Goal: Task Accomplishment & Management: Complete application form

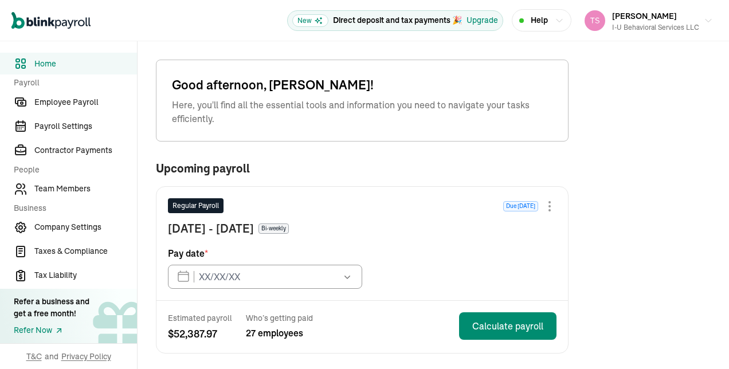
type input "[DATE]"
click at [350, 280] on icon at bounding box center [348, 278] width 11 height 11
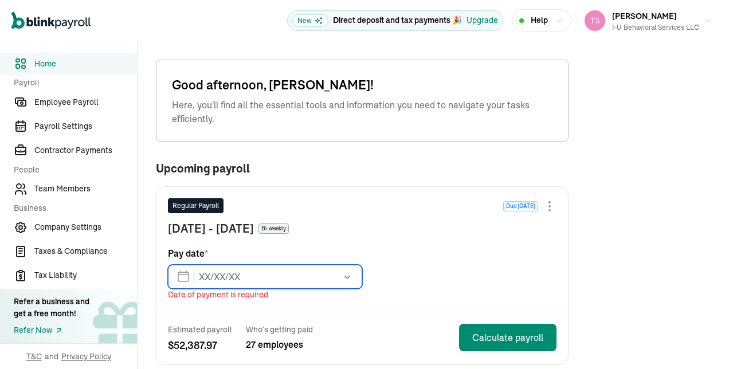
click at [302, 280] on input "text" at bounding box center [265, 277] width 194 height 24
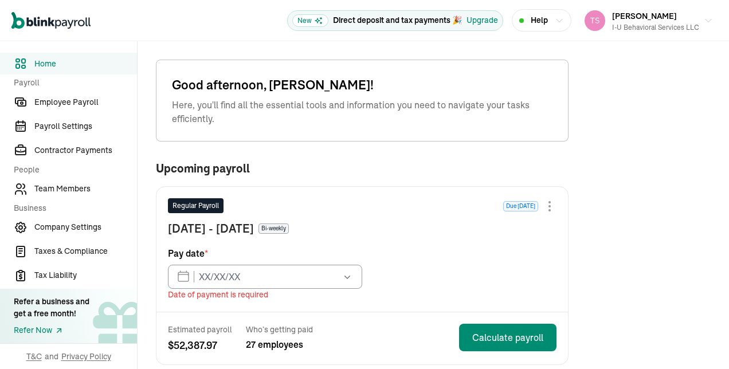
click at [392, 211] on div "Regular Payroll Due in 16 days" at bounding box center [362, 209] width 389 height 22
click at [531, 17] on span "Help" at bounding box center [539, 20] width 17 height 12
click at [556, 17] on icon "button" at bounding box center [559, 20] width 9 height 9
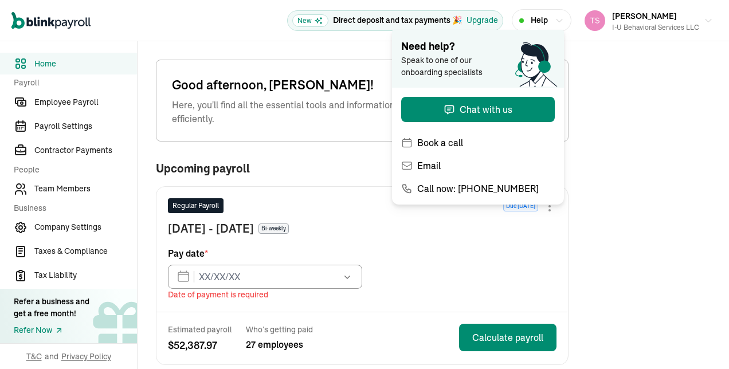
click at [459, 260] on div "Regular Payroll Due in 16 days Aug 10 - Aug 23, 2025 Bi-weekly Pay date * Aug 2…" at bounding box center [362, 249] width 412 height 125
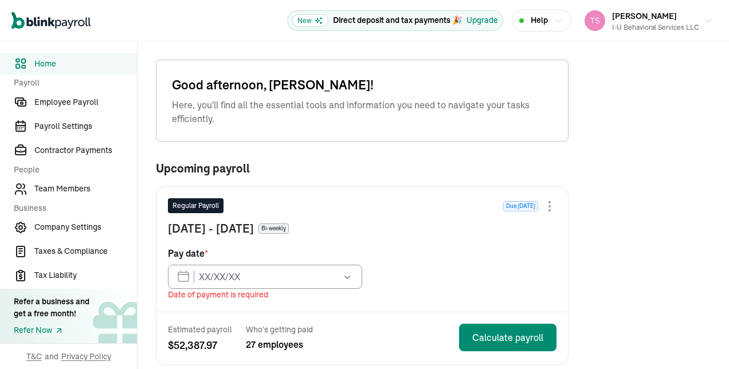
click at [354, 280] on button "button" at bounding box center [346, 277] width 32 height 24
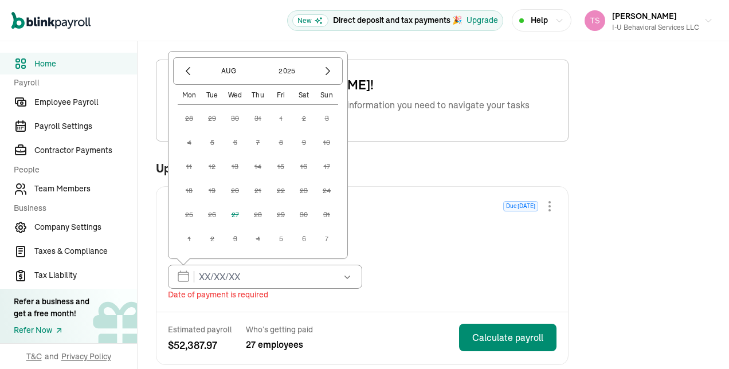
click at [352, 280] on icon "button" at bounding box center [347, 276] width 11 height 11
click at [404, 256] on div "Regular Payroll Due in 16 days Aug 10 - Aug 23, 2025 Bi-weekly Pay date * Aug 2…" at bounding box center [362, 249] width 412 height 125
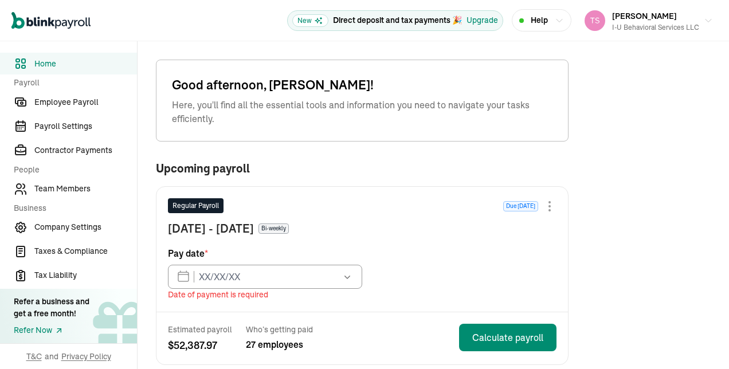
click at [340, 276] on button "button" at bounding box center [346, 277] width 32 height 24
click at [448, 233] on div "Aug 10 - Aug 23, 2025 Bi-weekly" at bounding box center [362, 228] width 389 height 17
click at [352, 274] on icon "button" at bounding box center [347, 276] width 11 height 11
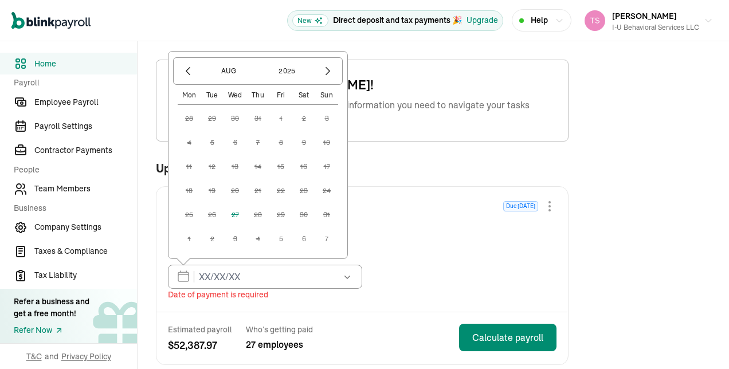
click at [381, 214] on div "Regular Payroll Due in 16 days" at bounding box center [362, 209] width 389 height 22
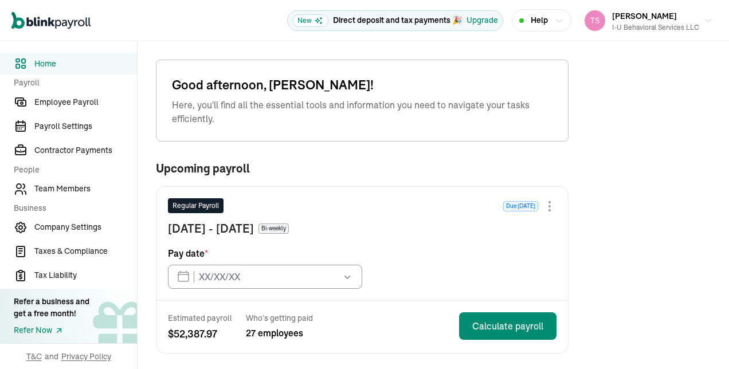
type input "[DATE]"
click at [350, 280] on icon at bounding box center [348, 278] width 11 height 11
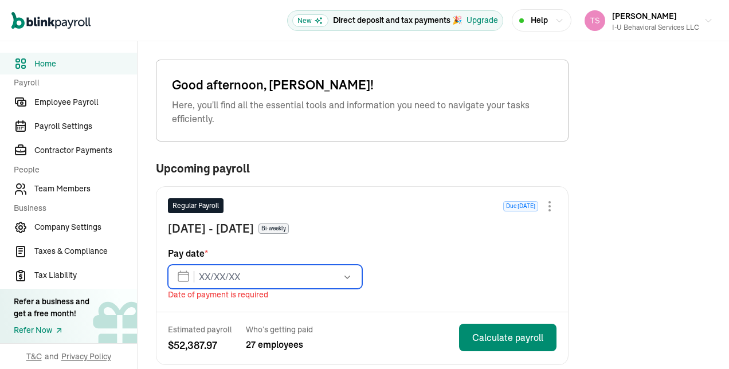
click at [302, 280] on input "text" at bounding box center [265, 277] width 194 height 24
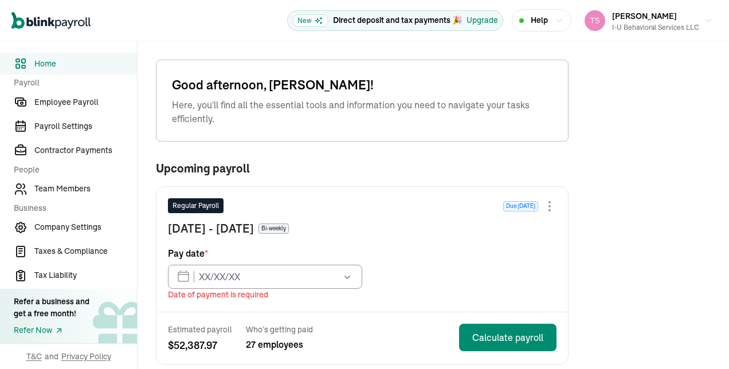
click at [392, 211] on div "Regular Payroll Due in 16 days" at bounding box center [362, 209] width 389 height 22
click at [531, 17] on span "Help" at bounding box center [539, 20] width 17 height 12
click at [556, 17] on icon "button" at bounding box center [559, 20] width 9 height 9
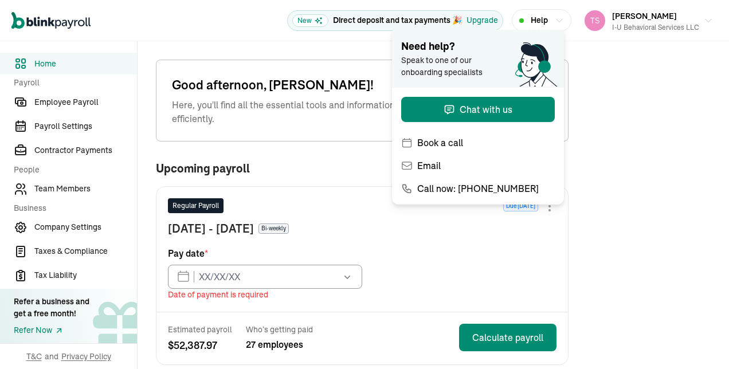
click at [459, 260] on div "Regular Payroll Due in 16 days Aug 10 - Aug 23, 2025 Bi-weekly Pay date * Aug 2…" at bounding box center [362, 249] width 412 height 125
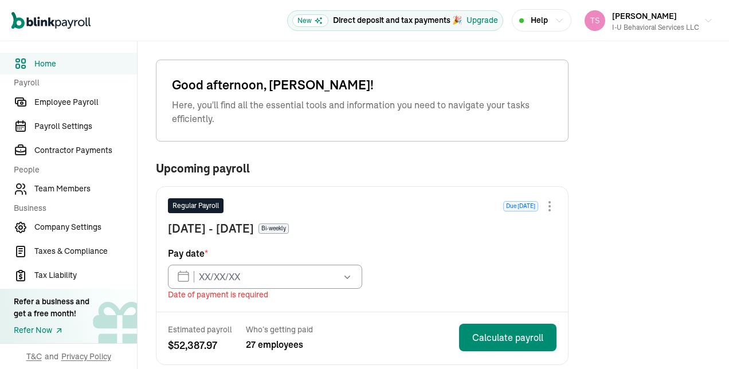
click at [354, 280] on button "button" at bounding box center [346, 277] width 32 height 24
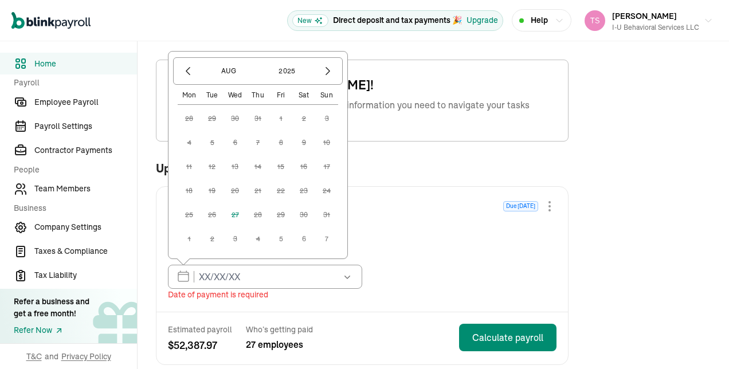
click at [352, 280] on icon "button" at bounding box center [347, 276] width 11 height 11
click at [404, 256] on div "Regular Payroll Due in 16 days Aug 10 - Aug 23, 2025 Bi-weekly Pay date * Aug 2…" at bounding box center [362, 249] width 412 height 125
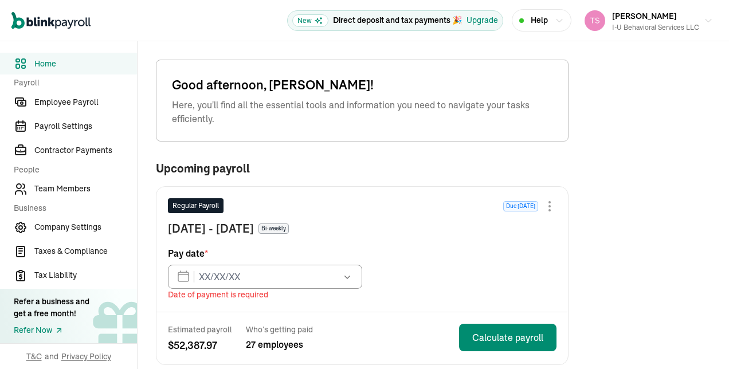
click at [340, 276] on button "button" at bounding box center [346, 277] width 32 height 24
click at [448, 233] on div "Aug 10 - Aug 23, 2025 Bi-weekly" at bounding box center [362, 228] width 389 height 17
click at [352, 274] on icon "button" at bounding box center [347, 276] width 11 height 11
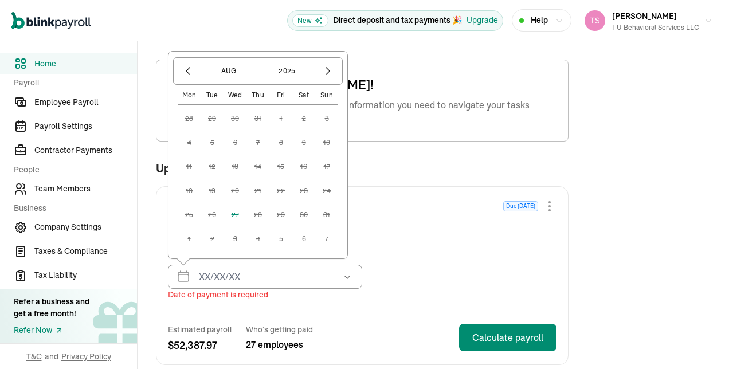
click at [381, 214] on div "Regular Payroll Due in 16 days" at bounding box center [362, 209] width 389 height 22
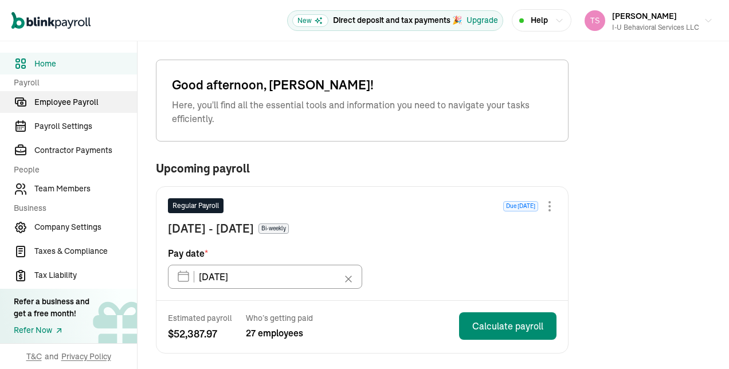
click at [93, 103] on span "Employee Payroll" at bounding box center [85, 102] width 103 height 12
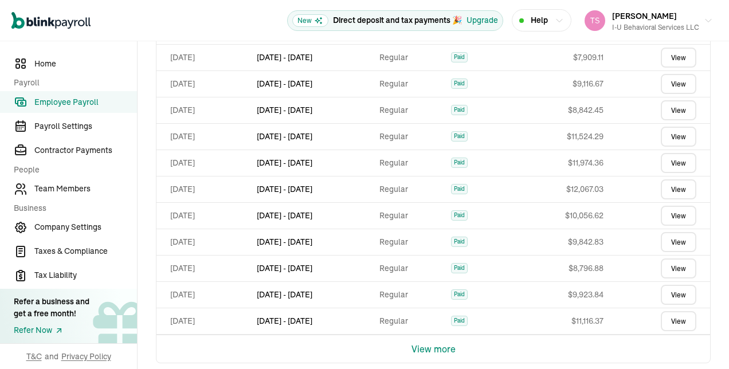
scroll to position [995, 0]
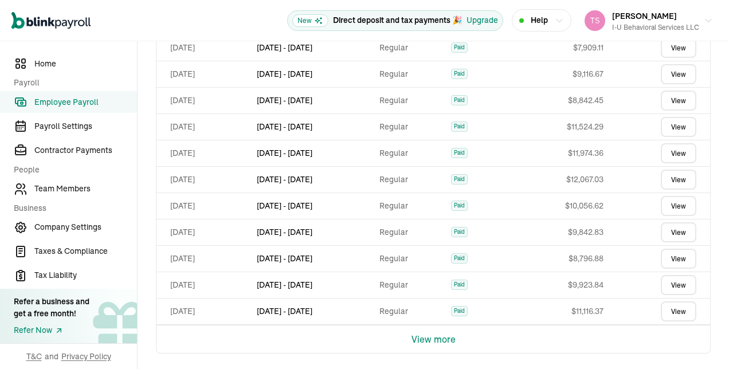
click at [457, 342] on div "View more" at bounding box center [433, 339] width 555 height 29
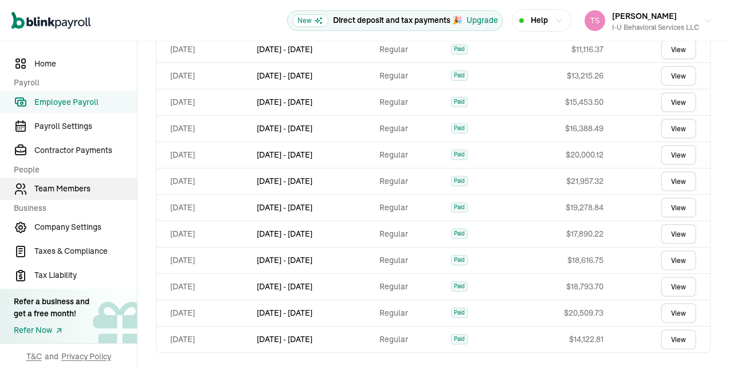
click at [60, 191] on span "Team Members" at bounding box center [85, 189] width 103 height 12
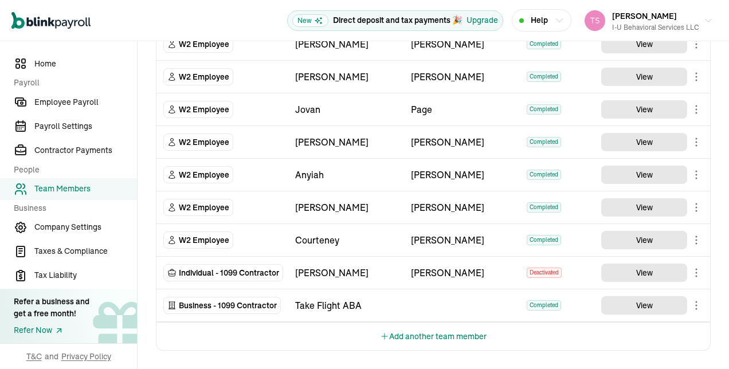
scroll to position [1101, 0]
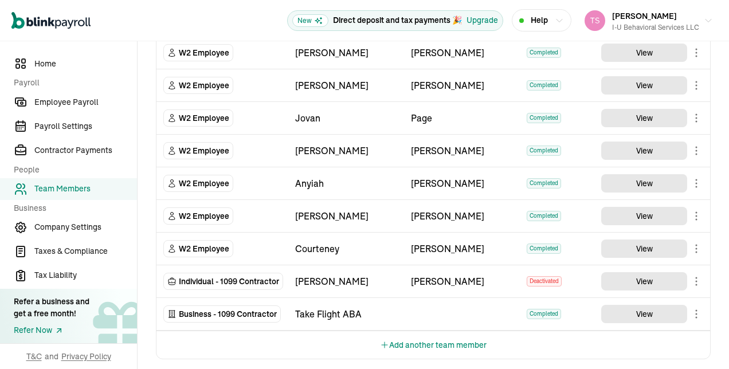
click at [60, 187] on span "Team Members" at bounding box center [85, 189] width 103 height 12
click at [70, 188] on span "Team Members" at bounding box center [85, 189] width 103 height 12
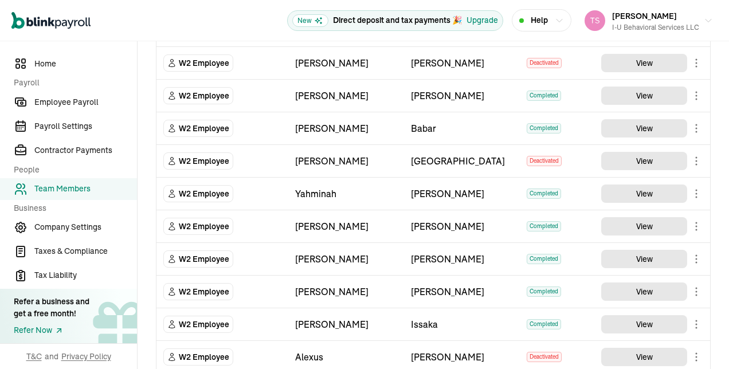
scroll to position [263, 0]
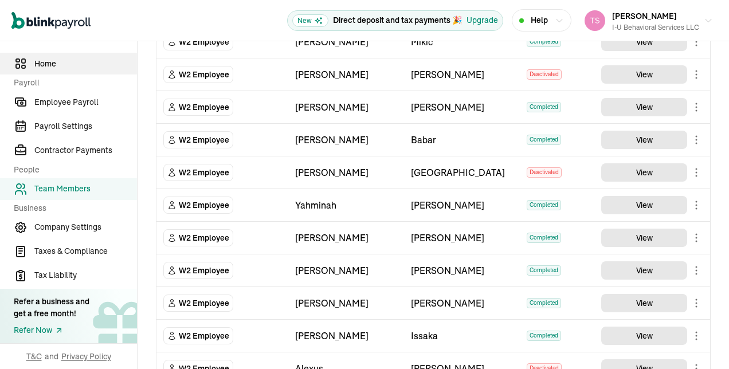
click at [62, 64] on span "Home" at bounding box center [85, 64] width 103 height 12
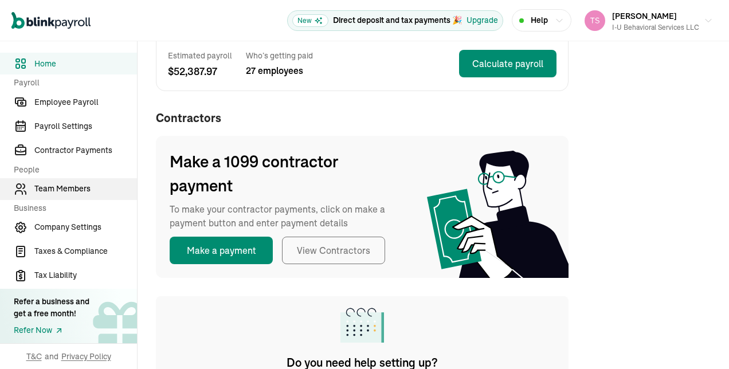
click at [74, 185] on span "Team Members" at bounding box center [85, 189] width 103 height 12
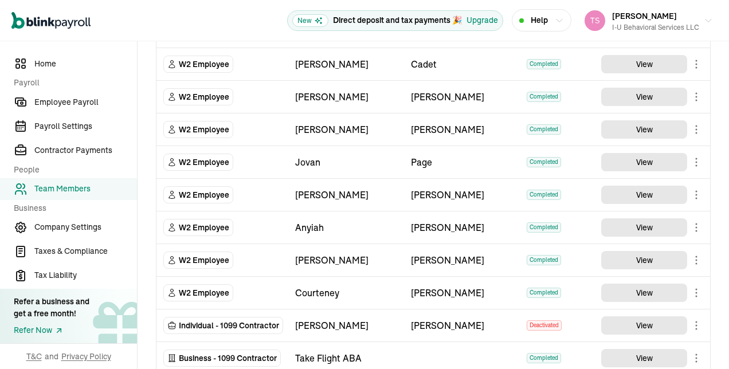
scroll to position [1101, 0]
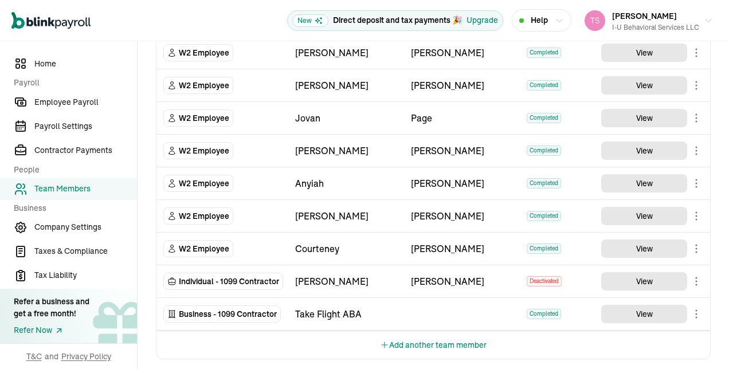
click at [407, 340] on button "Add another team member" at bounding box center [433, 345] width 107 height 28
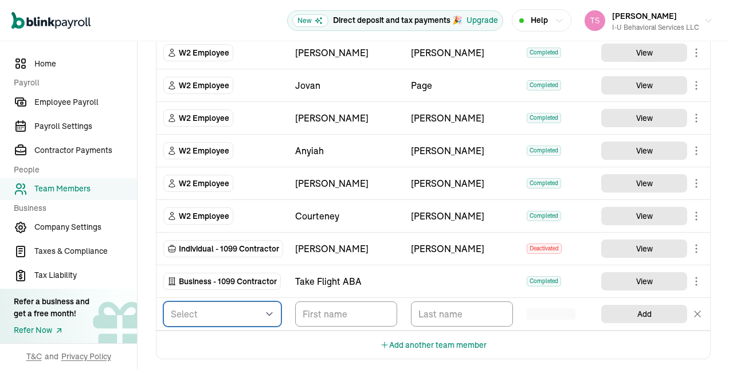
click at [220, 301] on select "Select W2 Employee Individual - 1099 [DEMOGRAPHIC_DATA] Business - 1099 Contrac…" at bounding box center [222, 313] width 118 height 25
select select "employee"
click at [163, 301] on select "Select W2 Employee Individual - 1099 [DEMOGRAPHIC_DATA] Business - 1099 Contrac…" at bounding box center [222, 313] width 118 height 25
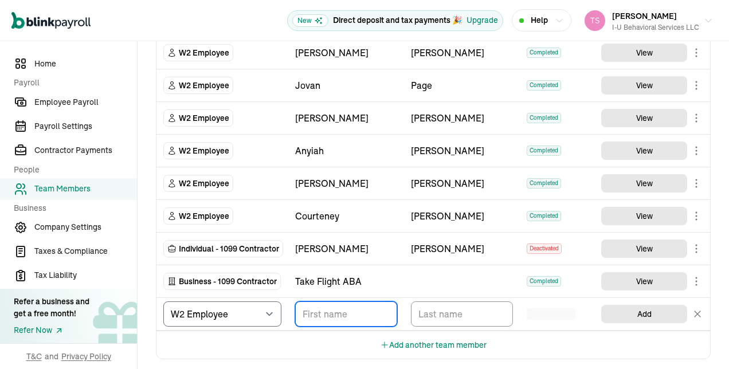
click at [353, 301] on input "TextInput" at bounding box center [346, 313] width 102 height 25
type input "[PERSON_NAME]"
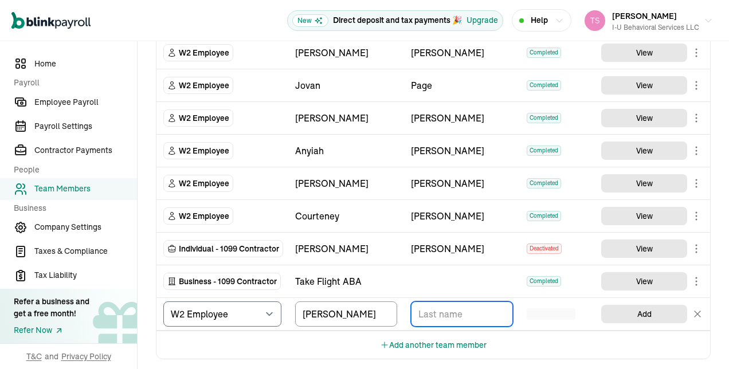
click at [452, 312] on input "TextInput" at bounding box center [462, 313] width 102 height 25
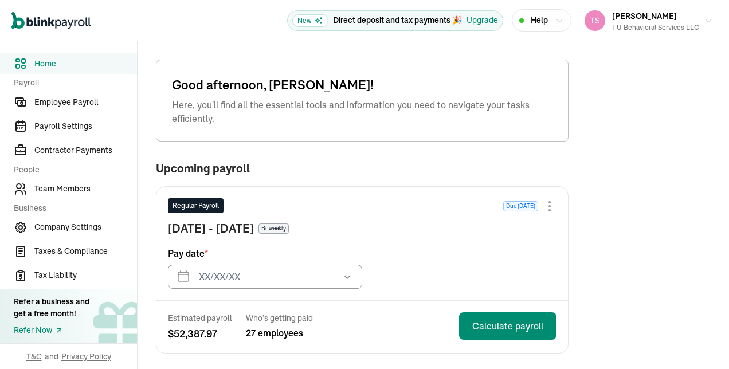
type input "[DATE]"
click at [93, 103] on span "Employee Payroll" at bounding box center [85, 102] width 103 height 12
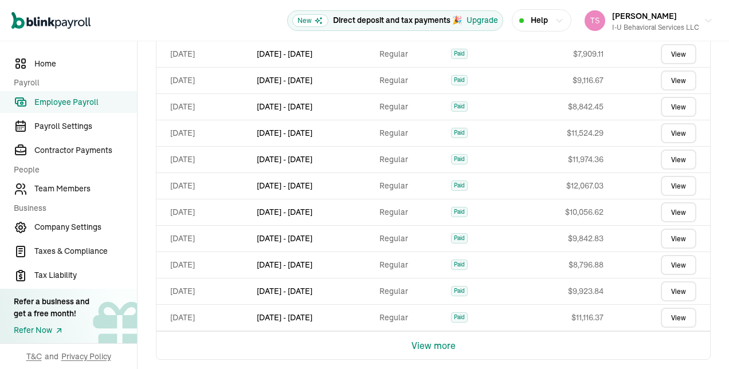
scroll to position [995, 0]
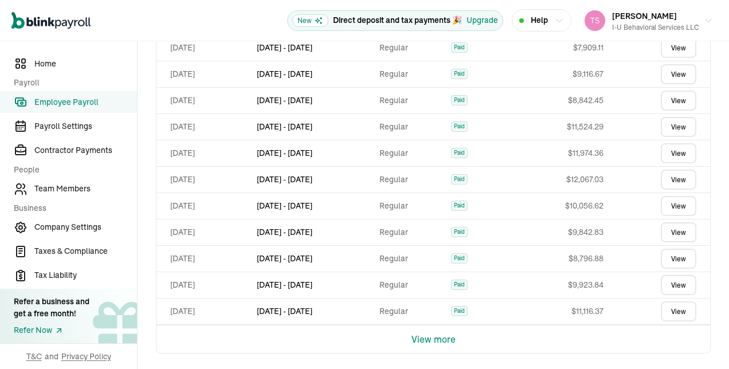
click at [457, 342] on div "View more" at bounding box center [433, 339] width 555 height 29
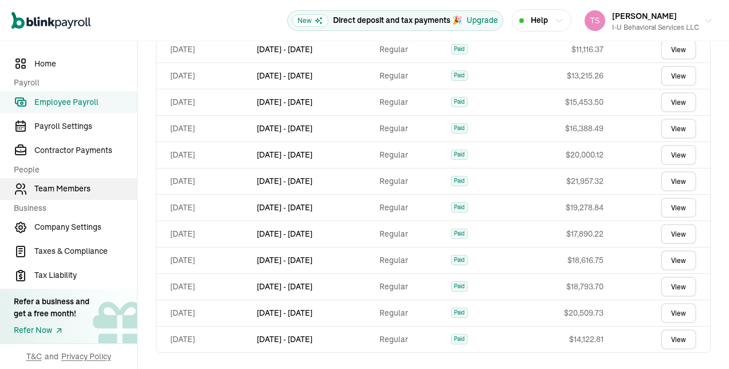
click at [60, 191] on span "Team Members" at bounding box center [85, 189] width 103 height 12
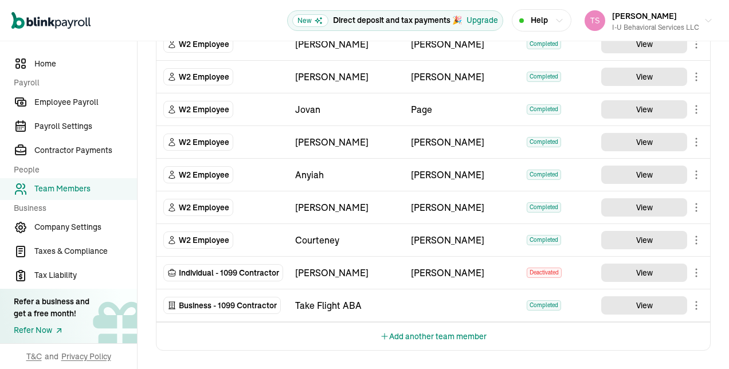
scroll to position [1101, 0]
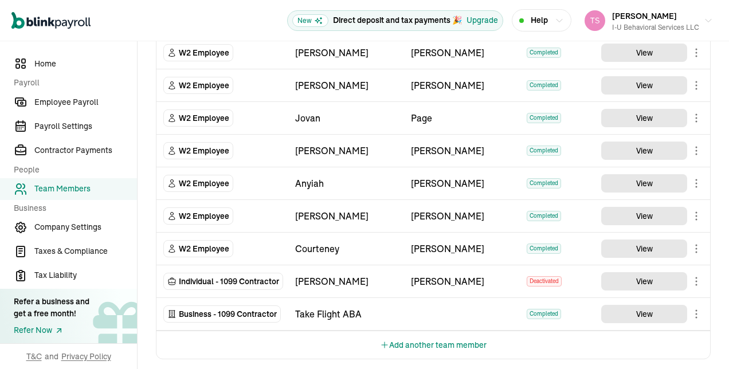
click at [60, 187] on span "Team Members" at bounding box center [85, 189] width 103 height 12
click at [70, 188] on span "Team Members" at bounding box center [85, 189] width 103 height 12
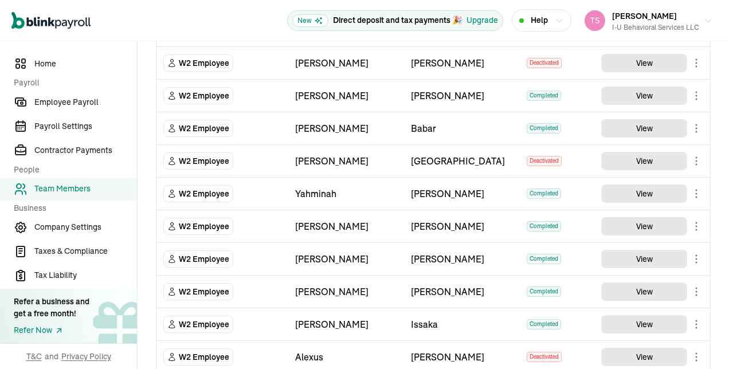
scroll to position [263, 0]
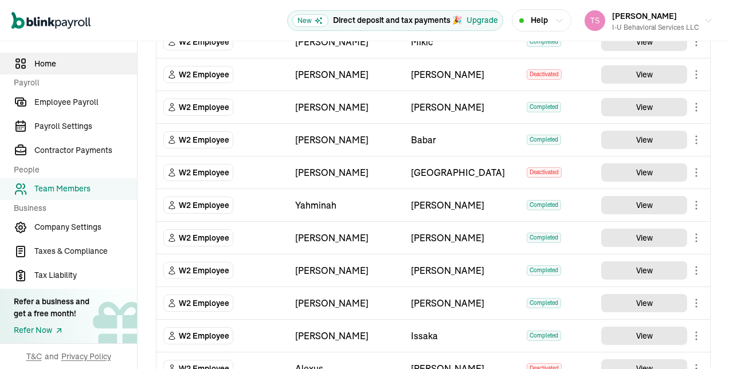
click at [62, 64] on span "Home" at bounding box center [85, 64] width 103 height 12
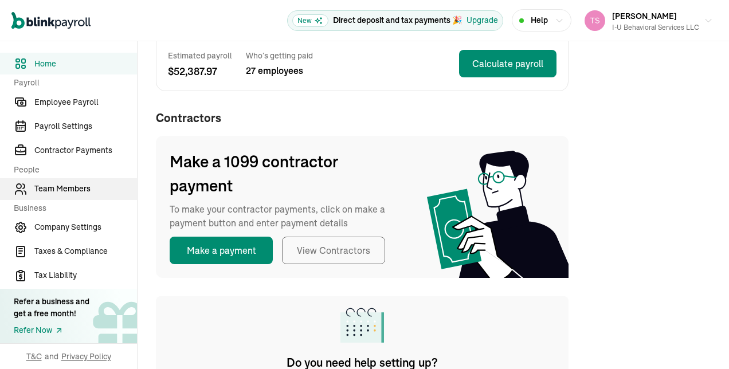
click at [74, 185] on span "Team Members" at bounding box center [85, 189] width 103 height 12
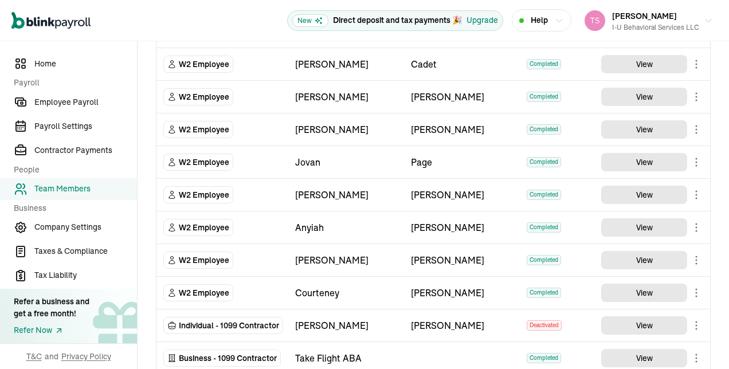
scroll to position [1101, 0]
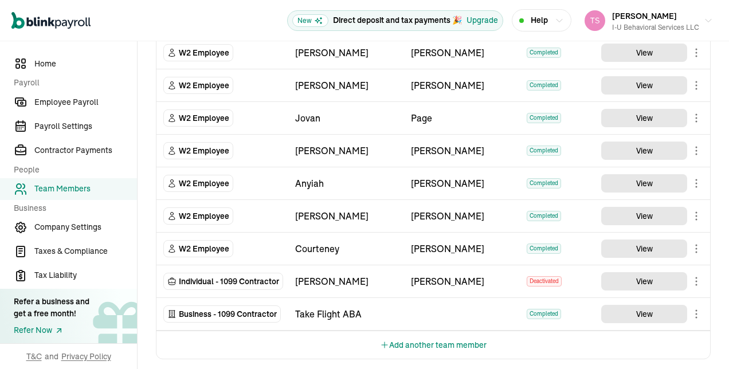
click at [407, 340] on button "Add another team member" at bounding box center [433, 345] width 107 height 28
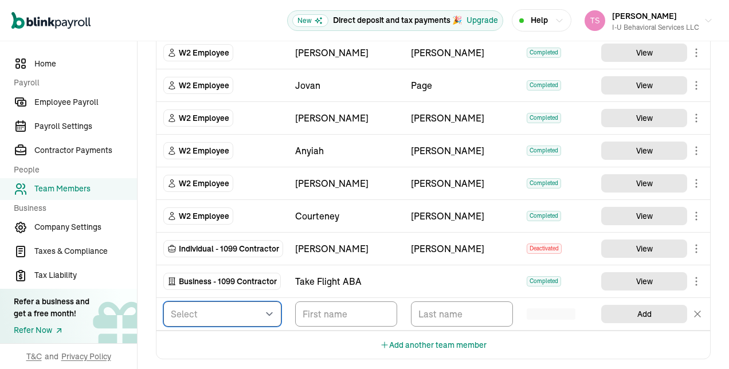
click at [220, 301] on select "Select W2 Employee Individual - 1099 [DEMOGRAPHIC_DATA] Business - 1099 Contrac…" at bounding box center [222, 313] width 118 height 25
select select "employee"
click at [163, 301] on select "Select W2 Employee Individual - 1099 [DEMOGRAPHIC_DATA] Business - 1099 Contrac…" at bounding box center [222, 313] width 118 height 25
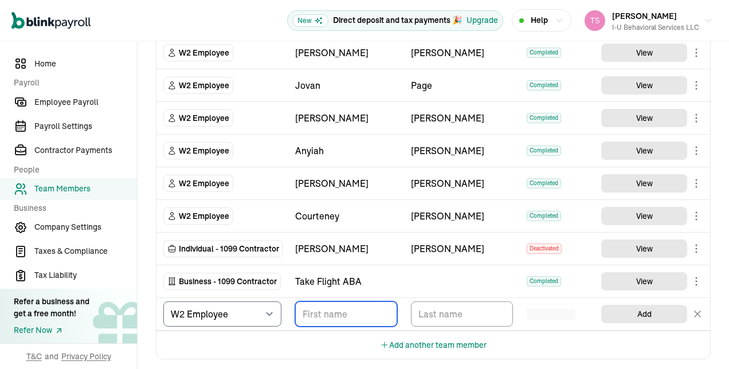
click at [353, 301] on input "TextInput" at bounding box center [346, 313] width 102 height 25
type input "[PERSON_NAME]"
click at [452, 312] on input "TextInput" at bounding box center [462, 313] width 102 height 25
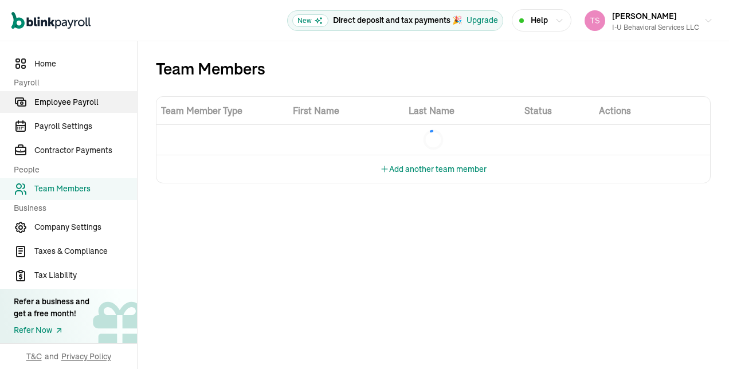
click at [72, 103] on span "Employee Payroll" at bounding box center [85, 102] width 103 height 12
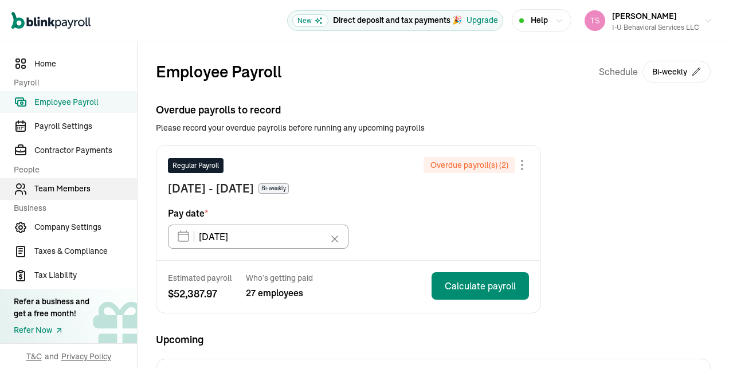
click at [70, 189] on span "Team Members" at bounding box center [85, 189] width 103 height 12
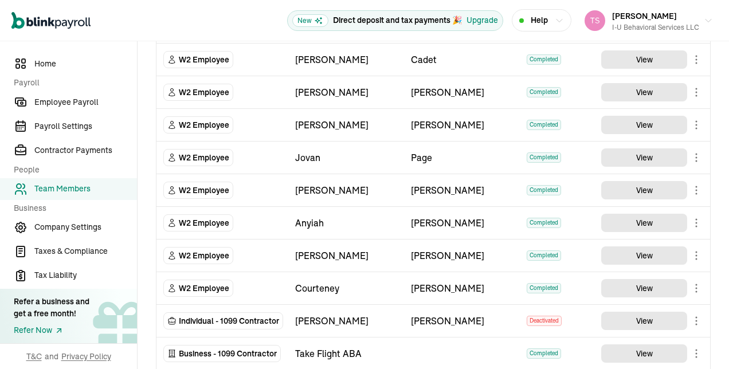
scroll to position [1101, 0]
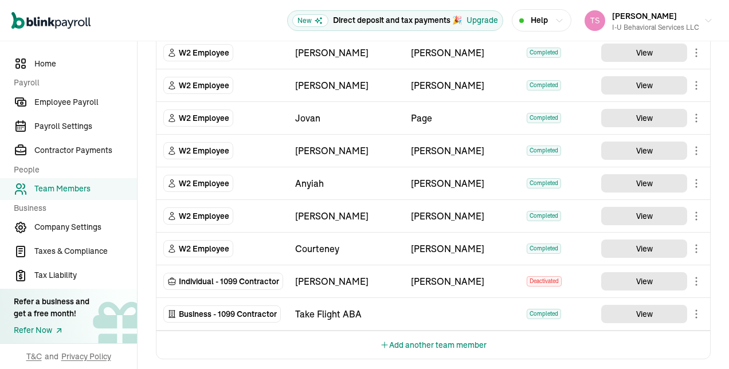
click at [432, 331] on button "Add another team member" at bounding box center [433, 345] width 107 height 28
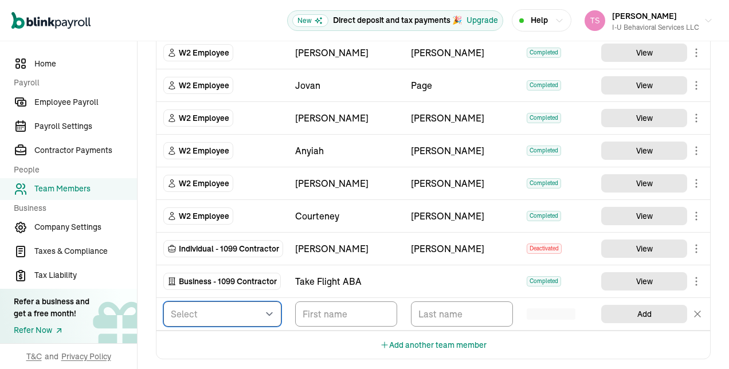
click at [272, 303] on select "Select W2 Employee Individual - 1099 [DEMOGRAPHIC_DATA] Business - 1099 Contrac…" at bounding box center [222, 313] width 118 height 25
select select "employee"
click at [163, 301] on select "Select W2 Employee Individual - 1099 [DEMOGRAPHIC_DATA] Business - 1099 Contrac…" at bounding box center [222, 313] width 118 height 25
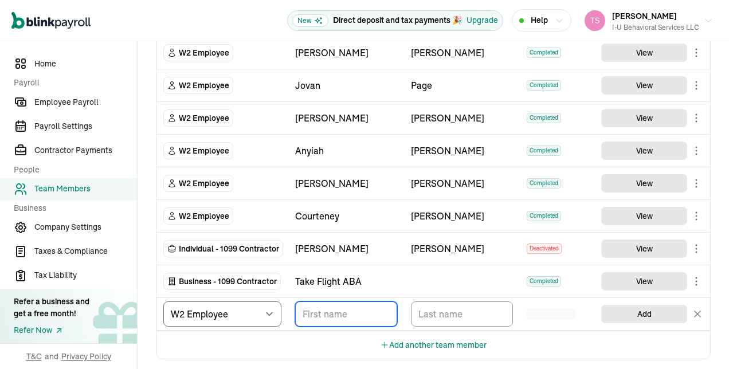
click at [314, 302] on input "TextInput" at bounding box center [346, 313] width 102 height 25
type input "[PERSON_NAME]"
click at [439, 315] on input "TextInput" at bounding box center [462, 313] width 102 height 25
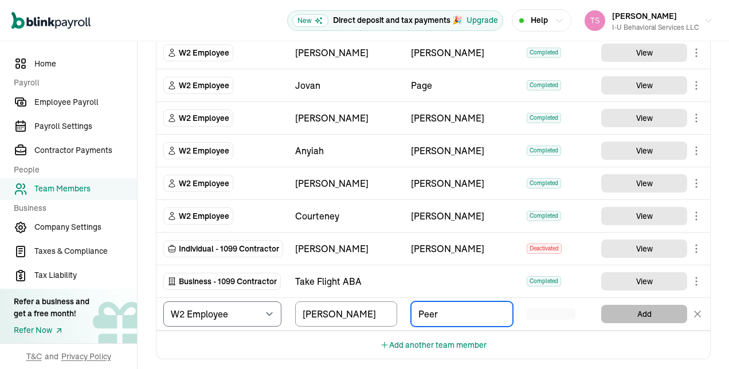
type input "Peer"
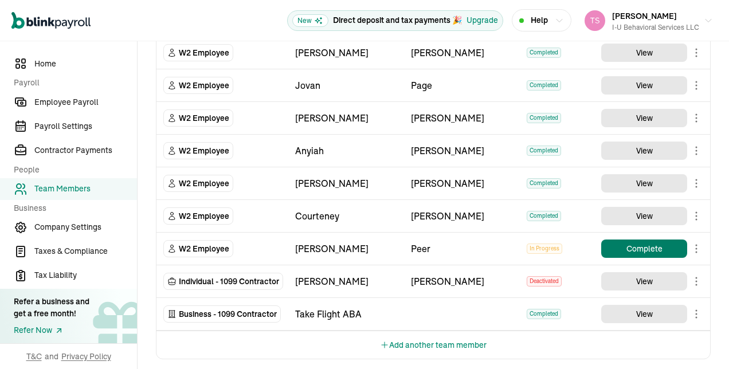
click at [640, 242] on button "Complete" at bounding box center [644, 249] width 86 height 18
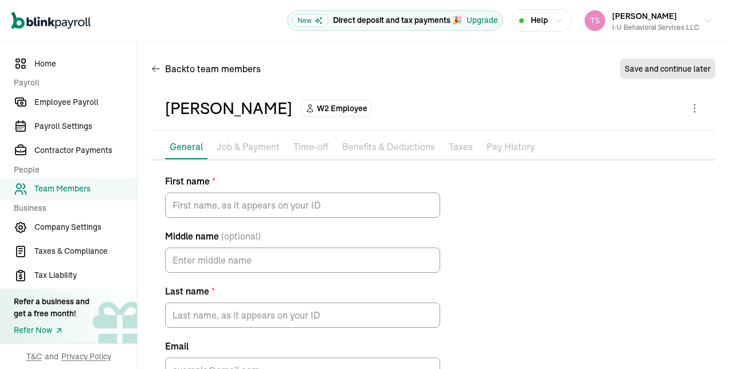
type input "[PERSON_NAME]"
type input "Peer"
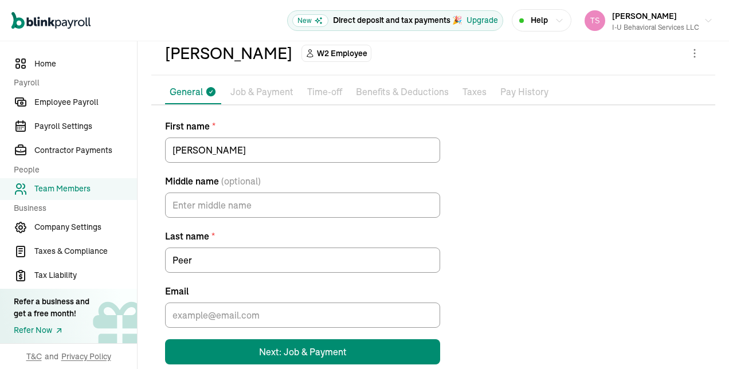
scroll to position [76, 0]
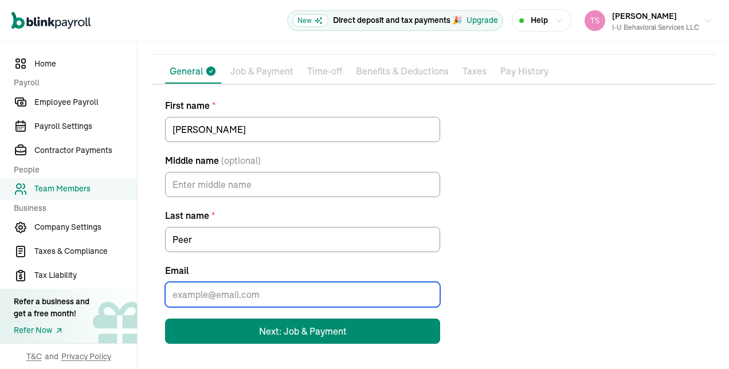
click at [249, 295] on input "Email" at bounding box center [302, 294] width 275 height 25
paste input "[EMAIL_ADDRESS][DOMAIN_NAME]"
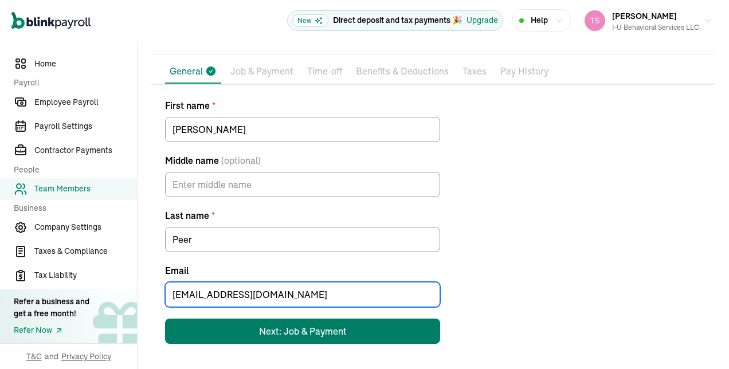
type input "[EMAIL_ADDRESS][DOMAIN_NAME]"
click at [378, 320] on button "Next: Job & Payment" at bounding box center [302, 331] width 275 height 25
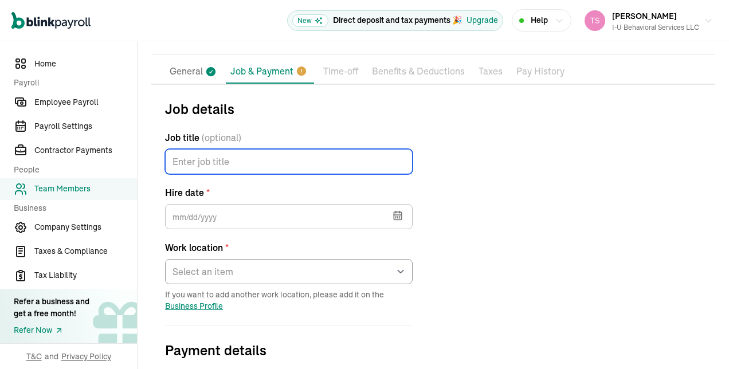
click at [369, 156] on input "Job title (optional)" at bounding box center [289, 161] width 248 height 25
type input "ABA Therapist"
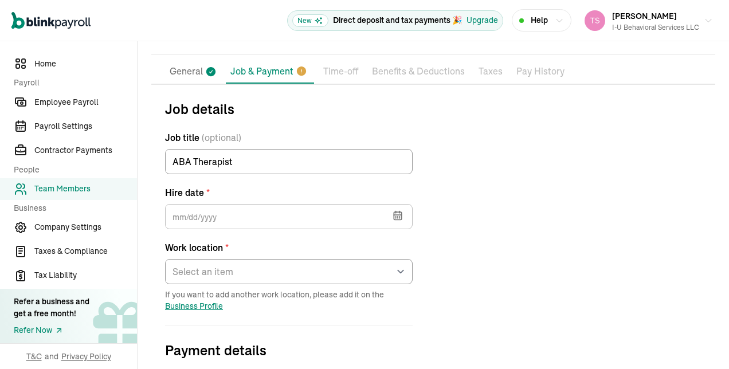
click at [397, 220] on icon "button" at bounding box center [397, 215] width 11 height 11
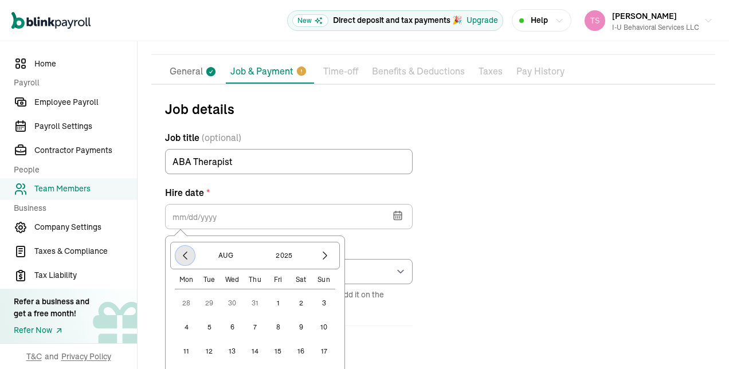
click at [185, 252] on icon "button" at bounding box center [184, 255] width 11 height 11
click at [209, 303] on button "1" at bounding box center [209, 303] width 23 height 23
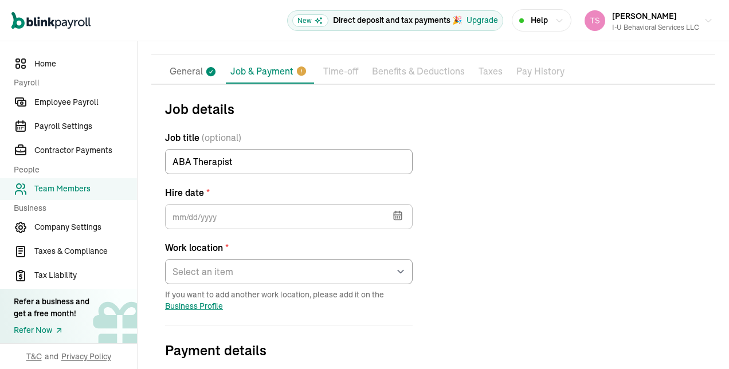
type input "[DATE]"
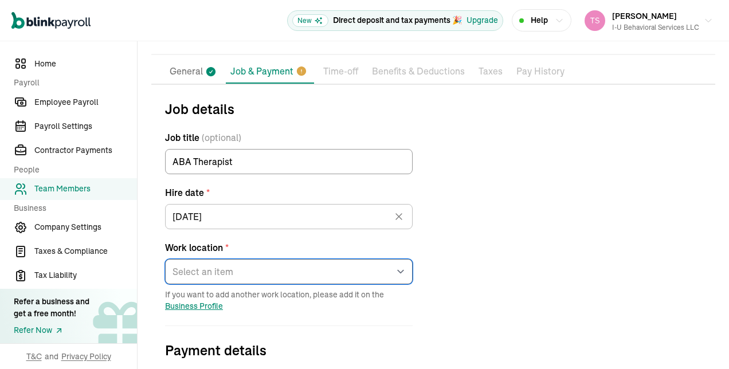
click at [347, 271] on select "Select an item [STREET_ADDRESS][GEOGRAPHIC_DATA][PERSON_NAME] from home" at bounding box center [289, 271] width 248 height 25
select select "[STREET_ADDRESS][PERSON_NAME]"
click at [165, 259] on select "Select an item [STREET_ADDRESS][GEOGRAPHIC_DATA][PERSON_NAME] from home" at bounding box center [289, 271] width 248 height 25
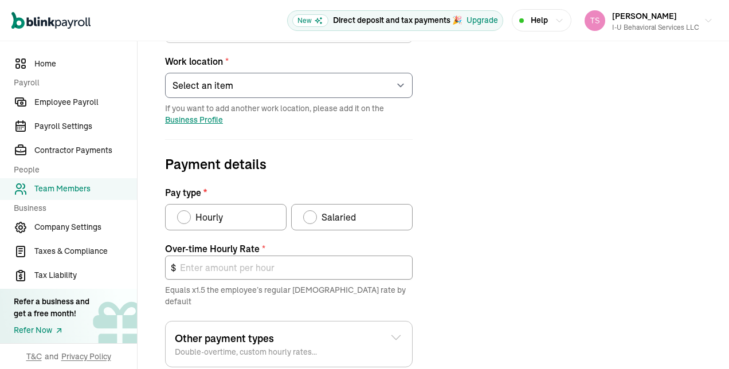
scroll to position [263, 0]
click at [182, 211] on div "Pay type" at bounding box center [184, 217] width 14 height 14
click at [182, 211] on input "Hourly" at bounding box center [181, 213] width 9 height 9
radio input "true"
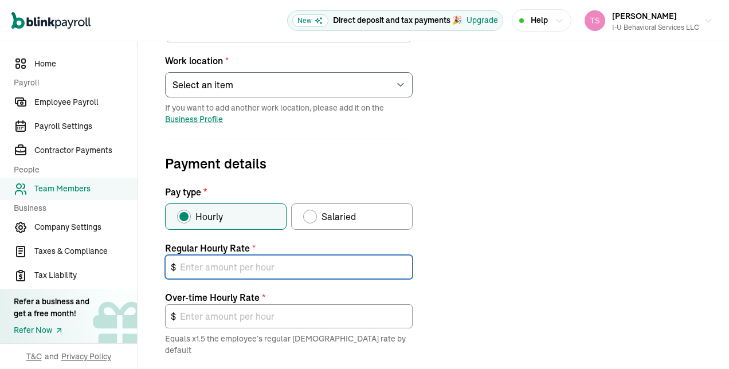
click at [213, 268] on input "text" at bounding box center [289, 267] width 248 height 24
type input "2"
type input "3.00"
type input "20"
type input "30.00"
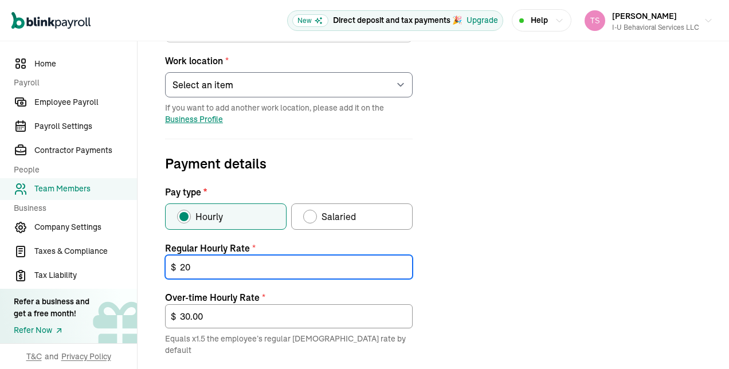
type input "20"
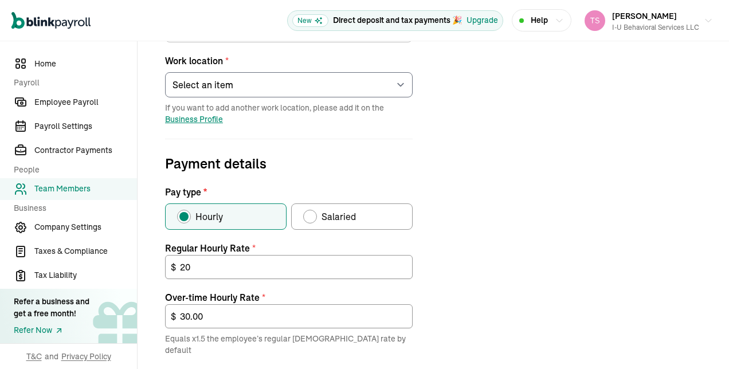
click at [465, 318] on div "Job details Job title (optional) ABA Therapist Hire date * [DATE] [DATE] Mon Tu…" at bounding box center [433, 228] width 564 height 633
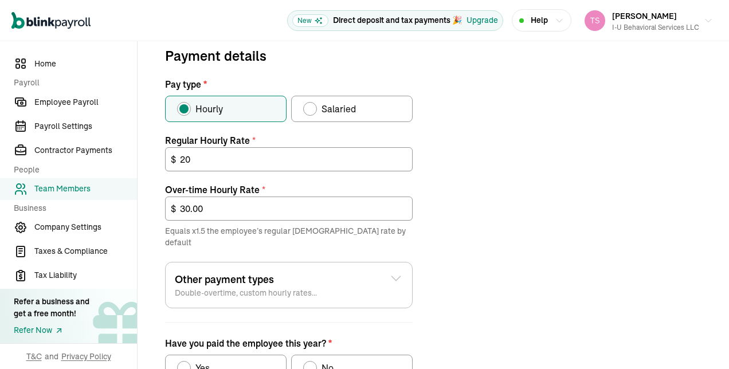
scroll to position [449, 0]
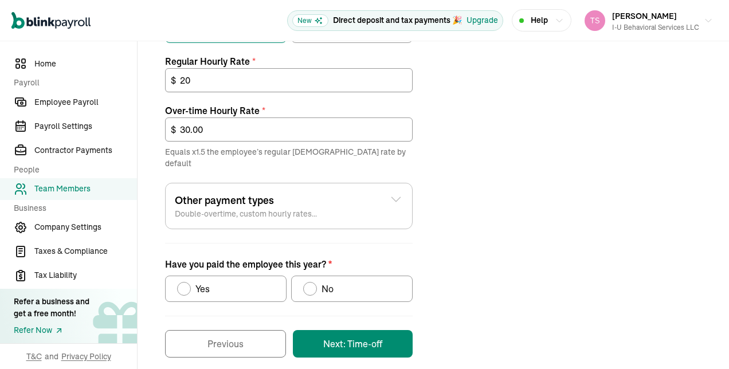
click at [303, 282] on div "No" at bounding box center [318, 289] width 30 height 14
click at [303, 281] on input "No" at bounding box center [307, 285] width 9 height 9
radio input "true"
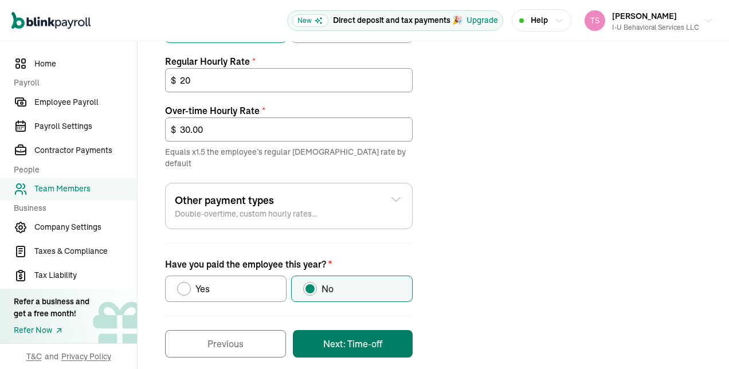
click at [334, 330] on button "Next: Time-off" at bounding box center [353, 344] width 120 height 28
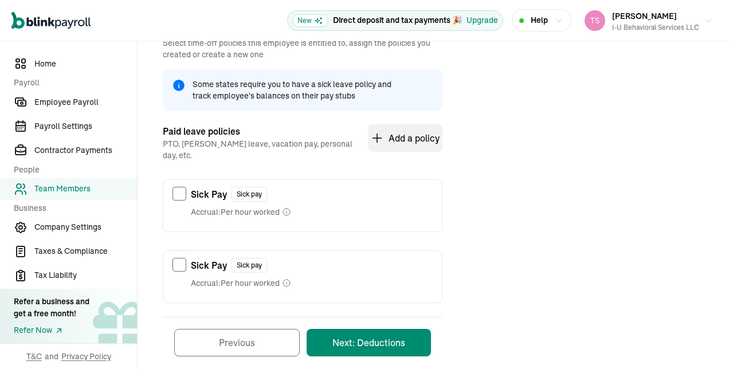
scroll to position [169, 0]
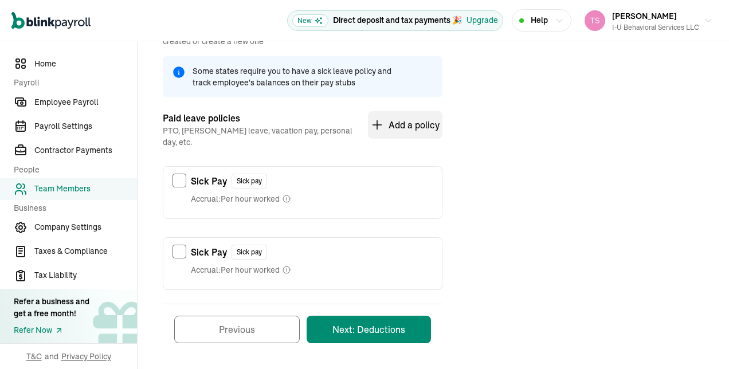
click at [171, 170] on div "Sick Pay Sick pay Accrual: Per hour worked" at bounding box center [302, 189] width 279 height 45
checkbox input "true"
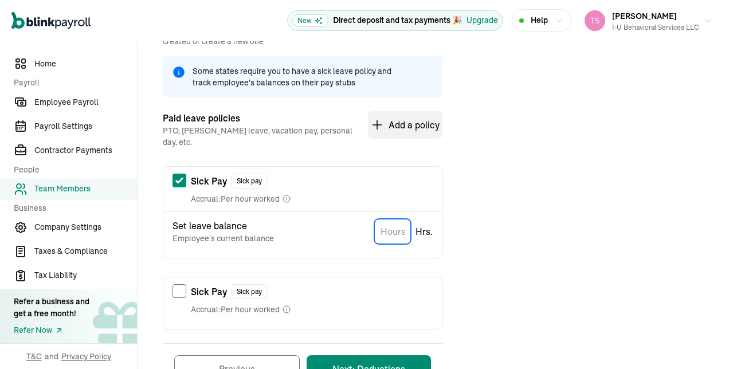
click at [402, 221] on input "TextInput" at bounding box center [392, 231] width 37 height 25
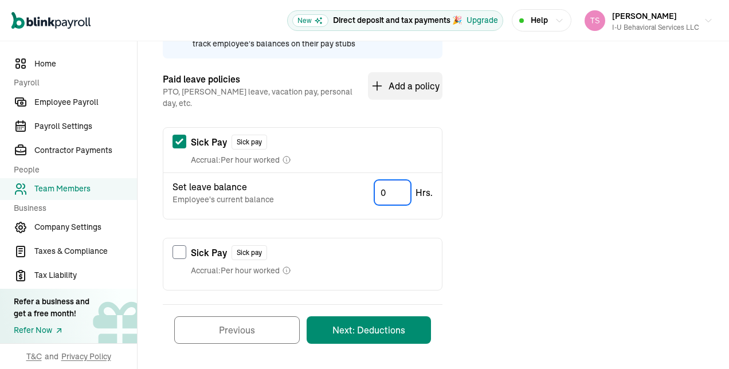
type input "0"
click at [411, 330] on button "Next: Deductions" at bounding box center [369, 330] width 124 height 28
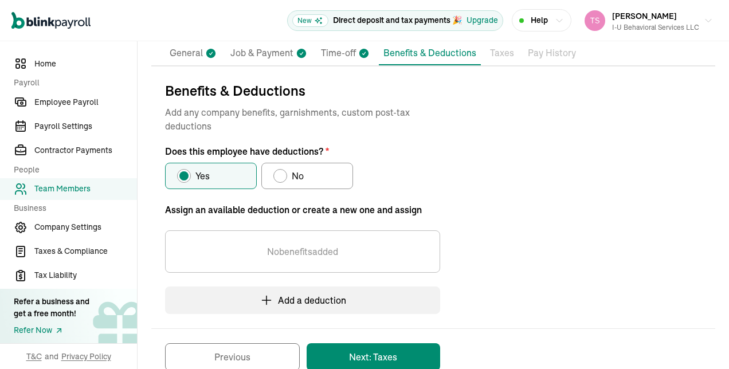
scroll to position [120, 0]
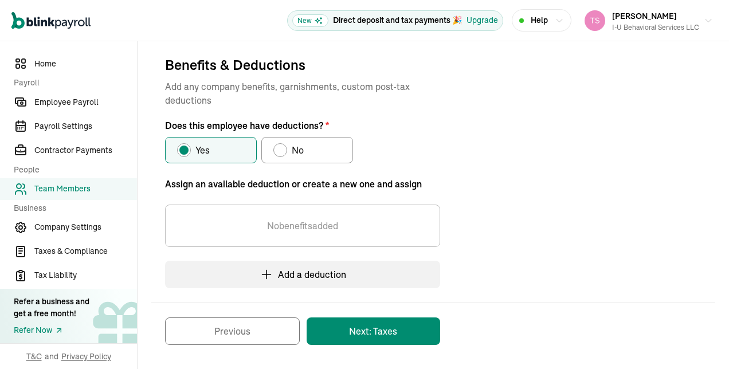
click at [276, 150] on div "Does this employee have deductions?" at bounding box center [280, 150] width 9 height 9
click at [275, 150] on input "No" at bounding box center [277, 147] width 9 height 9
radio input "true"
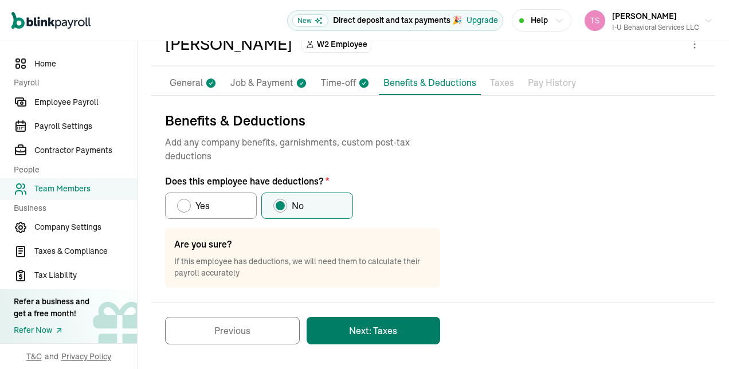
click at [347, 321] on button "Next: Taxes" at bounding box center [374, 331] width 134 height 28
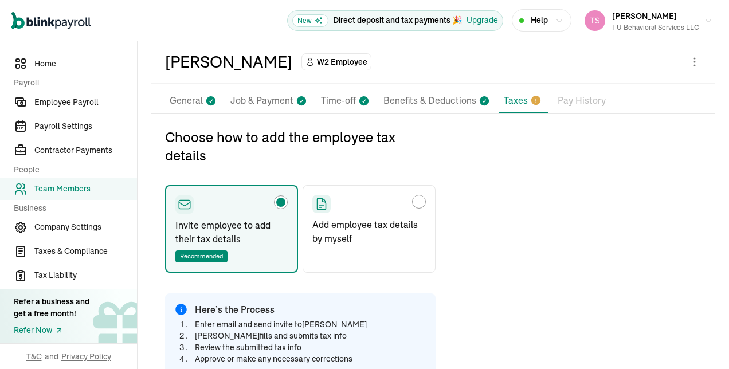
scroll to position [46, 0]
click at [422, 195] on div "Choose how to add the employee tax details" at bounding box center [368, 204] width 113 height 18
click at [321, 195] on input "Add employee tax details by myself" at bounding box center [316, 199] width 9 height 9
radio input "true"
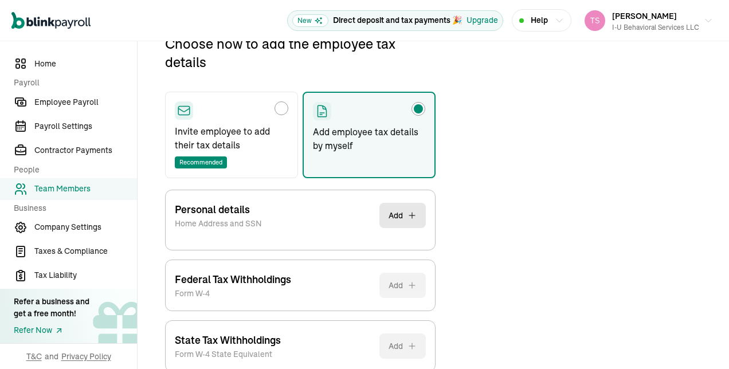
scroll to position [203, 0]
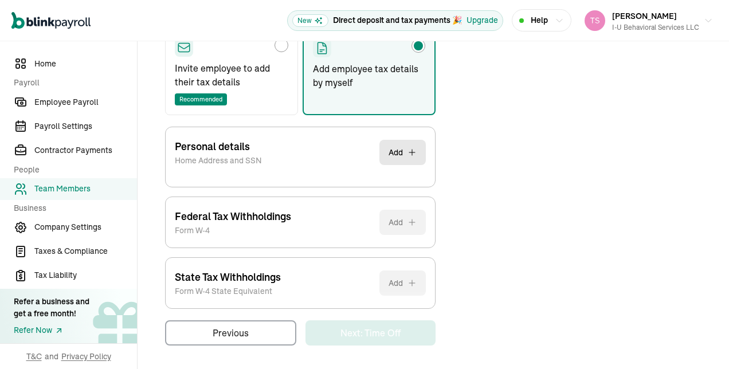
click at [532, 267] on div "Choose how to add the employee tax details Invite employee to add their tax det…" at bounding box center [433, 158] width 564 height 374
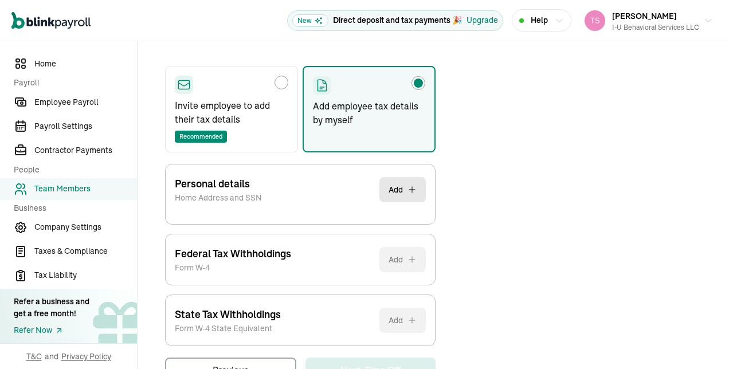
scroll to position [135, 0]
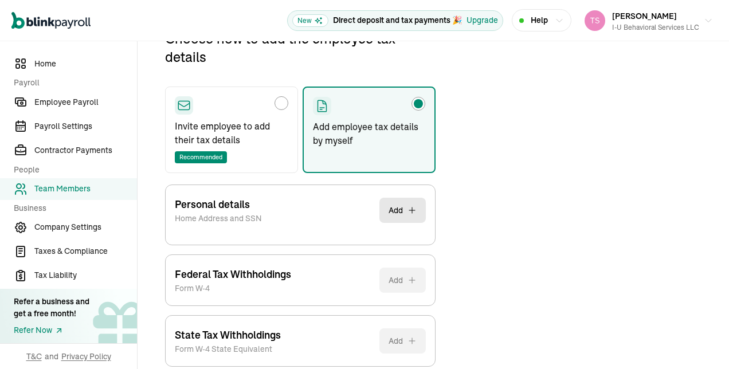
click at [319, 210] on div "Personal details Home Address and SSN Add" at bounding box center [300, 210] width 251 height 50
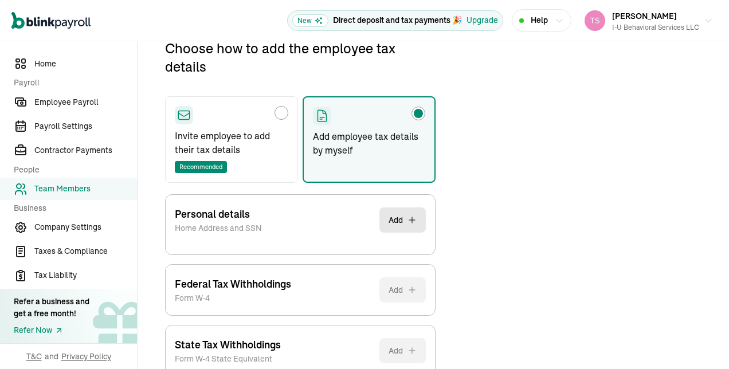
click at [379, 209] on button "Add" at bounding box center [402, 219] width 46 height 25
click at [409, 224] on button "Add" at bounding box center [402, 219] width 46 height 25
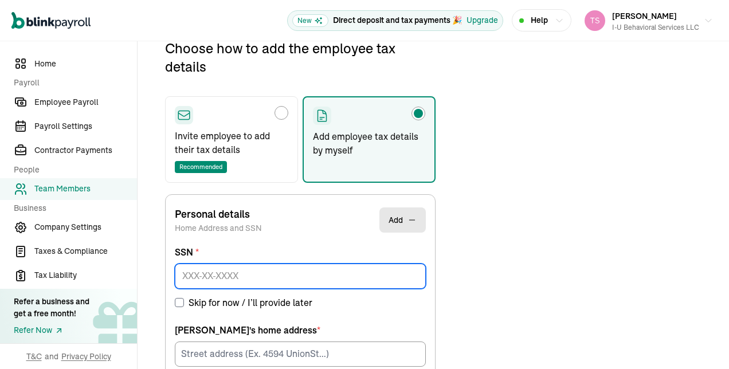
click at [217, 273] on input at bounding box center [300, 276] width 251 height 25
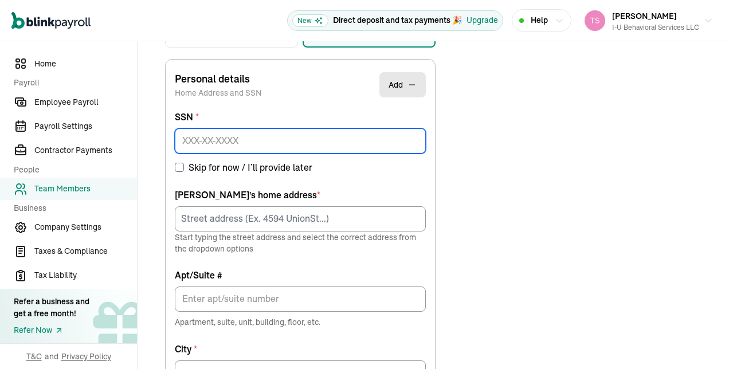
scroll to position [275, 0]
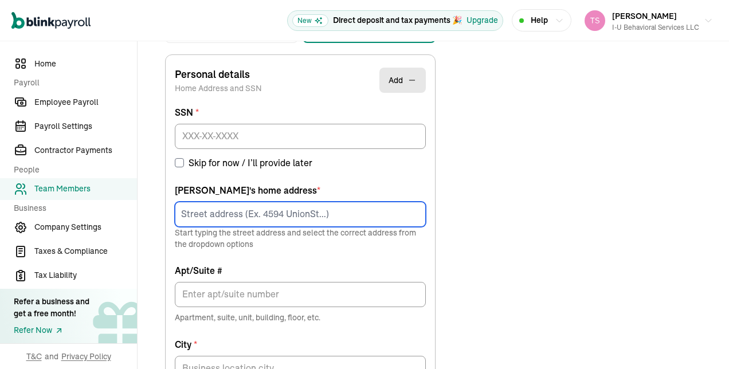
click at [227, 220] on input at bounding box center [300, 214] width 251 height 25
paste input "20 [PERSON_NAME]"
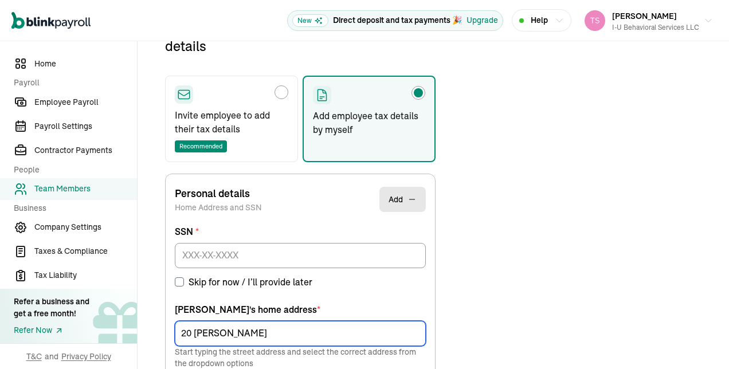
scroll to position [135, 0]
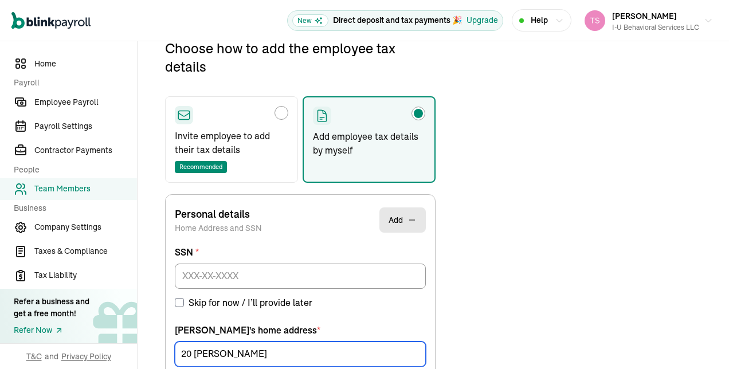
type input "20 [PERSON_NAME]"
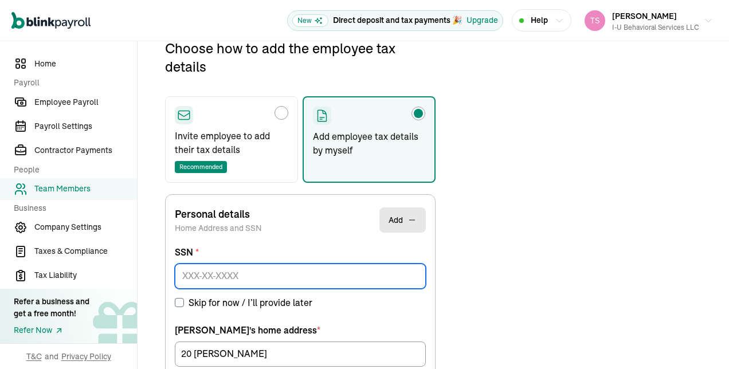
click at [216, 273] on input at bounding box center [300, 276] width 251 height 25
click at [204, 281] on input at bounding box center [300, 276] width 251 height 25
type input "150-17-9157"
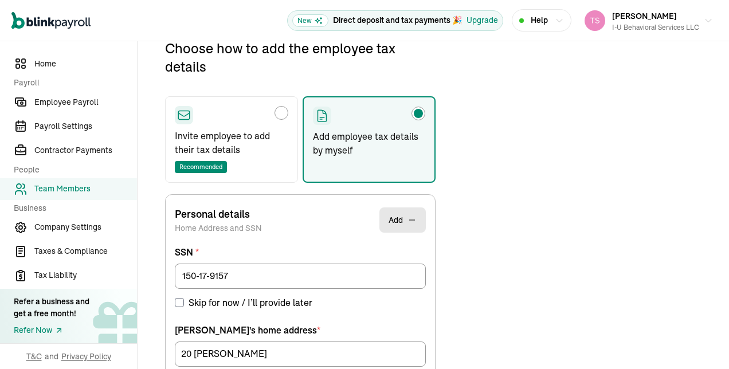
click at [373, 302] on label "Skip for now / I’ll provide later" at bounding box center [300, 303] width 251 height 14
click at [184, 302] on input "Skip for now / I’ll provide later" at bounding box center [179, 302] width 9 height 9
checkbox input "true"
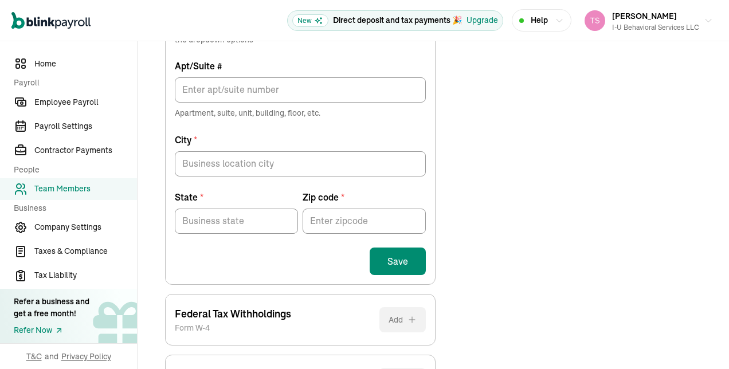
scroll to position [545, 0]
click at [194, 275] on div "Personal details Home Address and SSN Add SSN * 150-17-9157 Skip for now / I’ll…" at bounding box center [300, 34] width 271 height 499
click at [194, 264] on div "Save" at bounding box center [300, 261] width 251 height 28
click at [195, 264] on div "Save" at bounding box center [300, 261] width 251 height 28
click at [195, 269] on div "Save" at bounding box center [300, 261] width 251 height 28
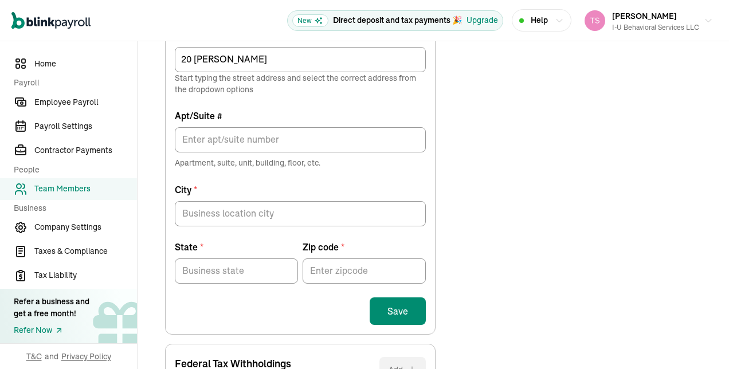
scroll to position [507, 0]
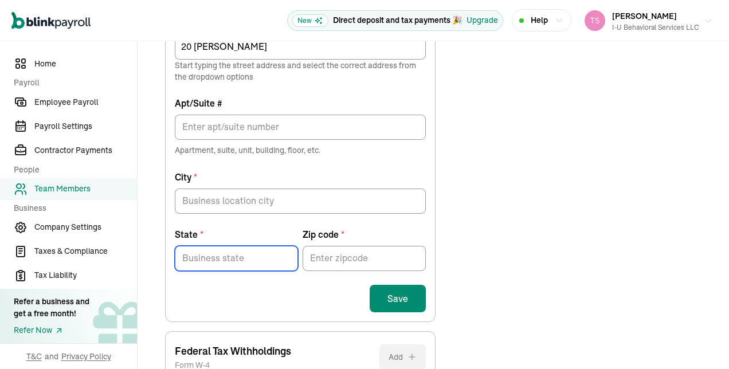
click at [218, 253] on input "State *" at bounding box center [236, 258] width 123 height 25
paste input "[GEOGRAPHIC_DATA]"
type input "[GEOGRAPHIC_DATA]"
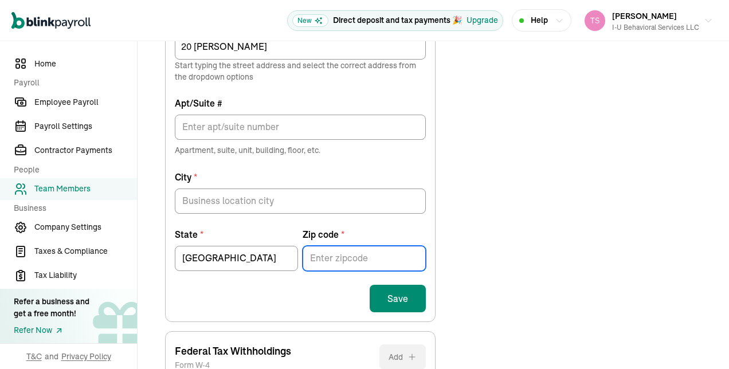
click at [319, 264] on input "Zip code *" at bounding box center [364, 258] width 123 height 25
type input "08816"
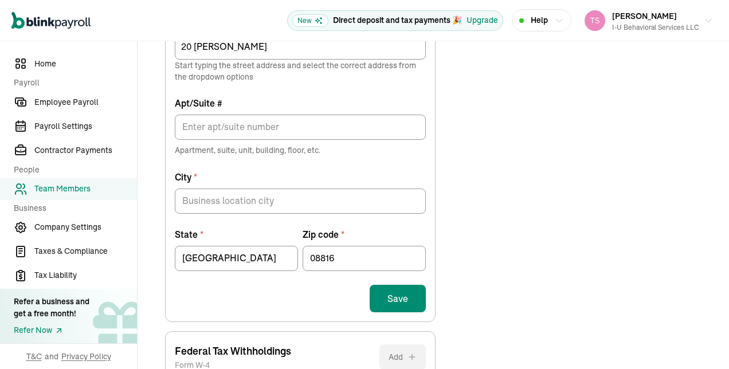
click at [315, 281] on form "SSN * 150-17-9157 Skip for now / I’ll provide later SSN must be provided prior …" at bounding box center [300, 93] width 251 height 438
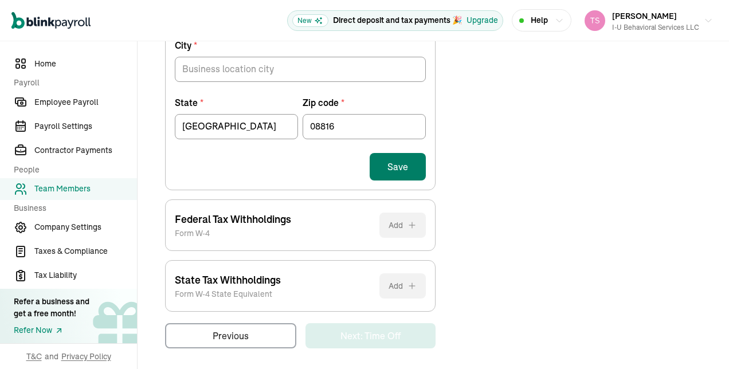
scroll to position [641, 0]
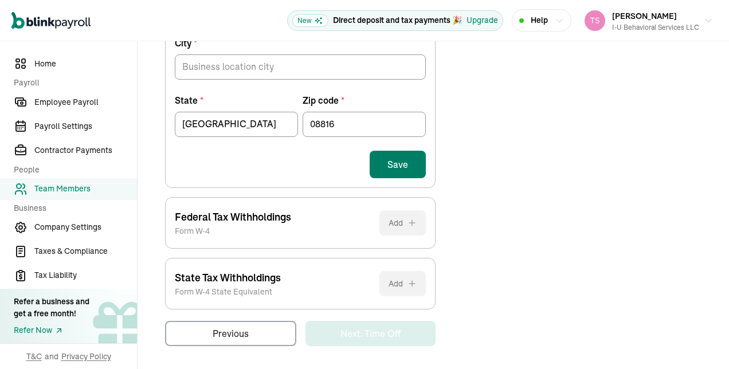
click at [402, 164] on button "Save" at bounding box center [398, 165] width 56 height 28
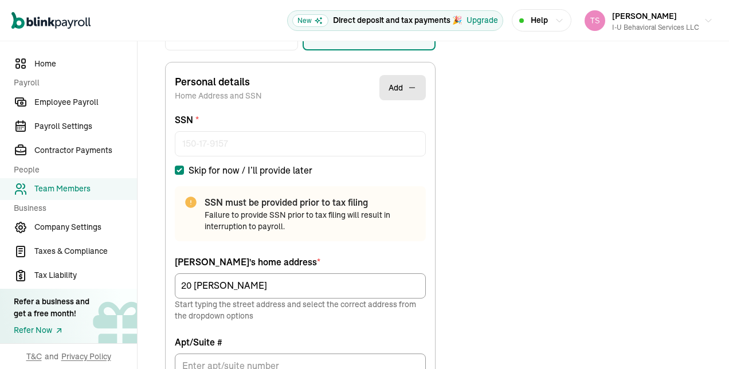
scroll to position [269, 0]
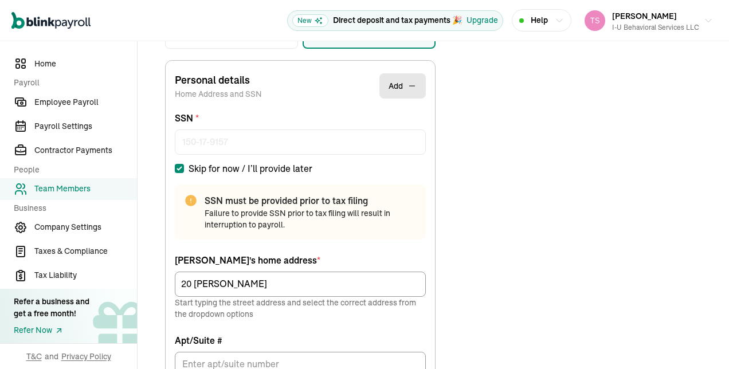
click at [178, 171] on input "Skip for now / I’ll provide later" at bounding box center [179, 168] width 9 height 9
checkbox input "false"
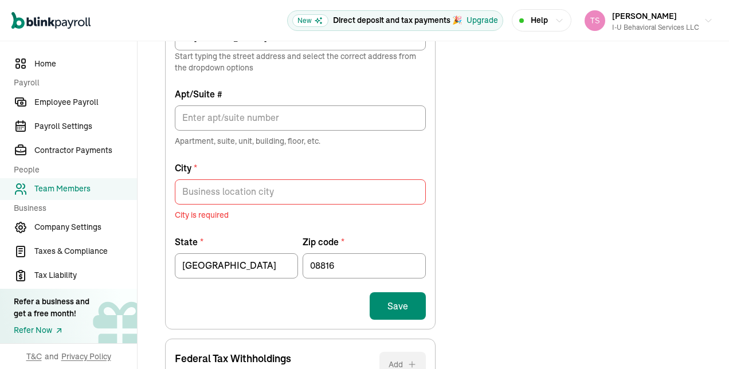
scroll to position [453, 0]
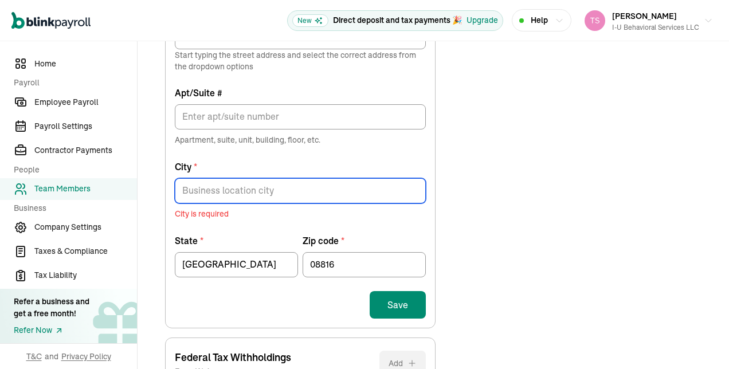
click at [236, 190] on input "City *" at bounding box center [300, 190] width 251 height 25
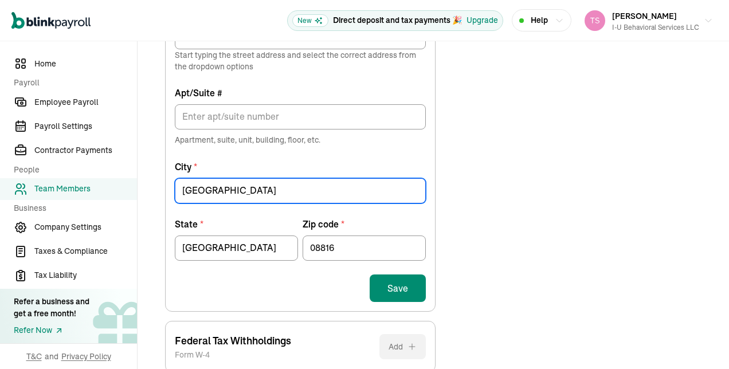
type input "[GEOGRAPHIC_DATA]"
click at [253, 289] on div "Save" at bounding box center [300, 289] width 251 height 28
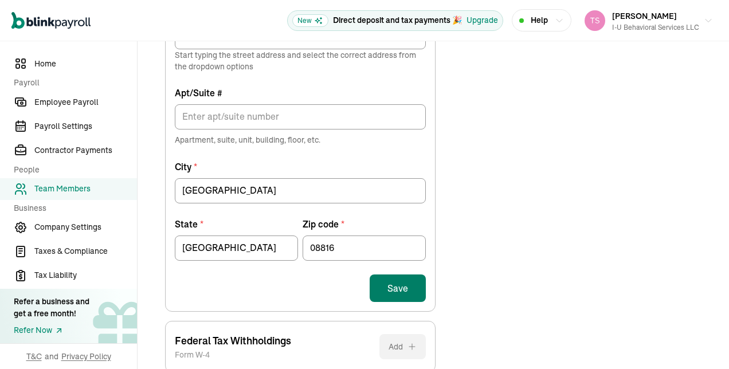
click at [423, 289] on button "Save" at bounding box center [398, 289] width 56 height 28
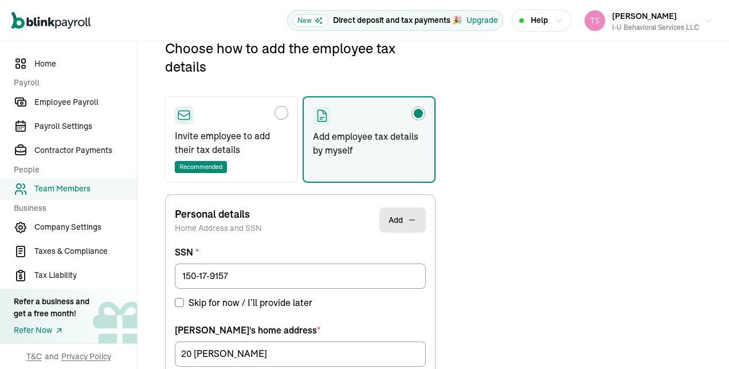
scroll to position [135, 0]
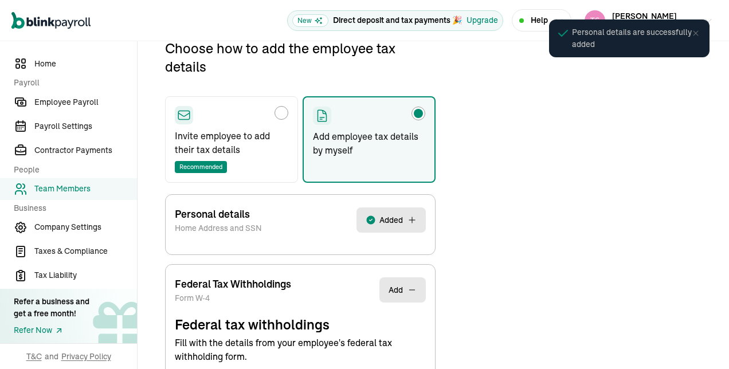
select select "S"
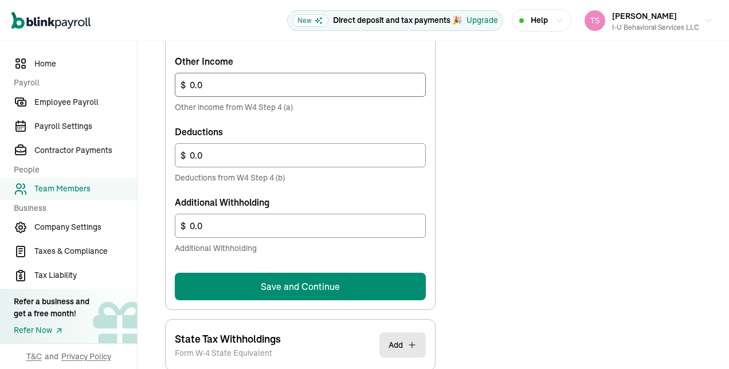
scroll to position [695, 0]
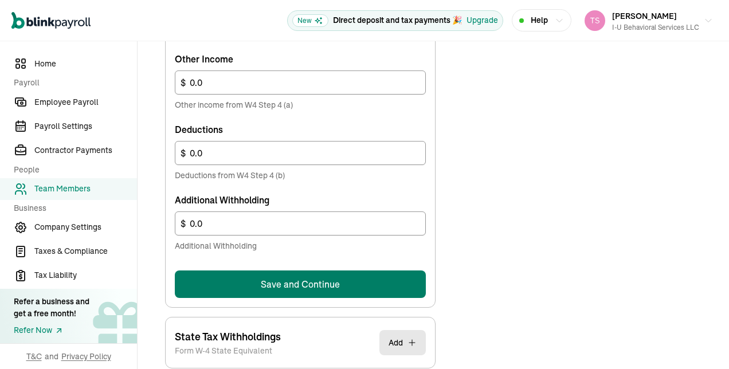
click at [268, 285] on button "Save and Continue" at bounding box center [300, 285] width 251 height 28
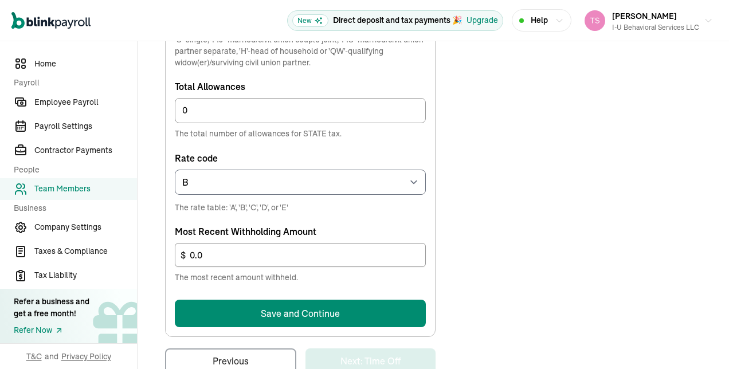
scroll to position [615, 0]
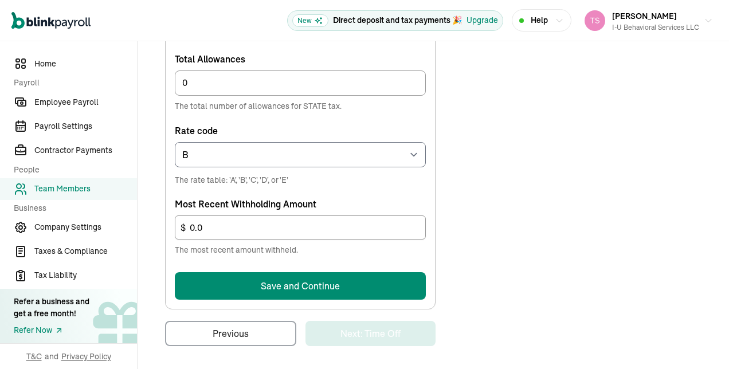
click at [202, 294] on button "Save and Continue" at bounding box center [300, 286] width 251 height 28
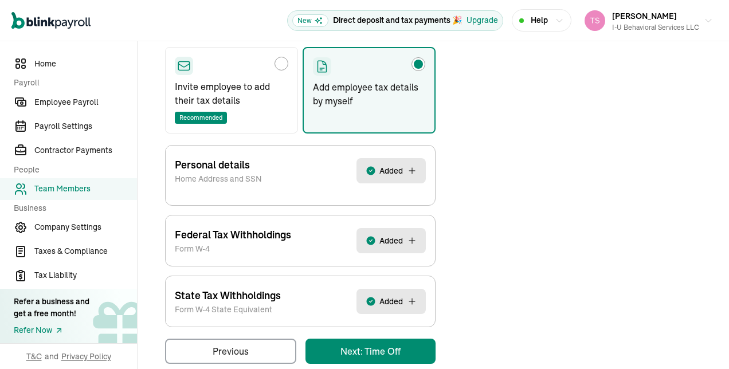
scroll to position [203, 0]
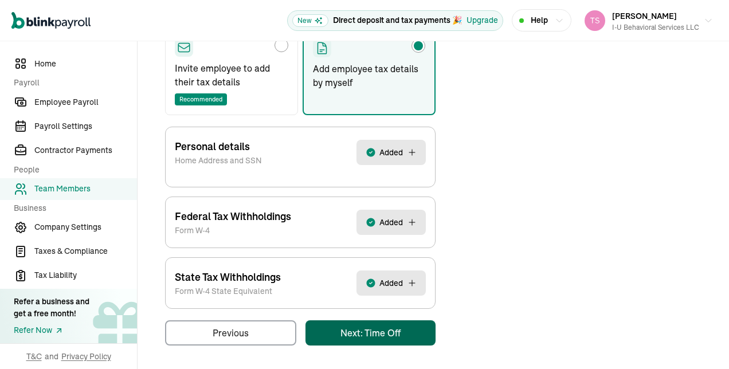
click at [369, 336] on div "Back to team members [PERSON_NAME] W2 Employee Active Pay Stubs General Job & P…" at bounding box center [434, 104] width 592 height 532
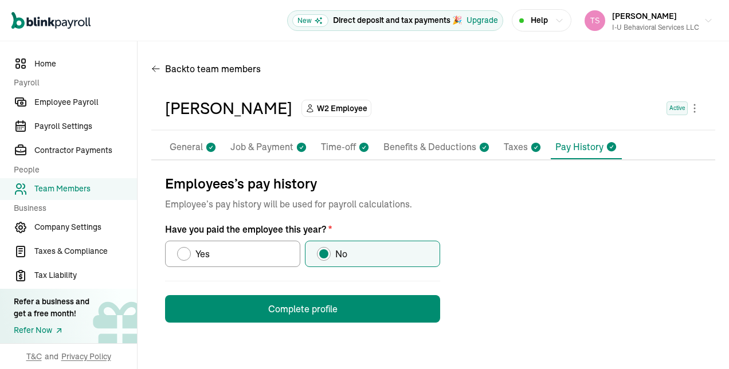
scroll to position [0, 0]
click at [245, 318] on button "Complete profile" at bounding box center [302, 309] width 275 height 28
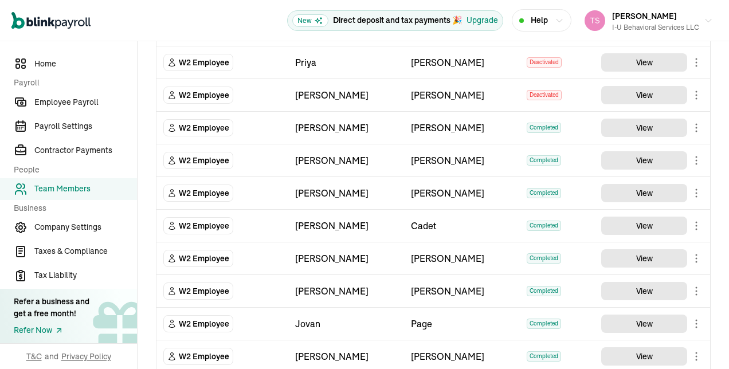
scroll to position [904, 0]
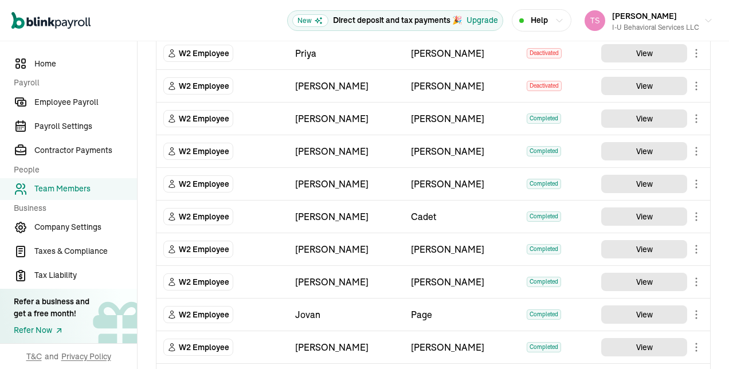
click at [83, 90] on nav "Home Payroll Employee Payroll Payroll Settings Contractor Payments People Team …" at bounding box center [68, 205] width 137 height 328
click at [81, 100] on span "Employee Payroll" at bounding box center [85, 102] width 103 height 12
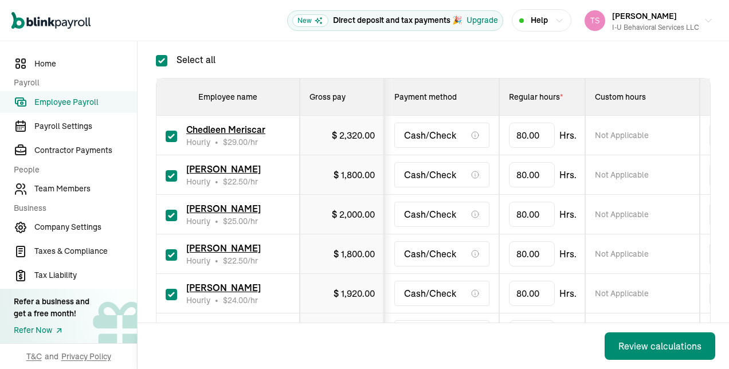
scroll to position [182, 0]
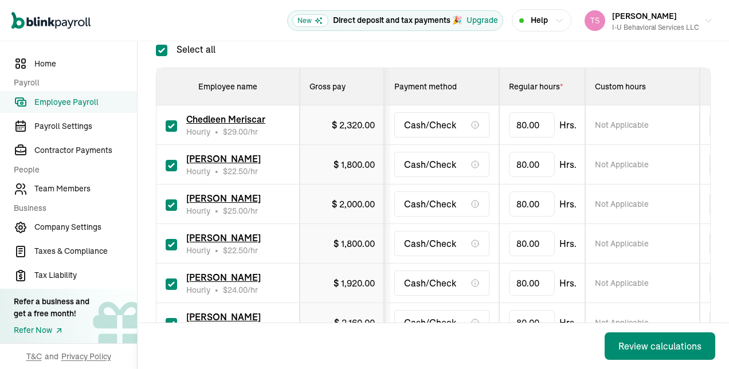
click at [171, 129] on input "checkbox" at bounding box center [171, 125] width 11 height 11
checkbox input "false"
type input "0.00"
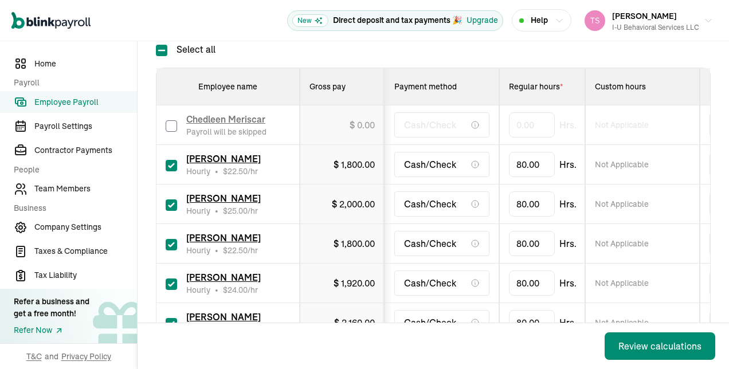
click at [169, 170] on input "checkbox" at bounding box center [171, 165] width 11 height 11
checkbox input "false"
type input "0.00"
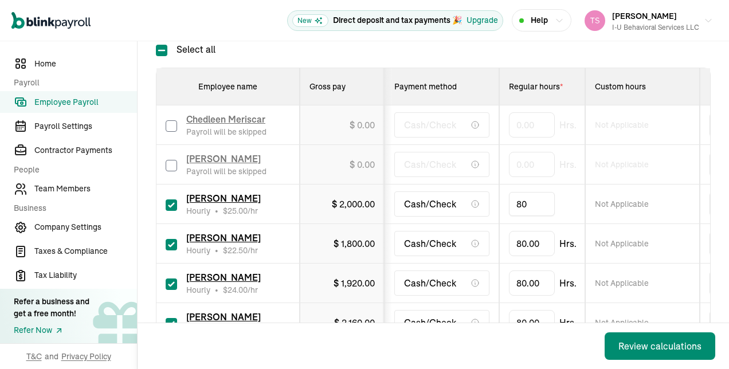
click at [531, 205] on input "80" at bounding box center [532, 204] width 46 height 24
type input "9.5"
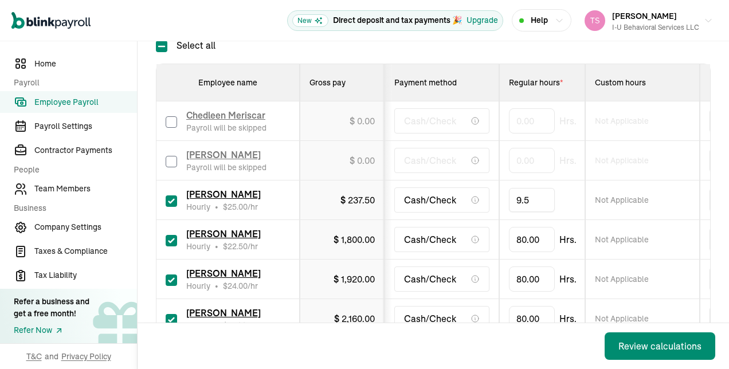
scroll to position [190, 0]
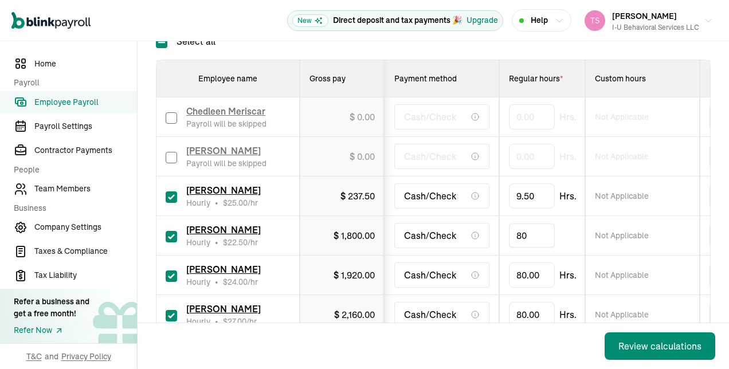
click at [528, 241] on input "80" at bounding box center [532, 236] width 46 height 24
type input "13"
click at [530, 280] on input "80" at bounding box center [532, 275] width 46 height 24
type input "30.75"
click at [531, 312] on input "80" at bounding box center [532, 315] width 46 height 24
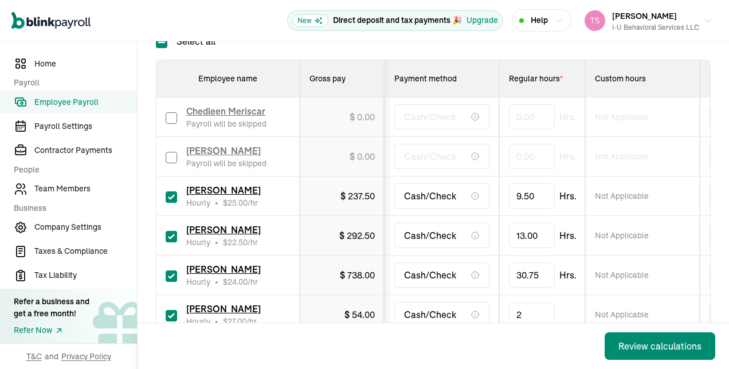
type input "26"
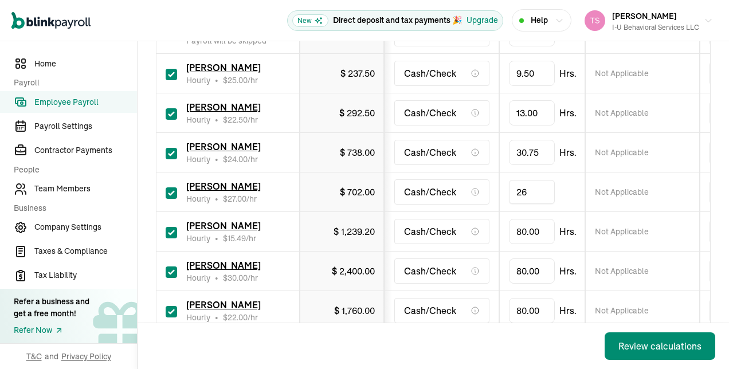
scroll to position [319, 0]
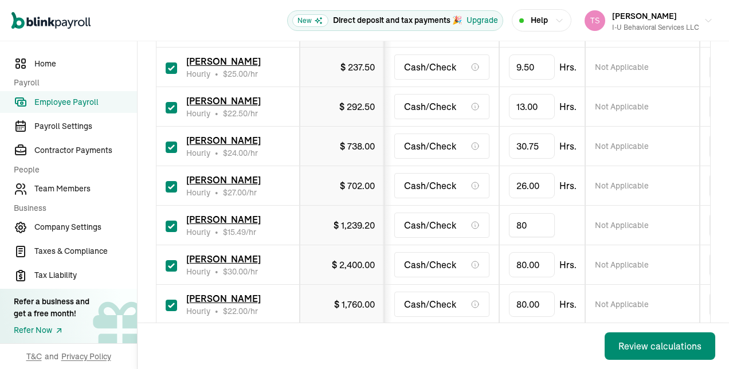
click at [541, 225] on input "80" at bounding box center [532, 225] width 46 height 24
type input "59.25"
click at [530, 261] on input "80" at bounding box center [532, 265] width 46 height 24
click at [168, 260] on input "checkbox" at bounding box center [171, 265] width 11 height 11
checkbox input "false"
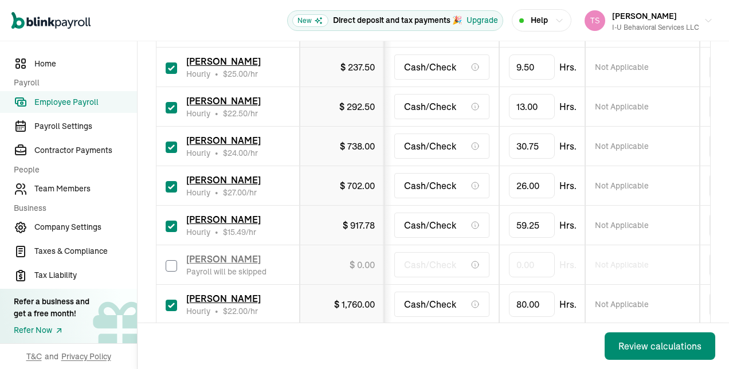
click at [173, 301] on input "checkbox" at bounding box center [171, 305] width 11 height 11
checkbox input "false"
type input "0.00"
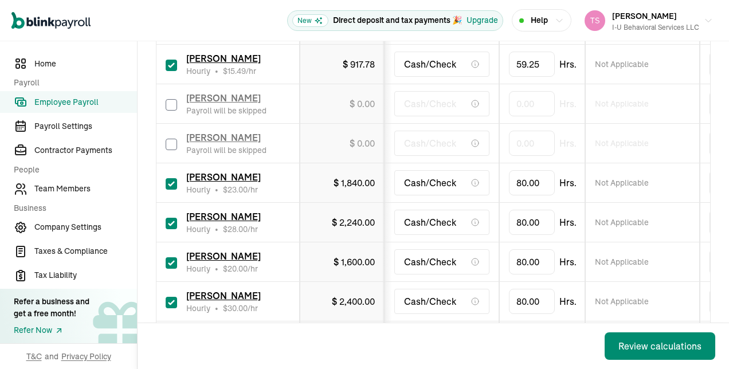
scroll to position [491, 0]
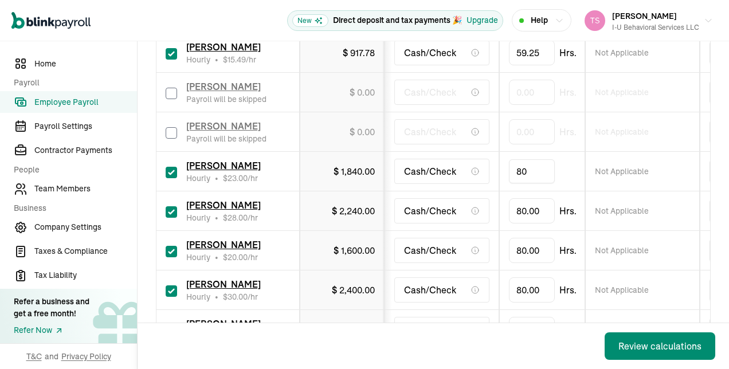
click at [526, 178] on input "80" at bounding box center [532, 171] width 46 height 24
type input "8.5"
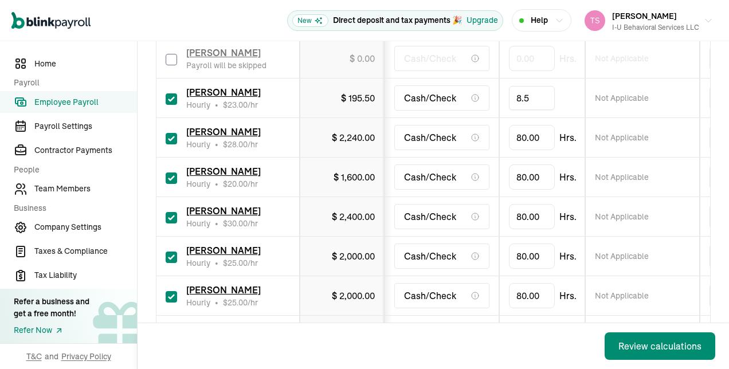
scroll to position [567, 0]
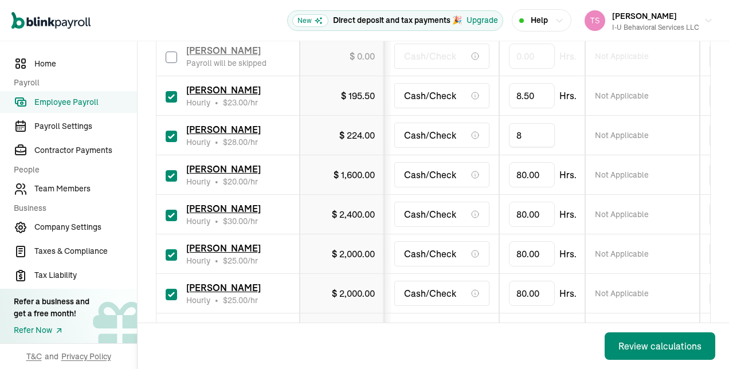
type input "8"
type input "62"
click at [543, 170] on input "80" at bounding box center [532, 175] width 46 height 24
type input "49.25"
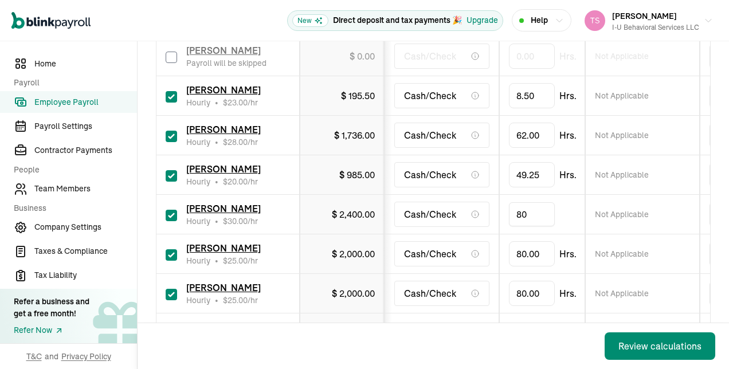
click at [541, 206] on input "80" at bounding box center [532, 214] width 46 height 24
click at [171, 214] on input "checkbox" at bounding box center [171, 215] width 11 height 11
checkbox input "false"
click at [529, 246] on input "80" at bounding box center [532, 254] width 46 height 24
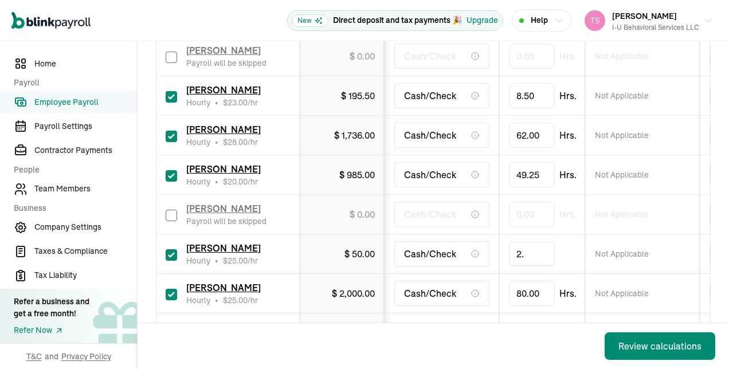
type input "2.5"
click at [506, 298] on td "80.00 Hrs." at bounding box center [542, 294] width 86 height 40
click at [170, 287] on label at bounding box center [171, 294] width 11 height 14
click at [170, 289] on input "checkbox" at bounding box center [171, 294] width 11 height 11
checkbox input "false"
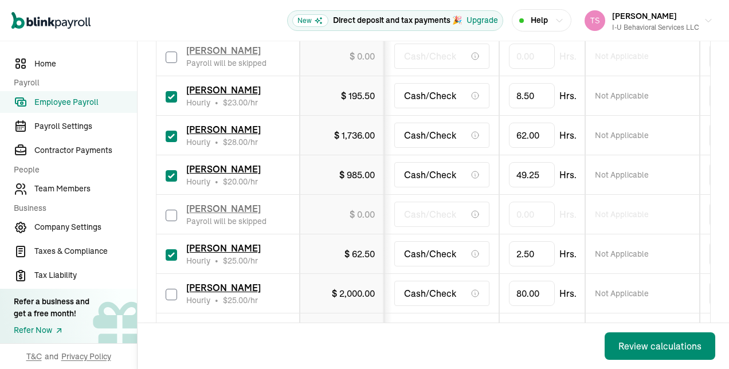
type input "0.00"
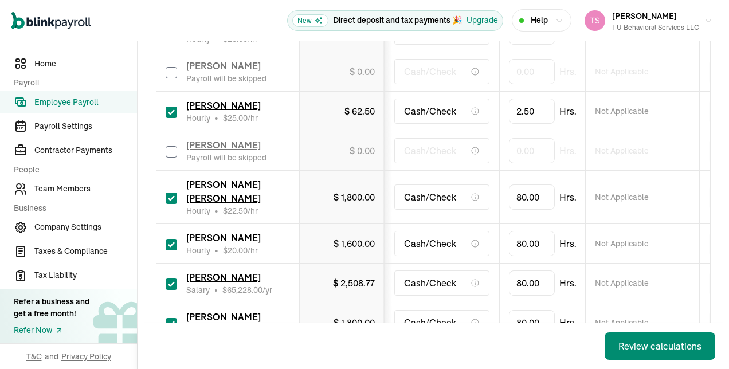
scroll to position [757, 0]
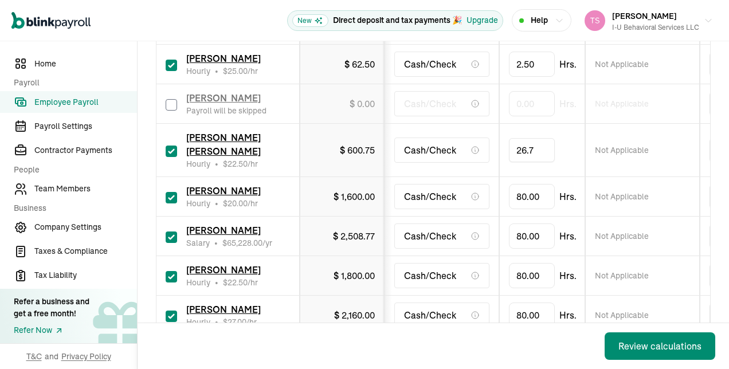
type input "26.75"
click at [535, 185] on input "80" at bounding box center [532, 197] width 46 height 24
type input "64"
click at [169, 232] on input "checkbox" at bounding box center [171, 237] width 11 height 11
checkbox input "false"
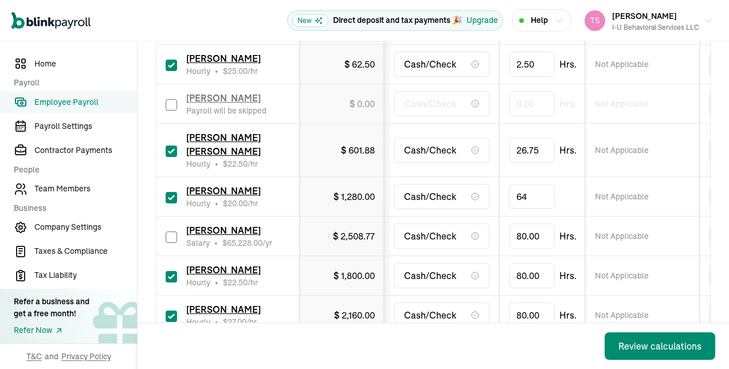
type input "0.00"
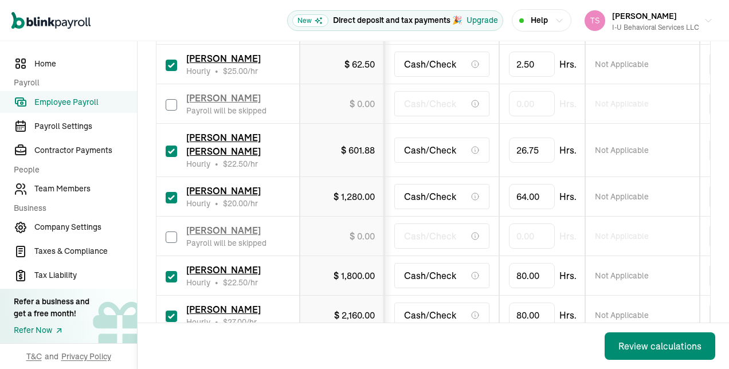
click at [175, 271] on input "checkbox" at bounding box center [171, 276] width 11 height 11
checkbox input "false"
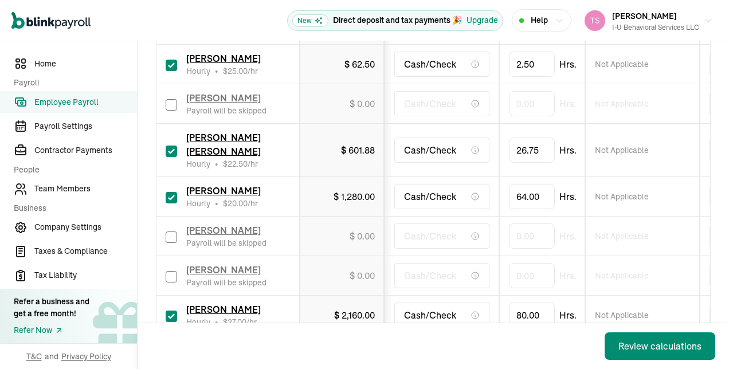
type input "0.00"
click at [531, 303] on input "80" at bounding box center [532, 315] width 46 height 24
type input "15.87"
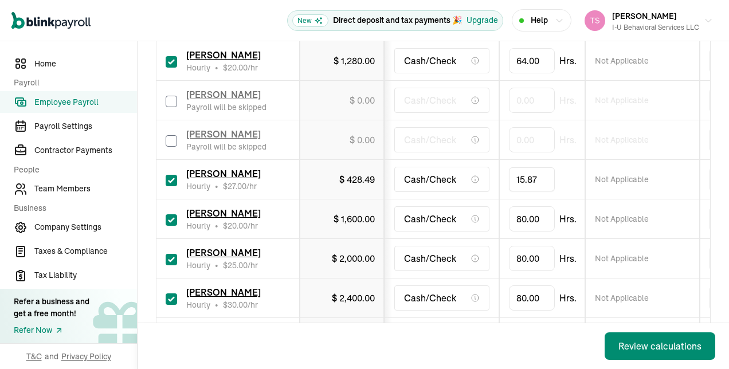
scroll to position [915, 0]
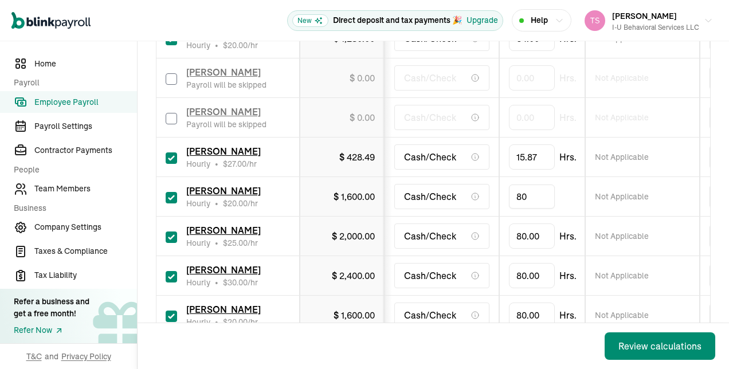
click at [529, 185] on input "80" at bounding box center [532, 197] width 46 height 24
type input "25"
click at [524, 224] on input "80" at bounding box center [532, 236] width 46 height 24
type input "48"
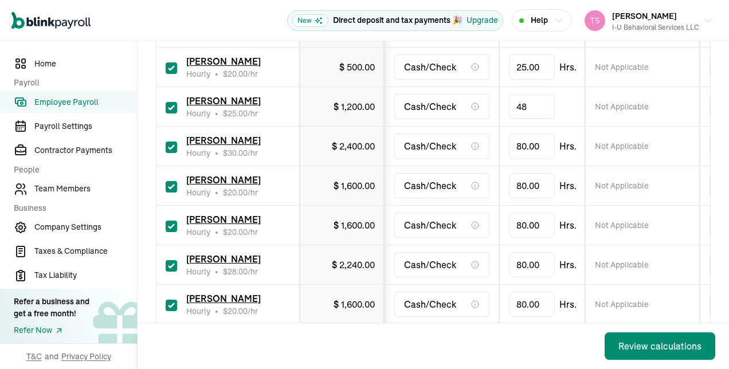
scroll to position [1049, 0]
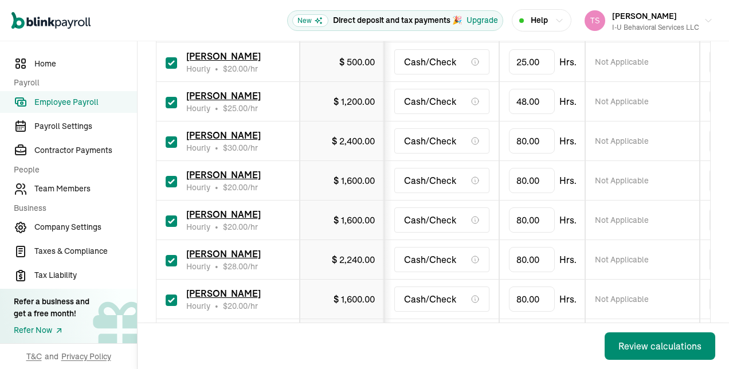
click at [177, 168] on div "[PERSON_NAME] Hourly • $ 20.00 /hr" at bounding box center [228, 180] width 124 height 25
click at [171, 176] on input "checkbox" at bounding box center [171, 181] width 11 height 11
checkbox input "false"
type input "0.00"
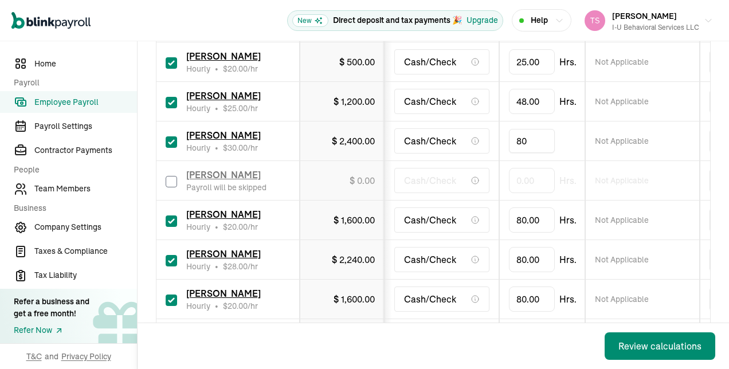
click at [524, 129] on input "80" at bounding box center [532, 141] width 46 height 24
type input "44.75"
click at [534, 240] on td "80.00 Hrs." at bounding box center [542, 260] width 86 height 40
click at [524, 208] on input "80" at bounding box center [532, 220] width 46 height 24
type input "59"
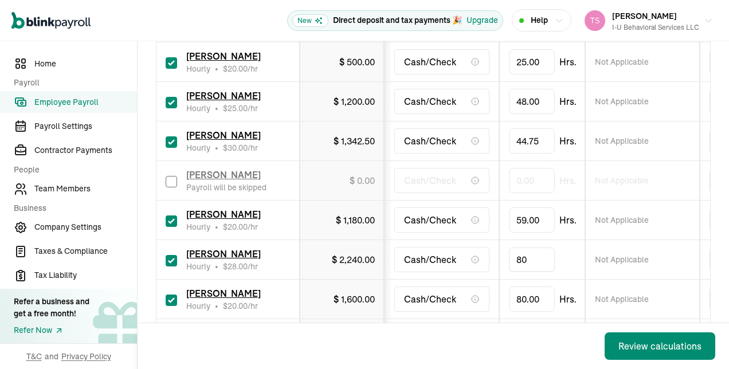
click at [533, 248] on input "80" at bounding box center [532, 260] width 46 height 24
type input "6"
click at [538, 287] on input "80" at bounding box center [532, 299] width 46 height 24
type input "10.25"
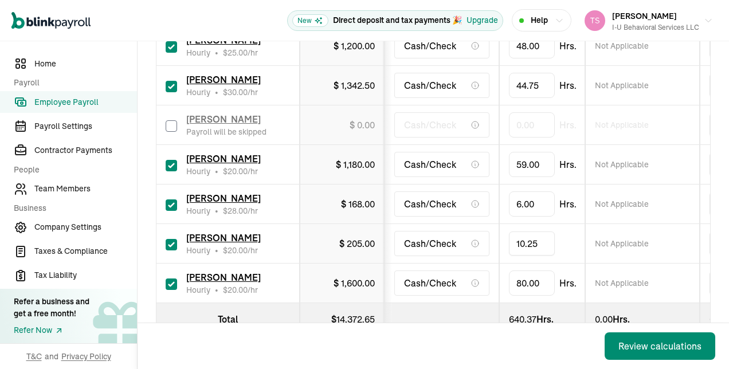
scroll to position [1125, 0]
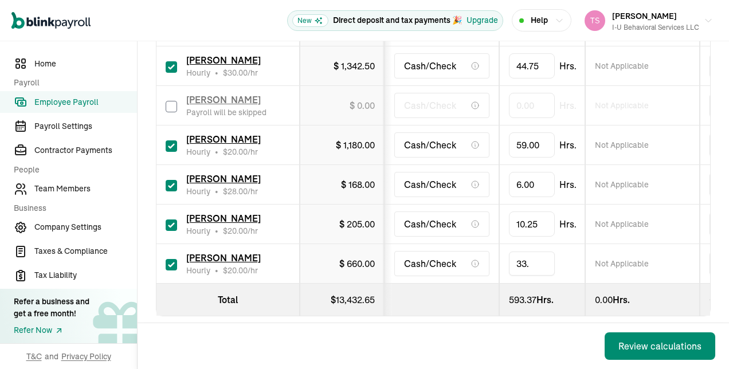
type input "33.5"
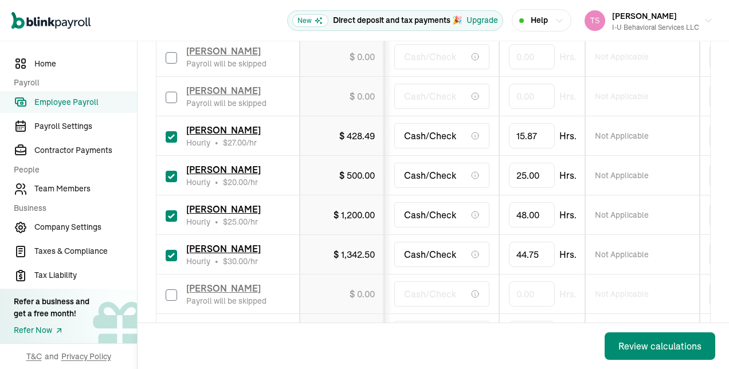
scroll to position [929, 0]
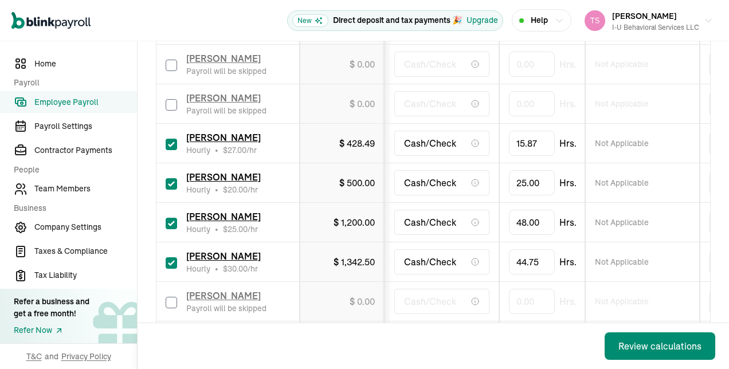
click at [577, 209] on td "48.00 Hrs." at bounding box center [542, 223] width 86 height 40
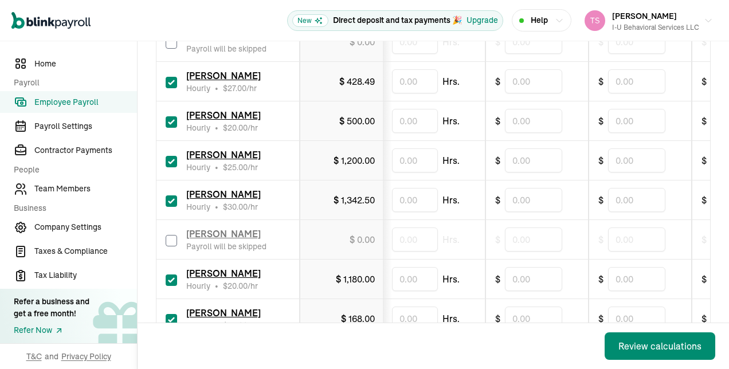
scroll to position [992, 0]
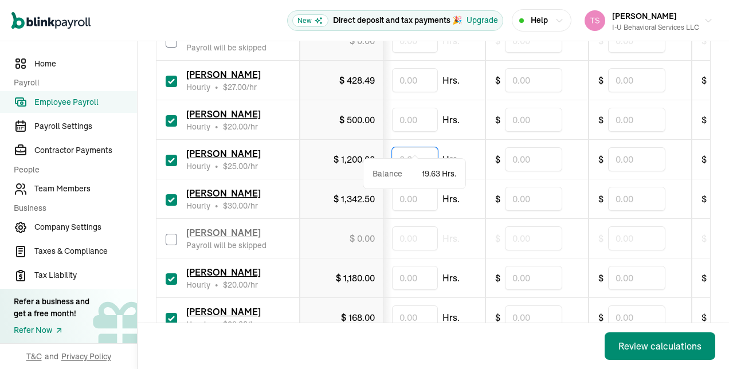
click at [422, 147] on input "text" at bounding box center [415, 159] width 46 height 24
type input "16"
click at [457, 179] on td "Hrs." at bounding box center [433, 199] width 103 height 40
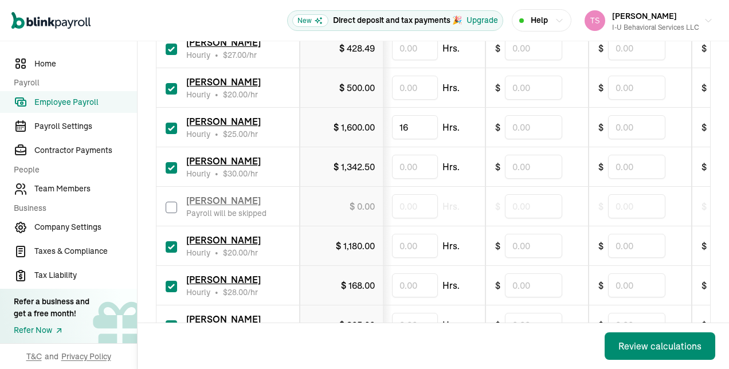
scroll to position [1024, 0]
click at [630, 352] on div "Review calculations" at bounding box center [659, 346] width 83 height 14
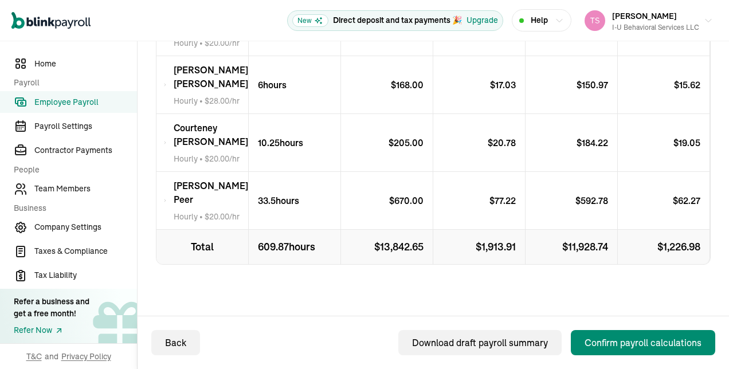
scroll to position [1277, 0]
click at [622, 339] on div "Confirm payroll calculations" at bounding box center [643, 343] width 117 height 14
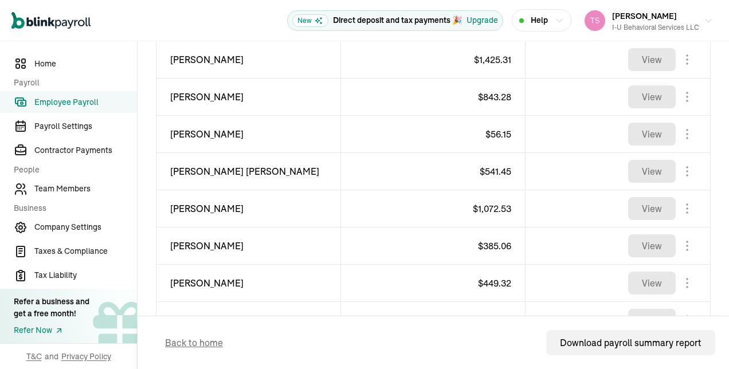
scroll to position [696, 0]
click at [679, 171] on body "Open main menu New Direct deposit and tax payments 🎉 Upgrade Help [PERSON_NAME]…" at bounding box center [364, 184] width 729 height 369
click at [72, 105] on span "Employee Payroll" at bounding box center [85, 102] width 103 height 12
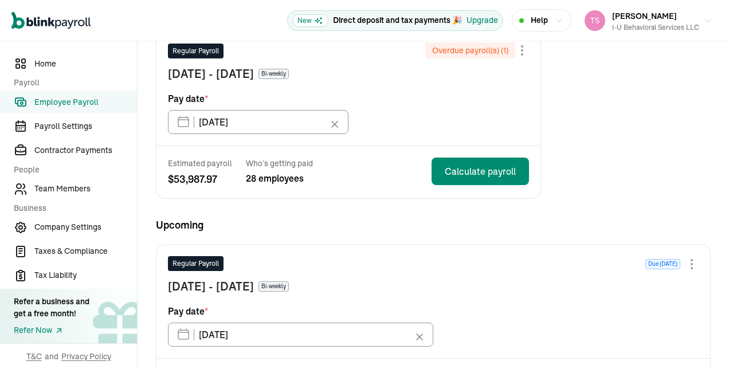
scroll to position [115, 0]
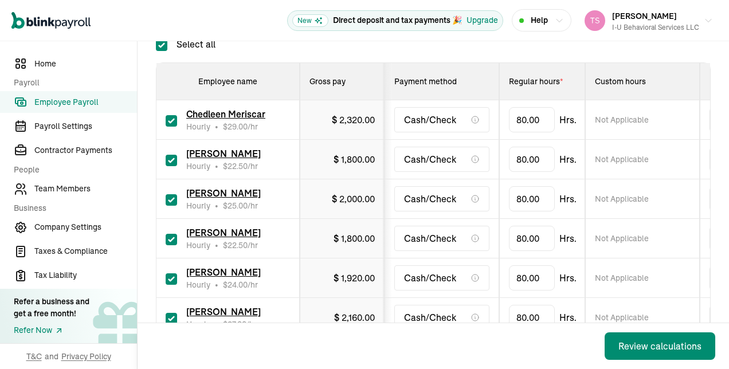
scroll to position [188, 0]
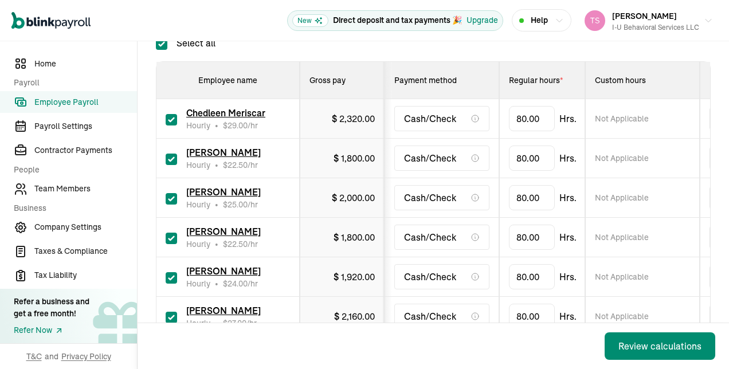
click at [166, 116] on input "checkbox" at bounding box center [171, 119] width 11 height 11
checkbox input "false"
type input "0.00"
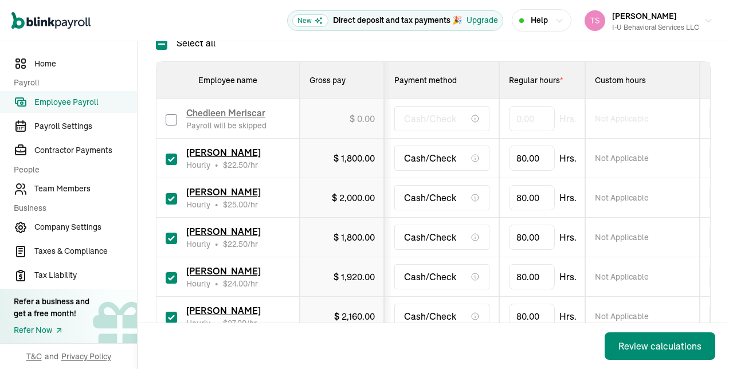
click at [167, 156] on input "checkbox" at bounding box center [171, 159] width 11 height 11
checkbox input "false"
type input "0.00"
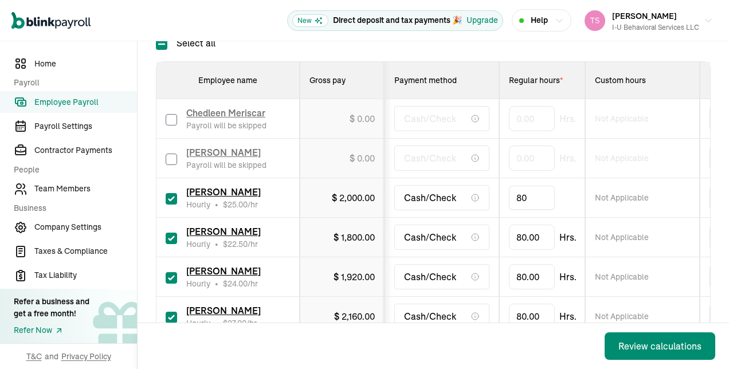
click at [544, 196] on input "80" at bounding box center [532, 198] width 46 height 24
type input "16.5"
click at [527, 240] on input "80" at bounding box center [532, 237] width 46 height 24
type input "23"
click at [532, 279] on input "80" at bounding box center [532, 277] width 46 height 24
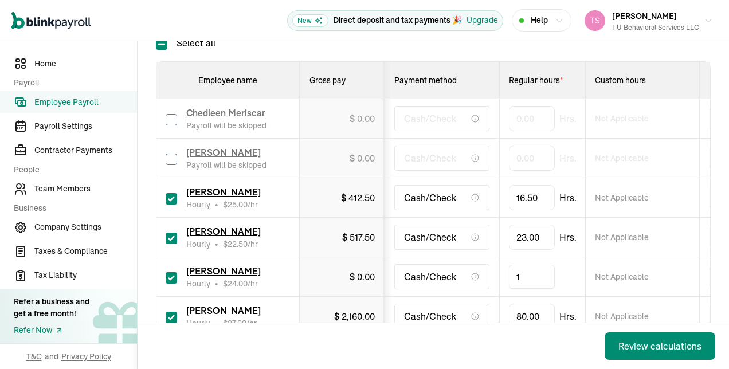
type input "11"
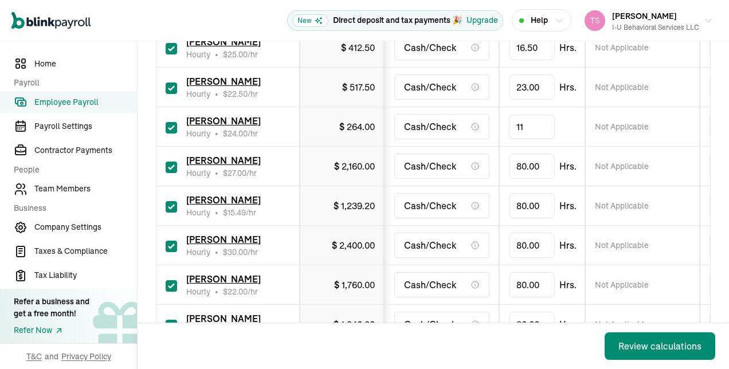
scroll to position [339, 0]
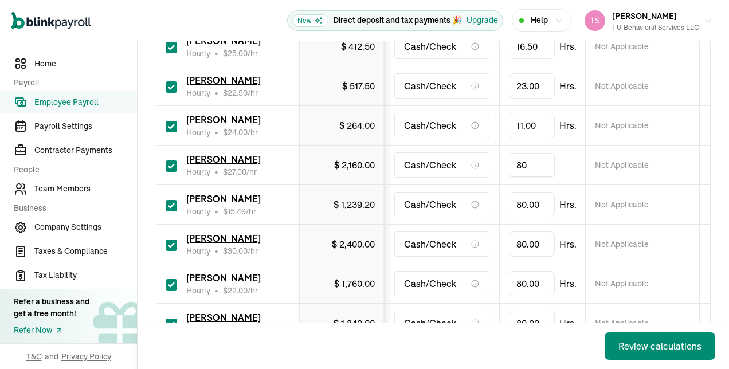
click at [536, 168] on input "80" at bounding box center [532, 165] width 46 height 24
type input "41.5"
click at [532, 197] on input "80" at bounding box center [532, 205] width 46 height 24
type input "65"
click at [173, 240] on input "checkbox" at bounding box center [171, 245] width 11 height 11
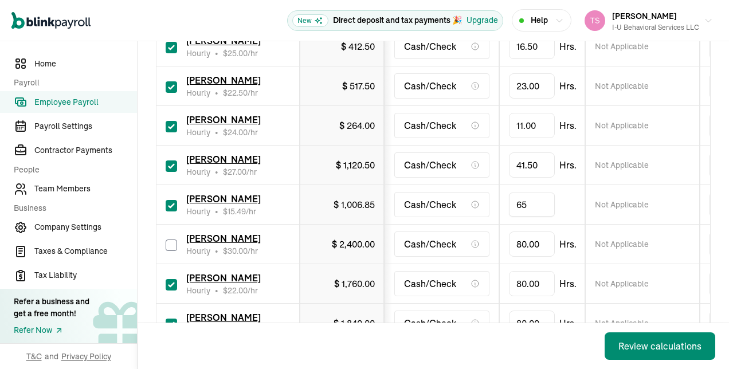
checkbox input "false"
type input "0.00"
click at [177, 284] on div "[PERSON_NAME] Hourly • $ 22.00 /hr" at bounding box center [228, 283] width 124 height 25
click at [171, 282] on input "checkbox" at bounding box center [171, 284] width 11 height 11
checkbox input "false"
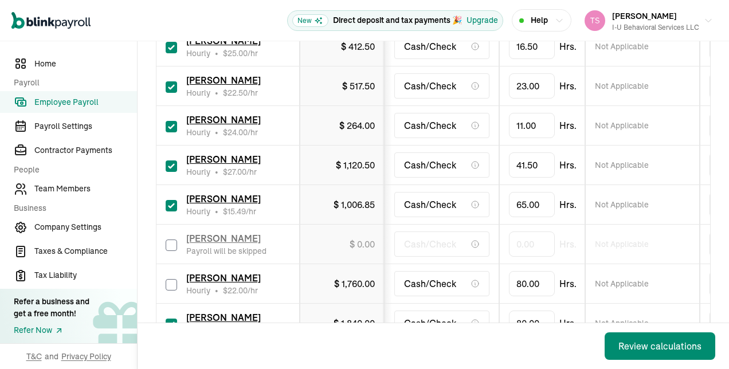
type input "0.00"
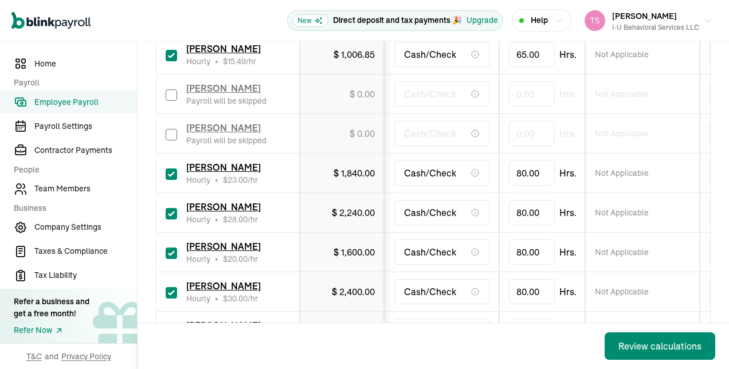
scroll to position [492, 0]
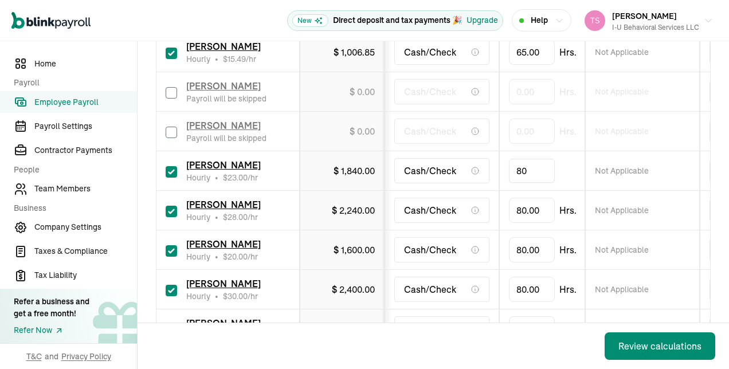
click at [536, 172] on input "80" at bounding box center [532, 171] width 46 height 24
type input "8.25"
click at [535, 210] on input "80" at bounding box center [532, 210] width 46 height 24
type input "64.25"
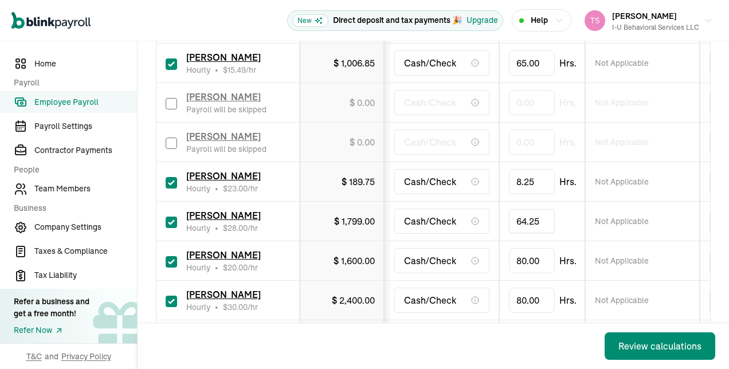
scroll to position [480, 0]
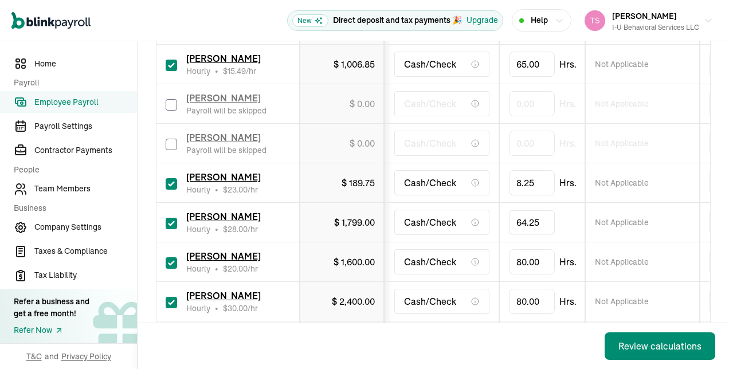
click at [525, 243] on td "80.00 Hrs." at bounding box center [542, 262] width 86 height 40
click at [524, 257] on input "80" at bounding box center [532, 262] width 46 height 24
type input "42.5"
click at [533, 301] on input "80" at bounding box center [532, 301] width 46 height 24
click at [173, 297] on input "checkbox" at bounding box center [171, 302] width 11 height 11
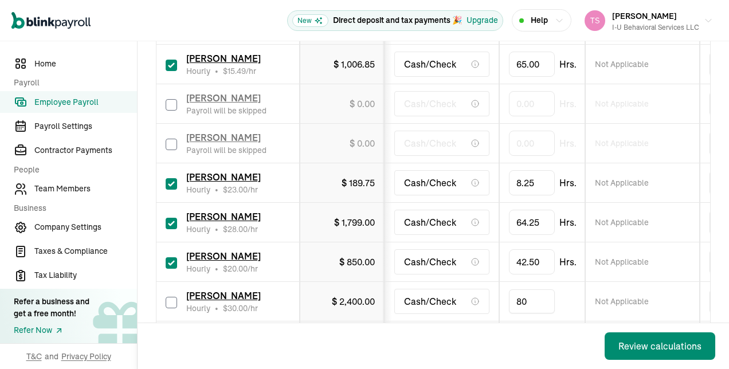
checkbox input "false"
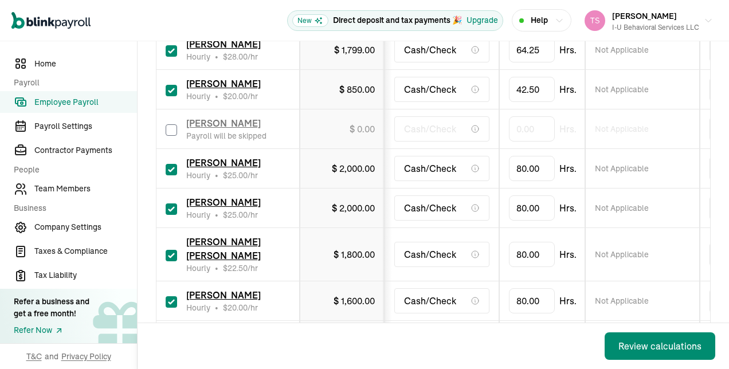
scroll to position [657, 0]
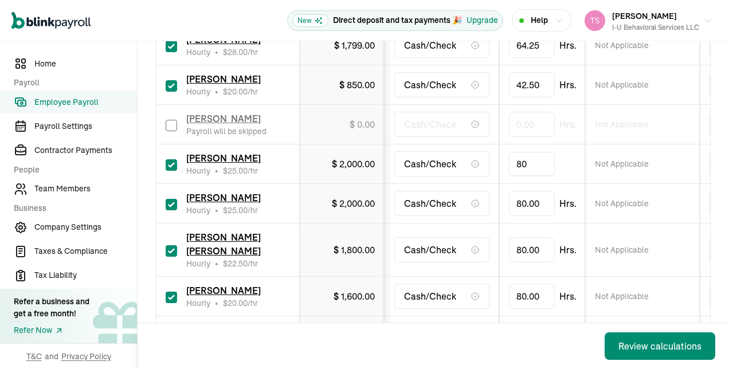
click at [538, 160] on input "80" at bounding box center [532, 164] width 46 height 24
type input "7"
click at [173, 199] on input "checkbox" at bounding box center [171, 204] width 11 height 11
checkbox input "false"
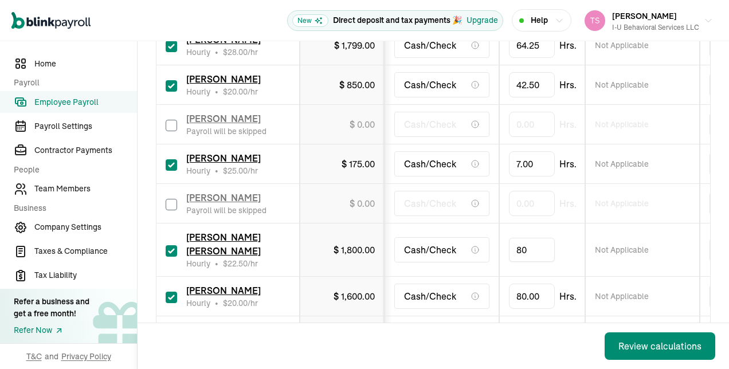
click at [530, 246] on input "80" at bounding box center [532, 250] width 46 height 24
type input "45.75"
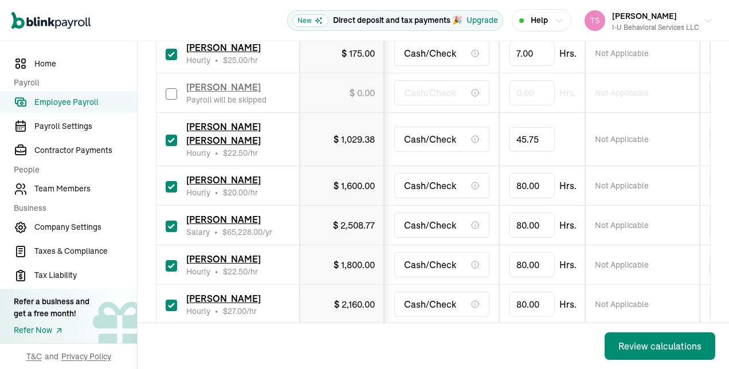
scroll to position [789, 0]
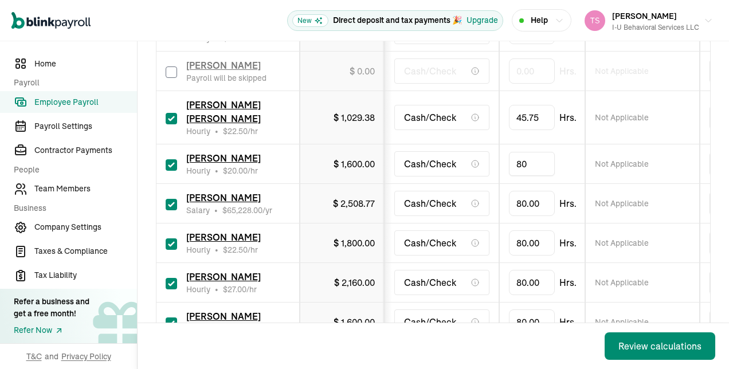
click at [538, 152] on input "80" at bounding box center [532, 164] width 46 height 24
type input "79.5"
click at [529, 191] on input "80" at bounding box center [532, 203] width 46 height 24
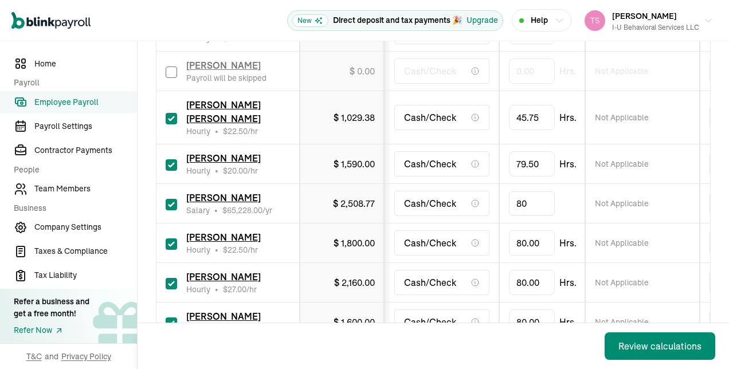
click at [529, 191] on input "80" at bounding box center [532, 203] width 46 height 24
click at [181, 192] on div "[PERSON_NAME] Salary • $ 65,228.00 /yr" at bounding box center [228, 203] width 124 height 25
click at [175, 199] on input "checkbox" at bounding box center [171, 204] width 11 height 11
checkbox input "false"
type input "0.00"
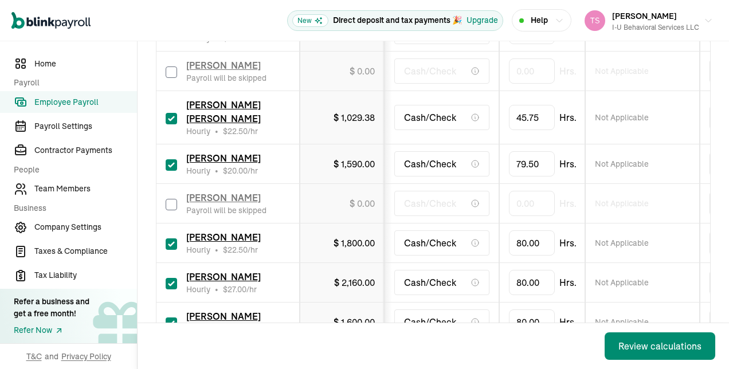
click at [170, 238] on input "checkbox" at bounding box center [171, 243] width 11 height 11
checkbox input "false"
type input "0.00"
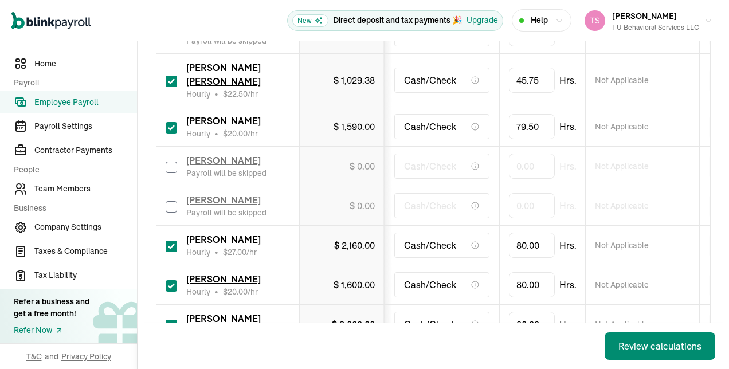
scroll to position [861, 0]
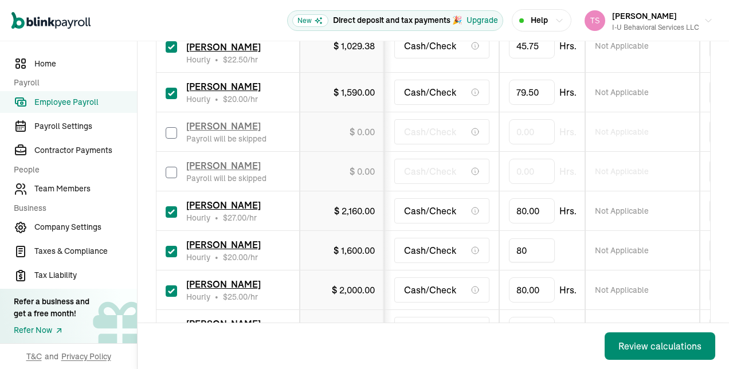
click at [525, 238] on input "80" at bounding box center [532, 250] width 46 height 24
type input "26"
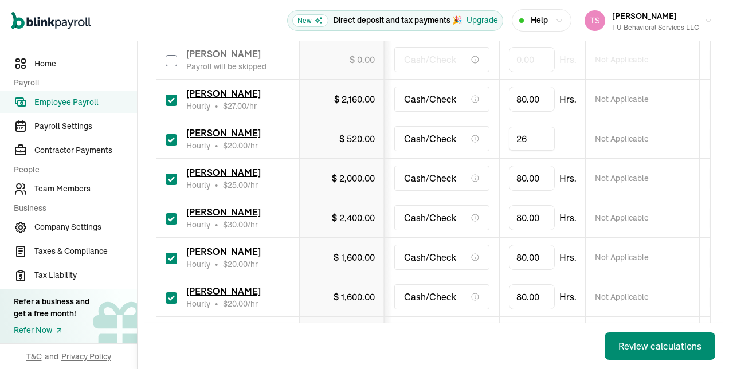
scroll to position [976, 0]
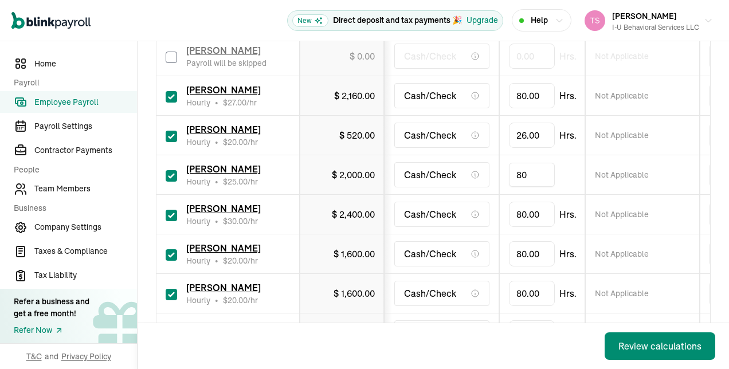
click at [536, 163] on input "80" at bounding box center [532, 175] width 46 height 24
type input "64"
click at [532, 202] on input "80" at bounding box center [532, 214] width 46 height 24
type input "7"
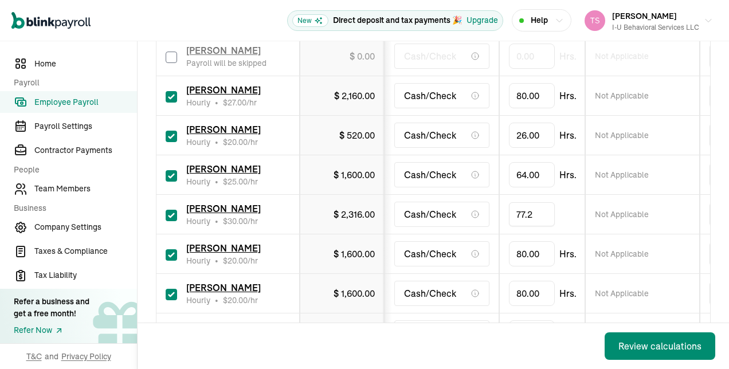
type input "77.25"
click at [579, 202] on td "77.25" at bounding box center [542, 215] width 86 height 40
click at [171, 249] on input "checkbox" at bounding box center [171, 254] width 11 height 11
checkbox input "false"
type input "0.00"
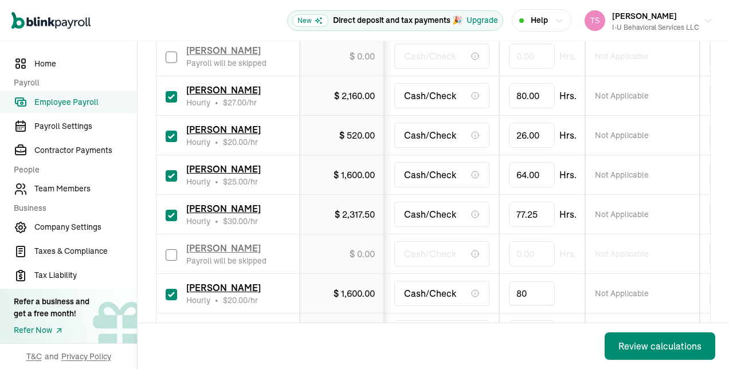
click at [535, 281] on input "80" at bounding box center [532, 293] width 46 height 24
click at [535, 281] on input "8,072" at bounding box center [532, 293] width 46 height 24
type input "72"
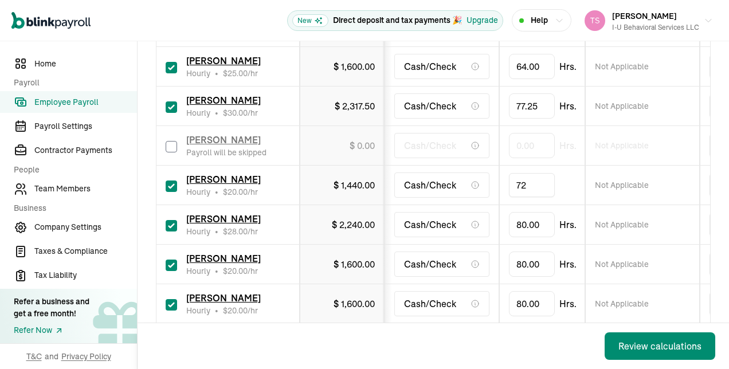
scroll to position [1087, 0]
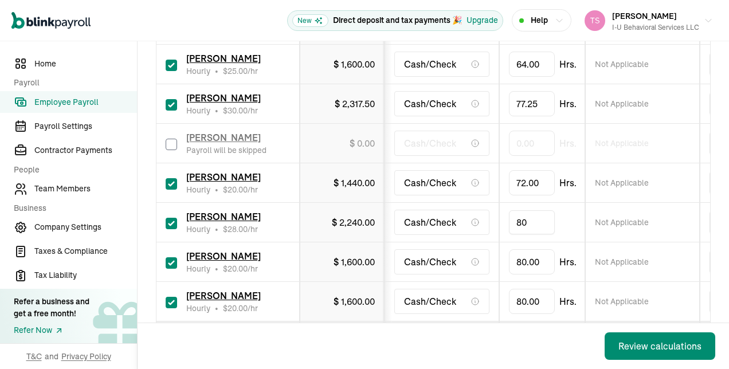
click at [530, 210] on input "80" at bounding box center [532, 222] width 46 height 24
type input "13"
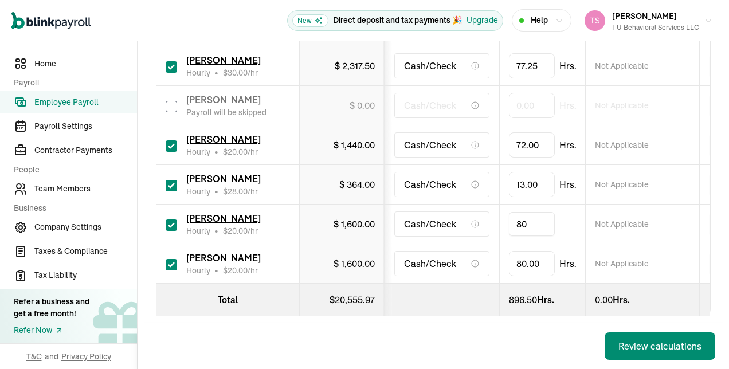
click at [530, 212] on input "80" at bounding box center [532, 224] width 46 height 24
type input "56"
click at [523, 252] on input "80" at bounding box center [532, 264] width 46 height 24
type input "39.5"
click at [485, 284] on th at bounding box center [442, 300] width 115 height 33
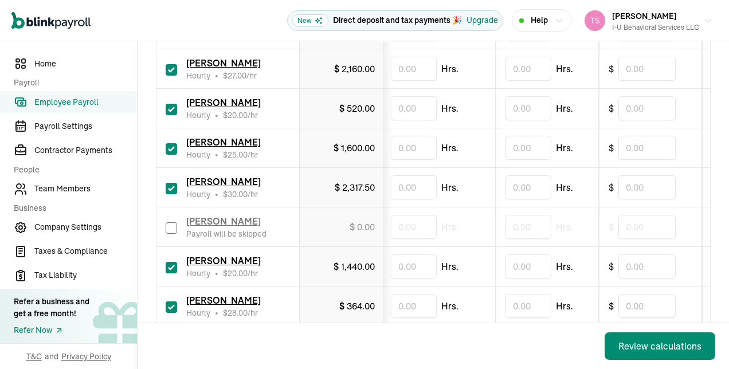
scroll to position [1001, 0]
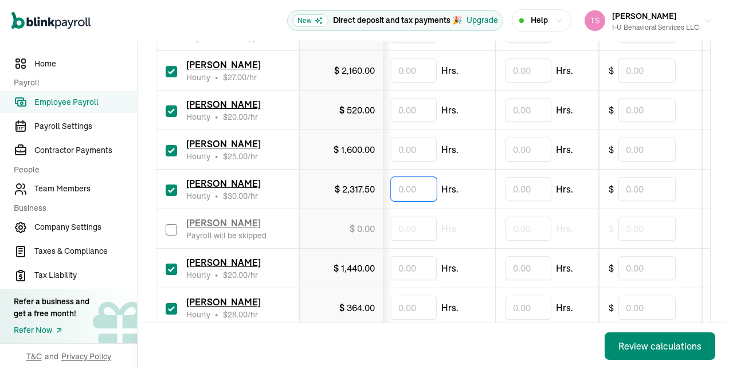
click at [422, 177] on input "text" at bounding box center [414, 189] width 46 height 24
type input "2.5"
click at [462, 217] on div "Hrs." at bounding box center [438, 229] width 95 height 24
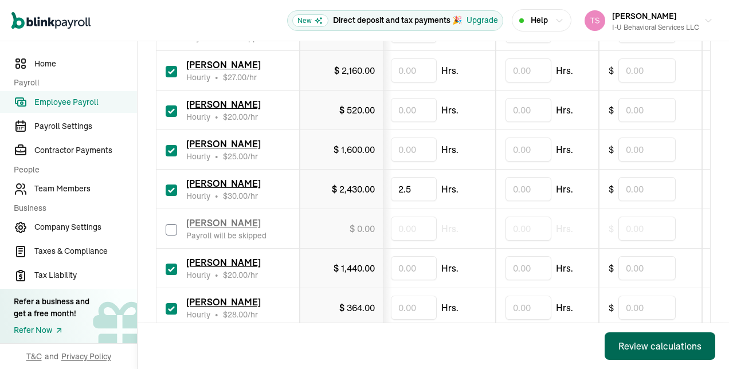
click at [651, 345] on div "Review calculations" at bounding box center [659, 346] width 83 height 14
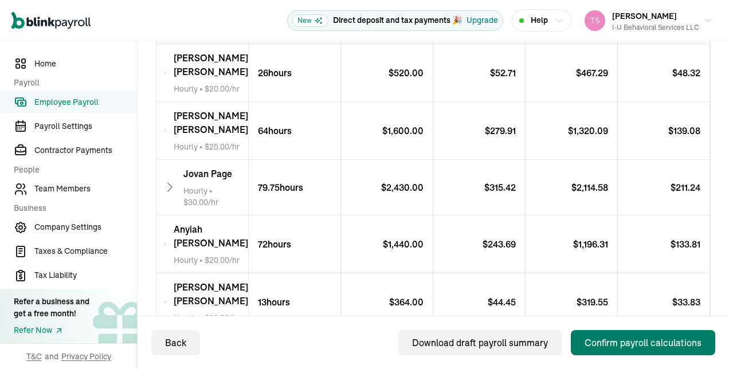
scroll to position [1012, 0]
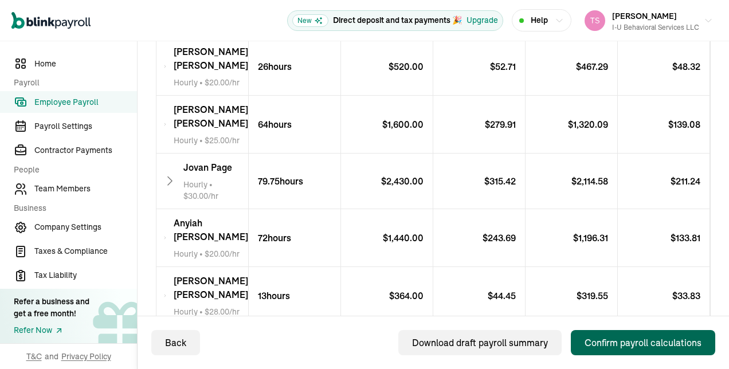
click at [628, 340] on div "Confirm payroll calculations" at bounding box center [643, 343] width 117 height 14
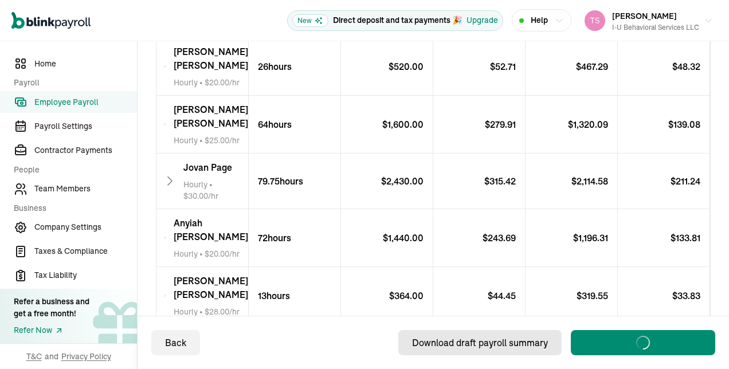
click at [532, 342] on div "Download draft payroll summary Confirm payroll calculations Loading..." at bounding box center [462, 342] width 506 height 25
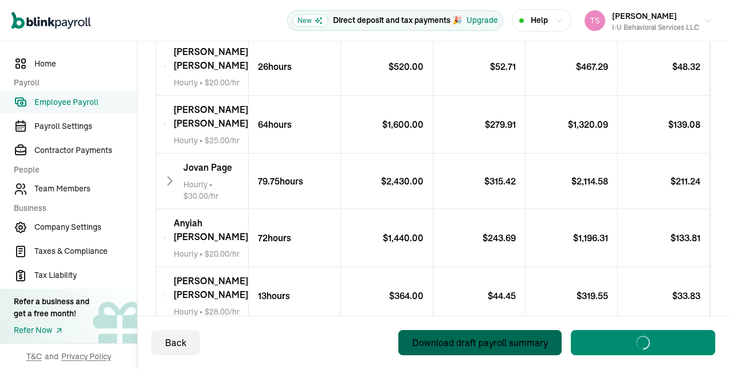
click at [532, 342] on div "Download draft payroll summary" at bounding box center [480, 343] width 136 height 14
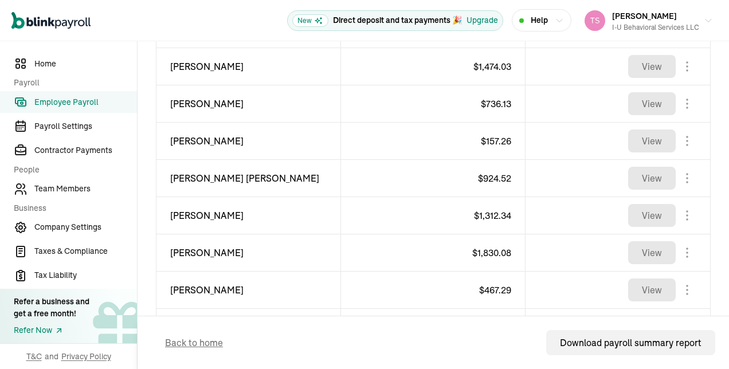
scroll to position [687, 0]
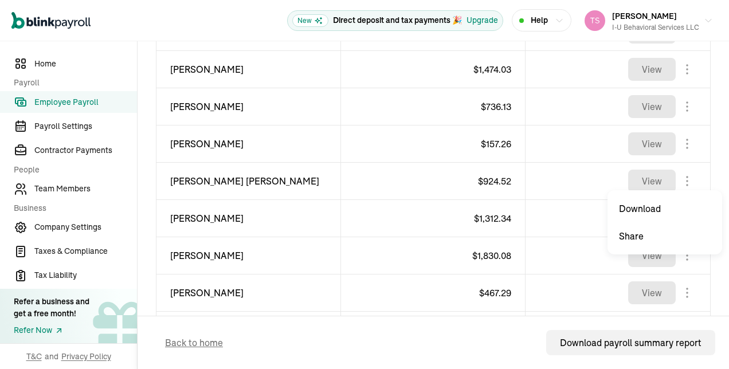
click at [683, 175] on body "Open main menu New Direct deposit and tax payments 🎉 Upgrade Help [PERSON_NAME]…" at bounding box center [364, 184] width 729 height 369
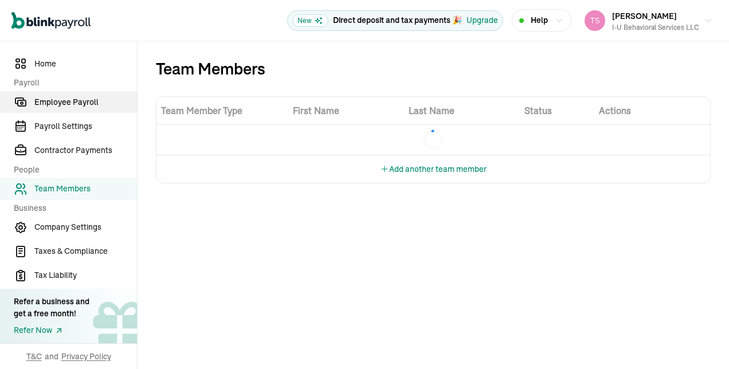
click at [72, 103] on span "Employee Payroll" at bounding box center [85, 102] width 103 height 12
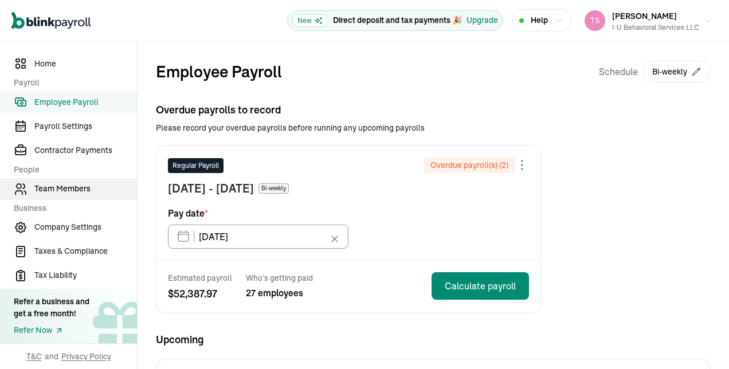
click at [70, 189] on span "Team Members" at bounding box center [85, 189] width 103 height 12
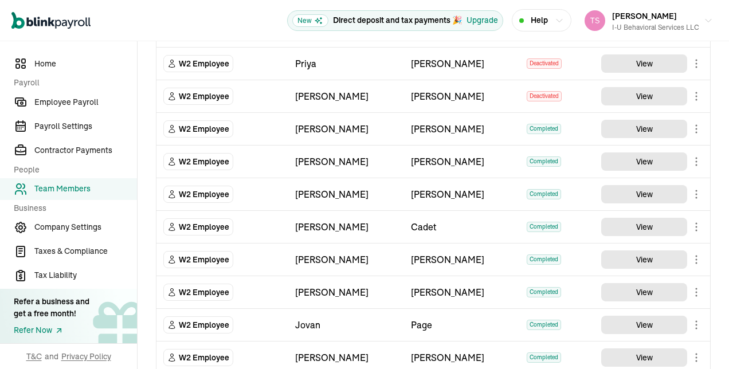
scroll to position [1101, 0]
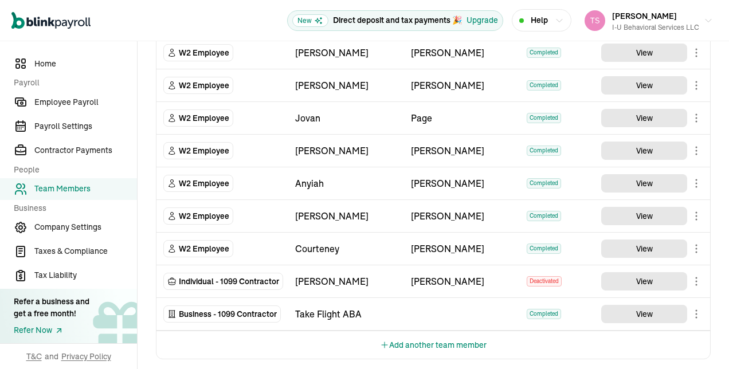
click at [432, 331] on button "Add another team member" at bounding box center [433, 345] width 107 height 28
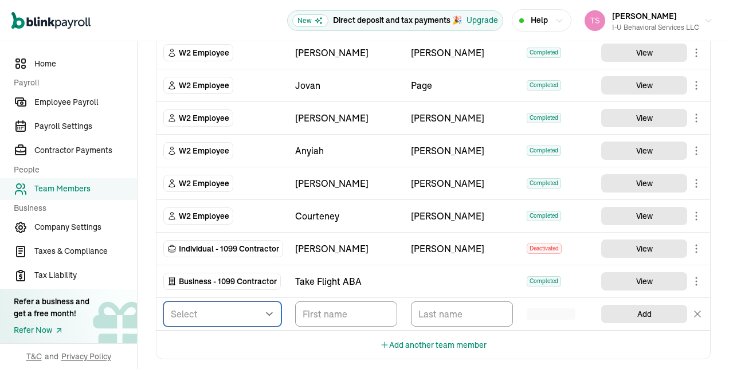
click at [272, 303] on select "Select W2 Employee Individual - 1099 [DEMOGRAPHIC_DATA] Business - 1099 Contrac…" at bounding box center [222, 313] width 118 height 25
select select "employee"
click at [163, 301] on select "Select W2 Employee Individual - 1099 [DEMOGRAPHIC_DATA] Business - 1099 Contrac…" at bounding box center [222, 313] width 118 height 25
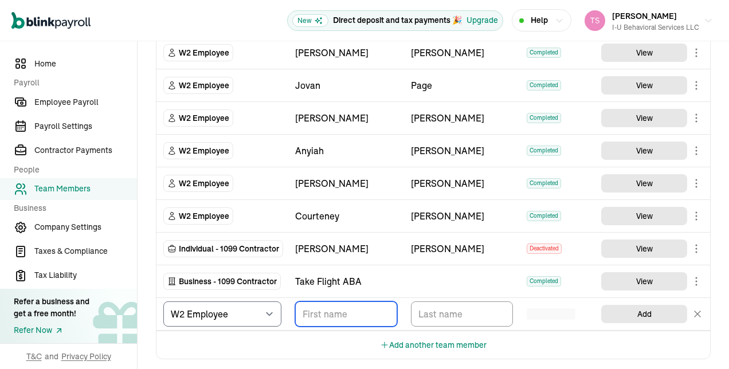
click at [314, 302] on input "TextInput" at bounding box center [346, 313] width 102 height 25
type input "[PERSON_NAME]"
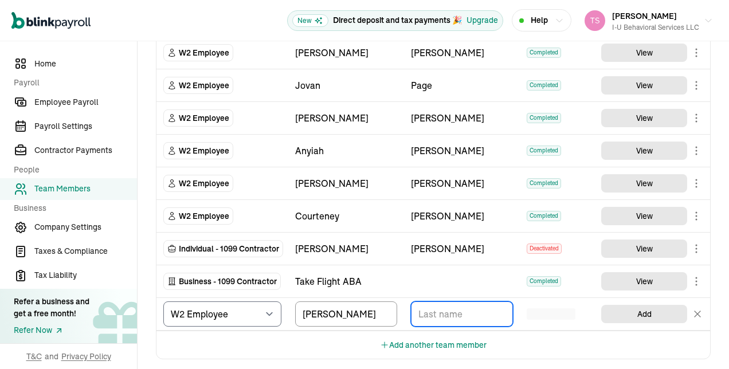
click at [439, 315] on input "TextInput" at bounding box center [462, 313] width 102 height 25
type input "Peer"
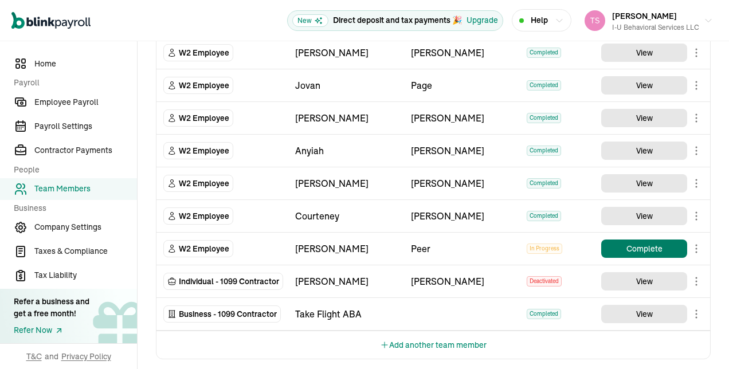
click at [640, 242] on button "Complete" at bounding box center [644, 249] width 86 height 18
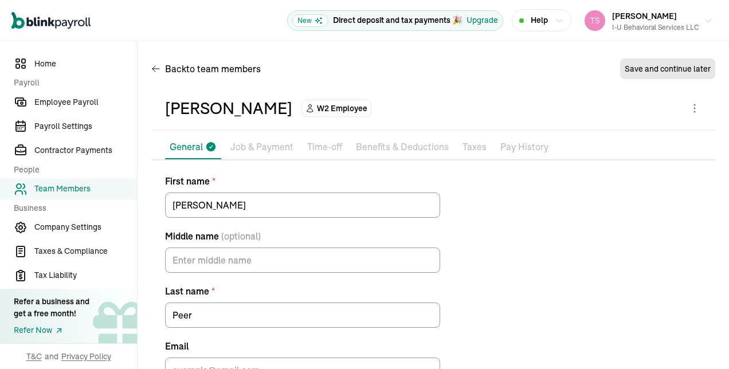
scroll to position [76, 0]
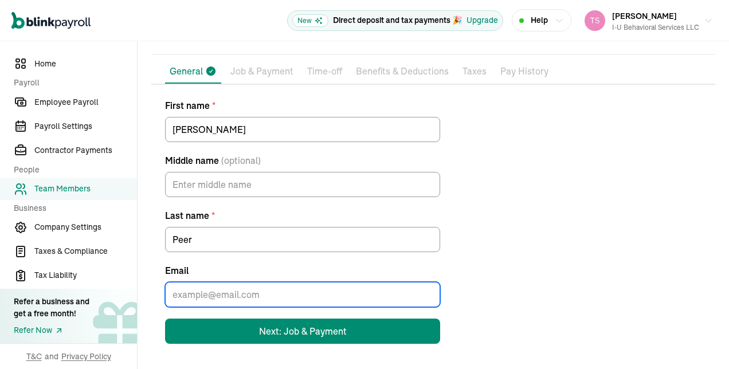
click at [249, 295] on input "Email" at bounding box center [302, 294] width 275 height 25
paste input "[EMAIL_ADDRESS][DOMAIN_NAME]"
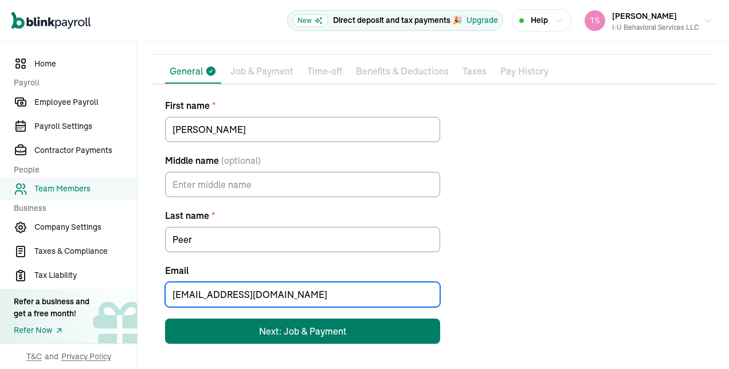
type input "[EMAIL_ADDRESS][DOMAIN_NAME]"
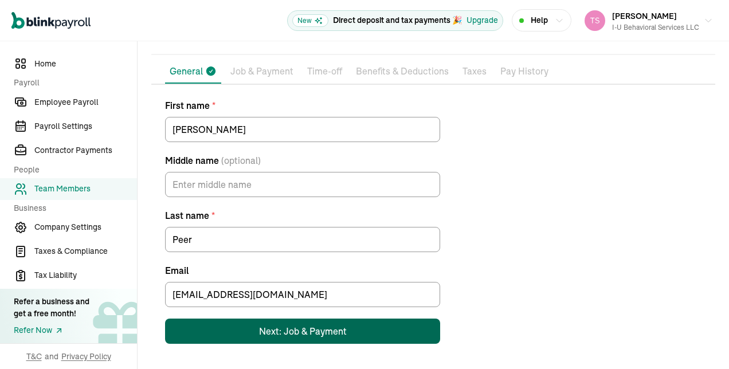
click at [378, 320] on button "Next: Job & Payment" at bounding box center [302, 331] width 275 height 25
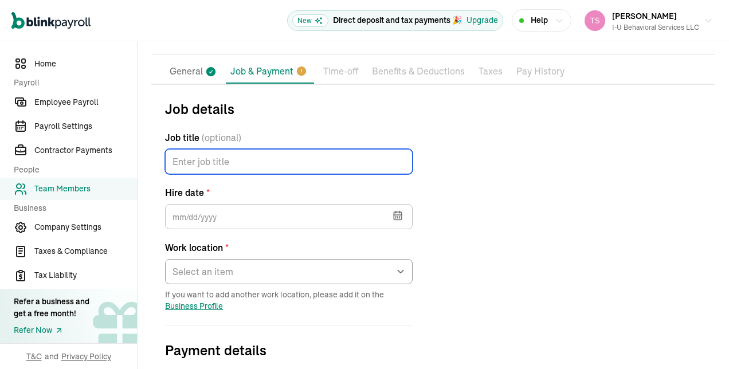
click at [369, 156] on input "Job title (optional)" at bounding box center [289, 161] width 248 height 25
type input "ABA Therapist"
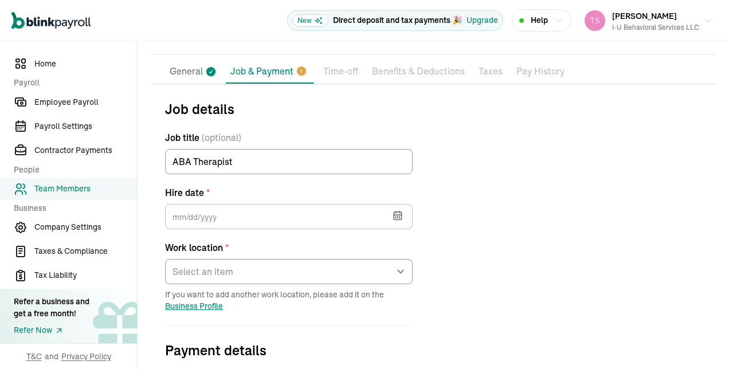
click at [397, 220] on icon "button" at bounding box center [397, 215] width 11 height 11
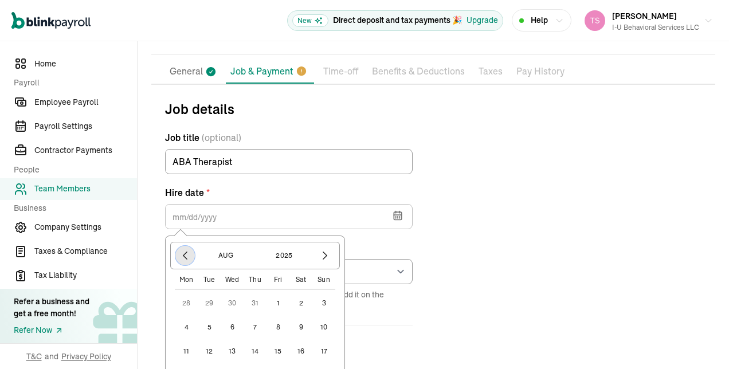
click at [185, 252] on icon "button" at bounding box center [184, 255] width 11 height 11
click at [209, 303] on button "1" at bounding box center [209, 303] width 23 height 23
type input "[DATE]"
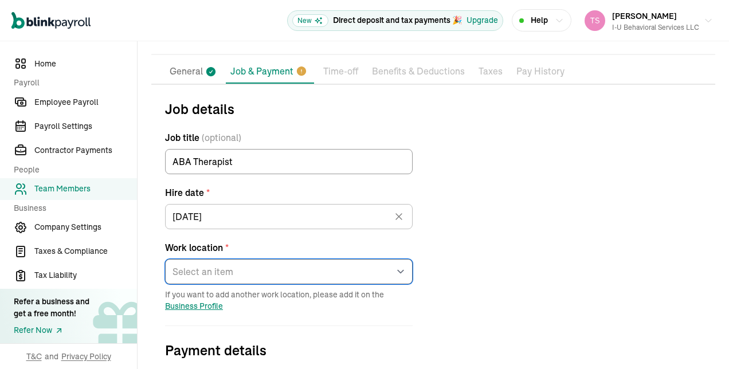
click at [347, 271] on select "Select an item [STREET_ADDRESS][GEOGRAPHIC_DATA][PERSON_NAME] from home" at bounding box center [289, 271] width 248 height 25
select select "[STREET_ADDRESS][PERSON_NAME]"
click at [165, 259] on select "Select an item [STREET_ADDRESS][GEOGRAPHIC_DATA][PERSON_NAME] from home" at bounding box center [289, 271] width 248 height 25
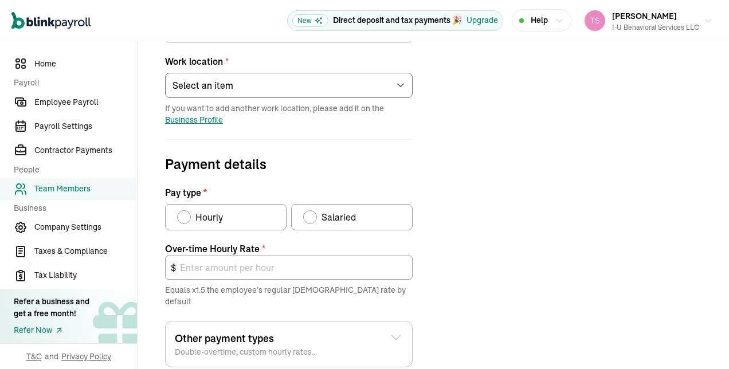
scroll to position [263, 0]
click at [182, 211] on div "Pay type" at bounding box center [184, 217] width 14 height 14
click at [182, 211] on input "Hourly" at bounding box center [181, 213] width 9 height 9
radio input "true"
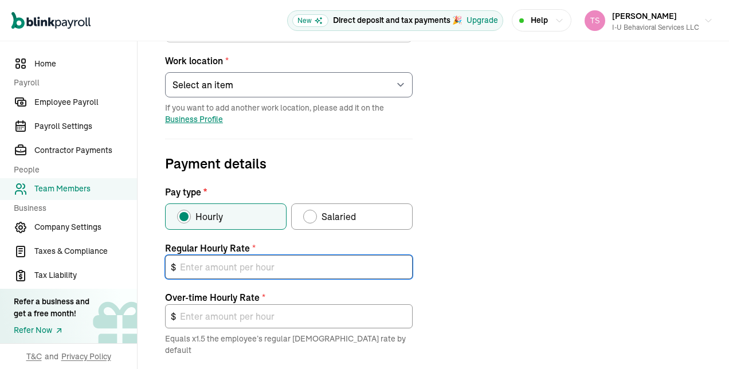
click at [213, 268] on input "text" at bounding box center [289, 267] width 248 height 24
type input "2"
type input "3.00"
type input "20"
type input "30.00"
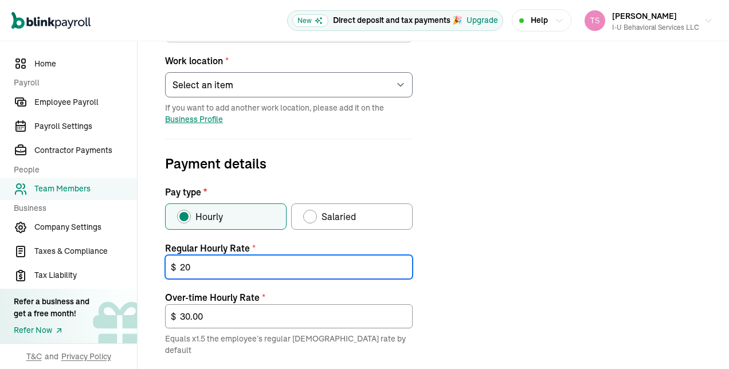
type input "20"
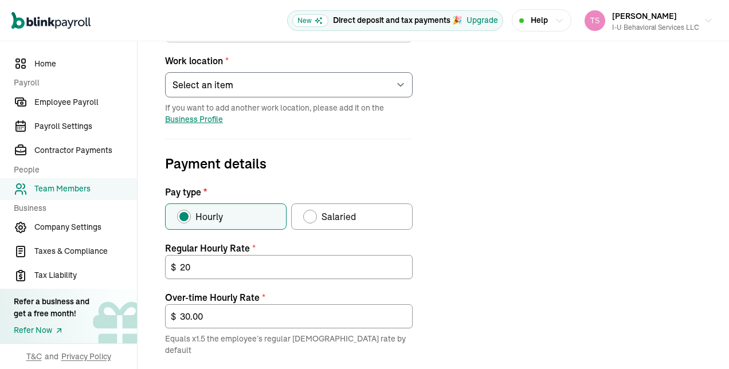
click at [465, 318] on div "Job details Job title (optional) ABA Therapist Hire date * [DATE] [DATE] Mon Tu…" at bounding box center [433, 228] width 564 height 633
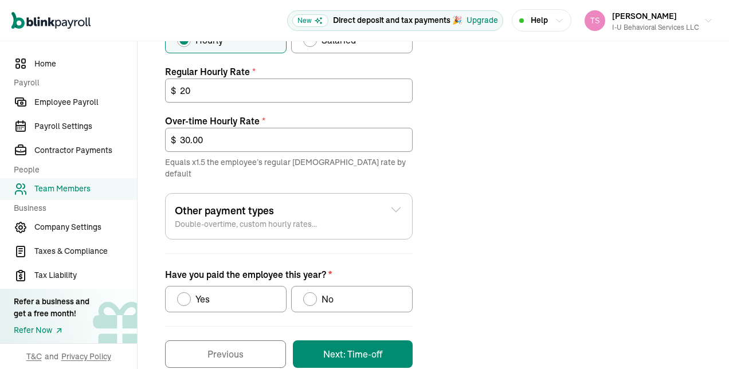
scroll to position [449, 0]
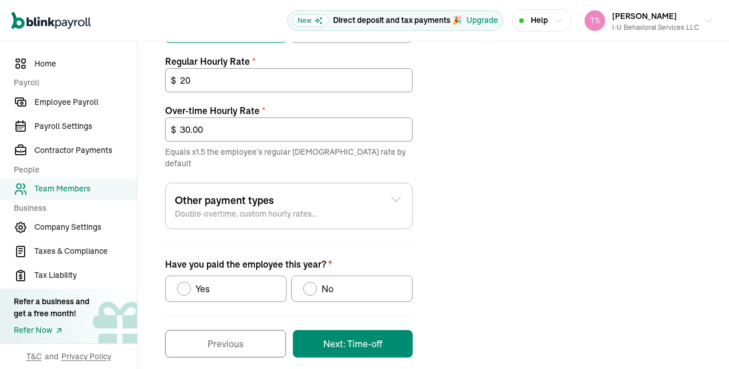
click at [303, 282] on div "No" at bounding box center [318, 289] width 30 height 14
click at [303, 281] on input "No" at bounding box center [307, 285] width 9 height 9
radio input "true"
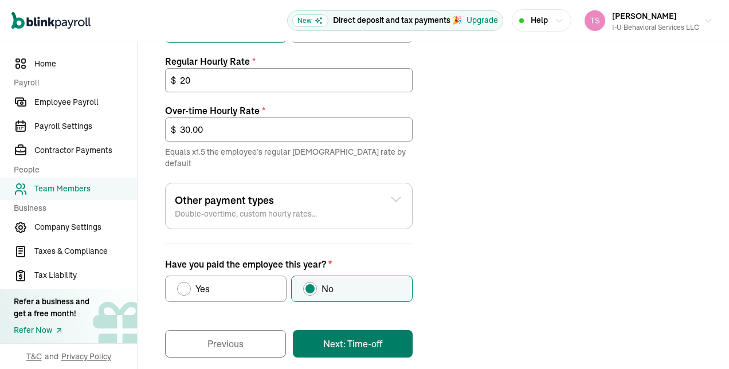
click at [334, 330] on button "Next: Time-off" at bounding box center [353, 344] width 120 height 28
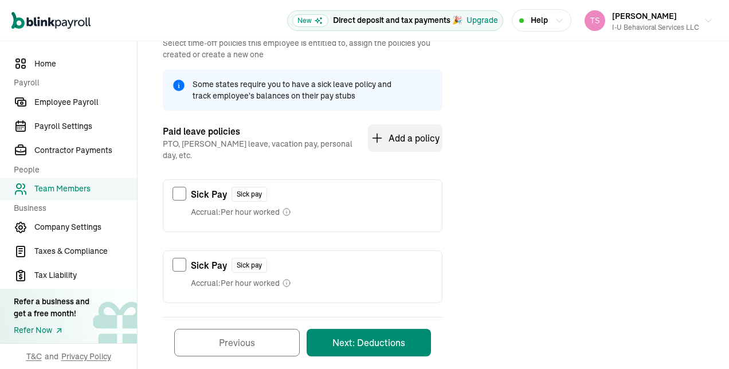
scroll to position [169, 0]
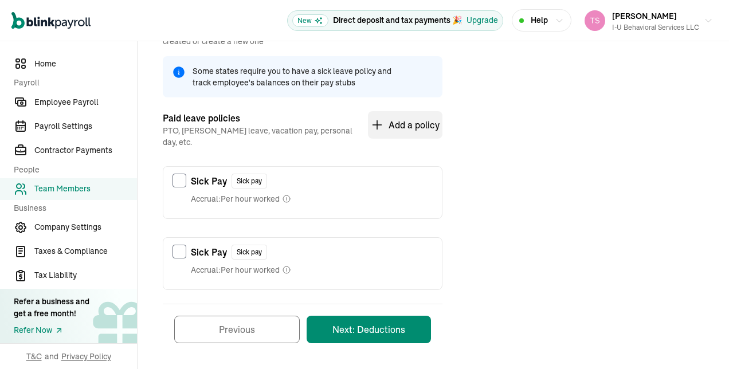
click at [171, 170] on div "Sick Pay Sick pay Accrual: Per hour worked" at bounding box center [302, 189] width 279 height 45
checkbox input "true"
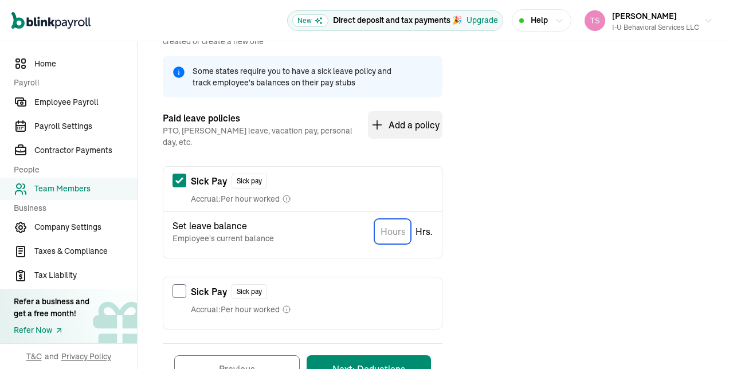
click at [402, 221] on input "TextInput" at bounding box center [392, 231] width 37 height 25
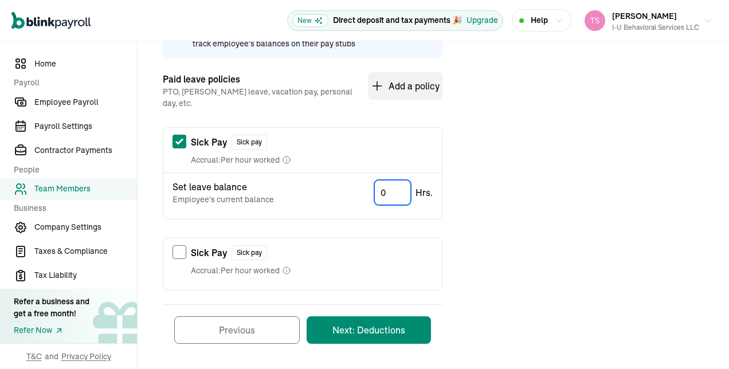
type input "0"
click at [411, 330] on button "Next: Deductions" at bounding box center [369, 330] width 124 height 28
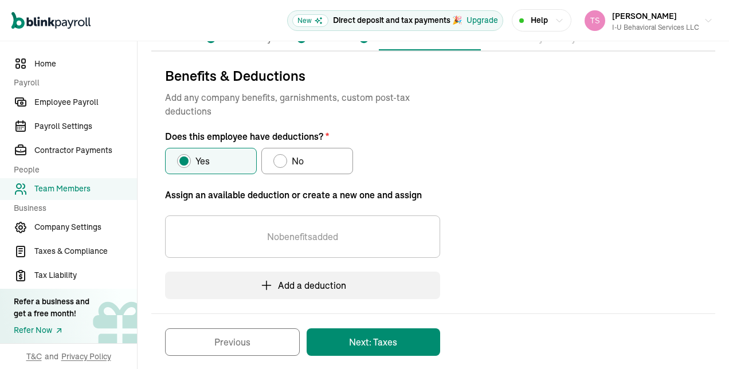
scroll to position [120, 0]
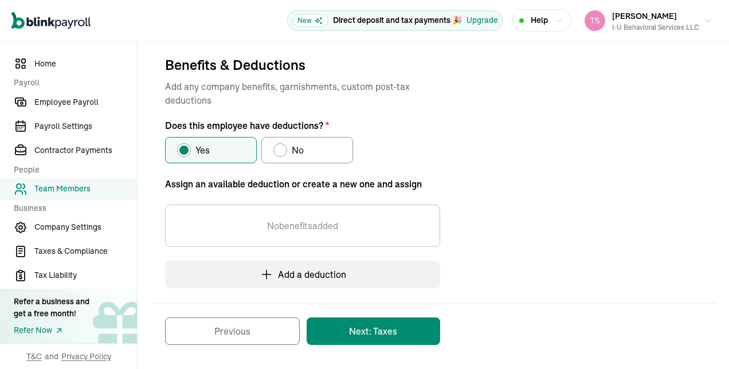
click at [276, 150] on div "Does this employee have deductions?" at bounding box center [280, 150] width 9 height 9
click at [275, 150] on input "No" at bounding box center [277, 147] width 9 height 9
radio input "true"
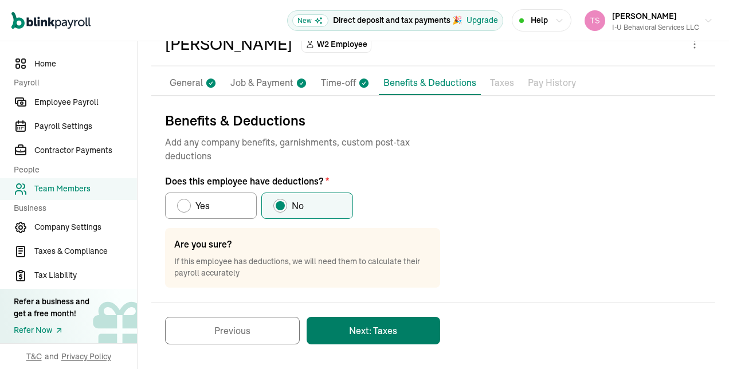
click at [347, 321] on button "Next: Taxes" at bounding box center [374, 331] width 134 height 28
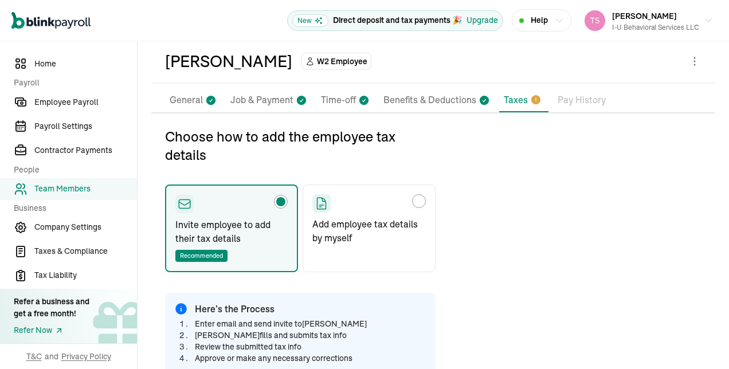
scroll to position [46, 0]
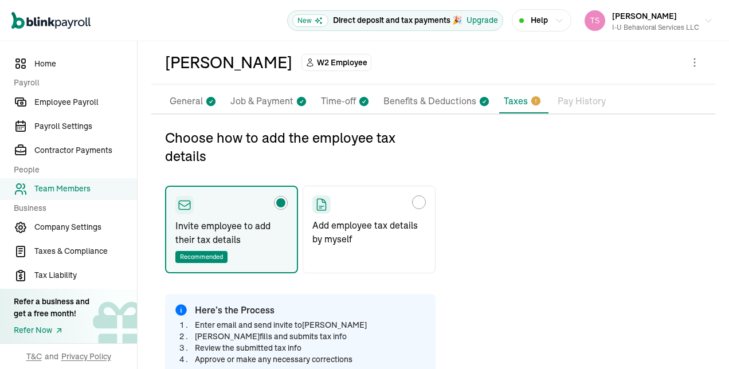
click at [422, 195] on div "Choose how to add the employee tax details" at bounding box center [368, 204] width 113 height 18
click at [321, 195] on input "Add employee tax details by myself" at bounding box center [316, 199] width 9 height 9
radio input "true"
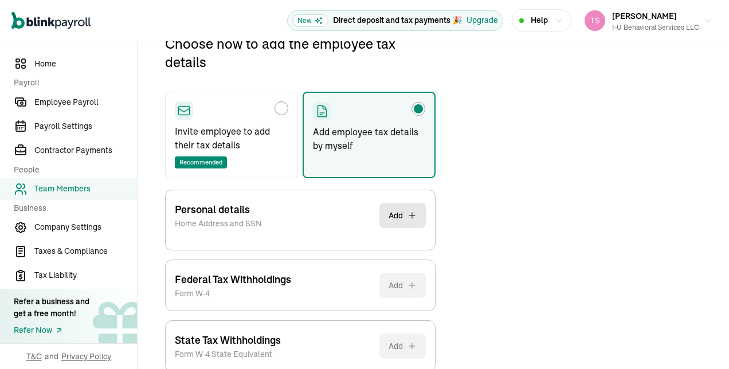
scroll to position [203, 0]
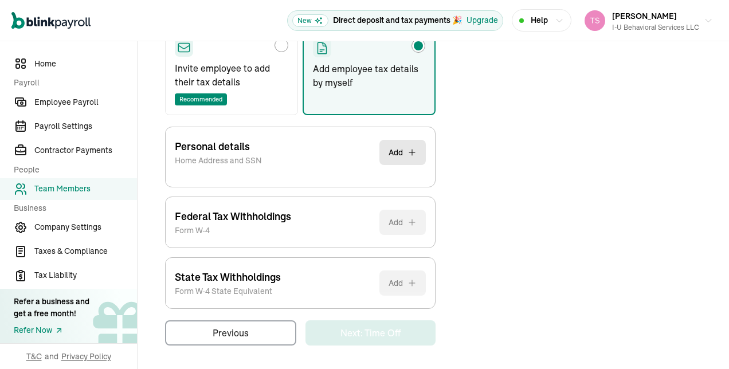
click at [532, 267] on div "Choose how to add the employee tax details Invite employee to add their tax det…" at bounding box center [433, 158] width 564 height 374
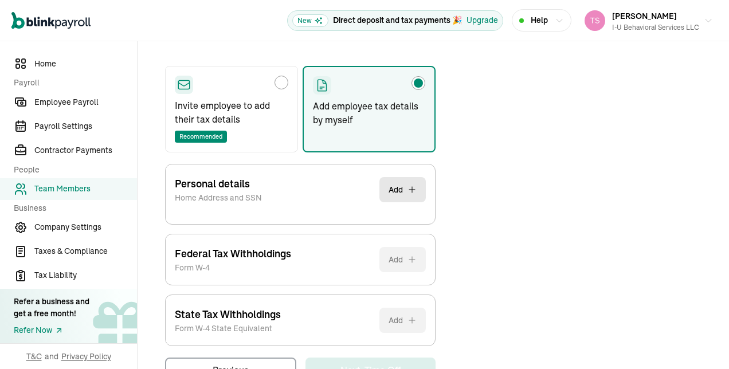
scroll to position [135, 0]
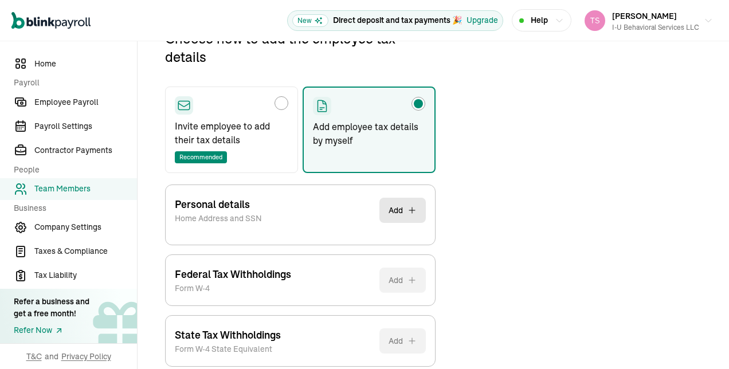
click at [319, 210] on div "Personal details Home Address and SSN Add" at bounding box center [300, 210] width 251 height 50
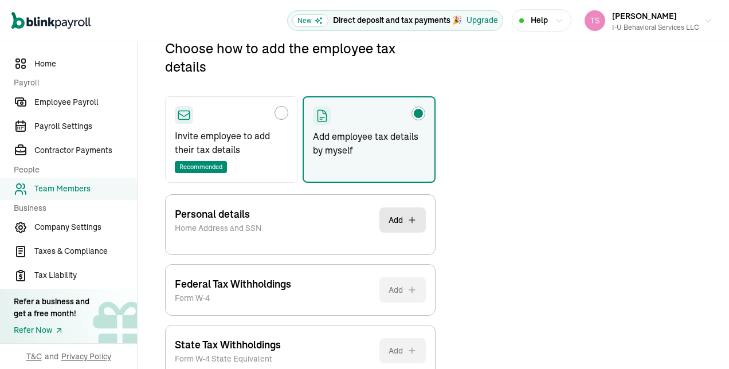
click at [379, 209] on button "Add" at bounding box center [402, 219] width 46 height 25
click at [409, 224] on button "Add" at bounding box center [402, 219] width 46 height 25
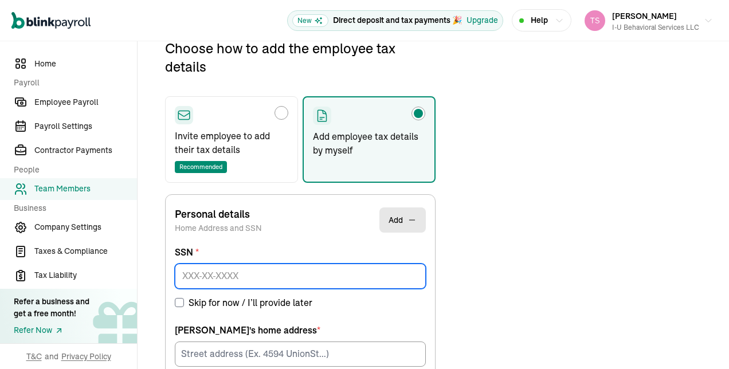
click at [217, 273] on input at bounding box center [300, 276] width 251 height 25
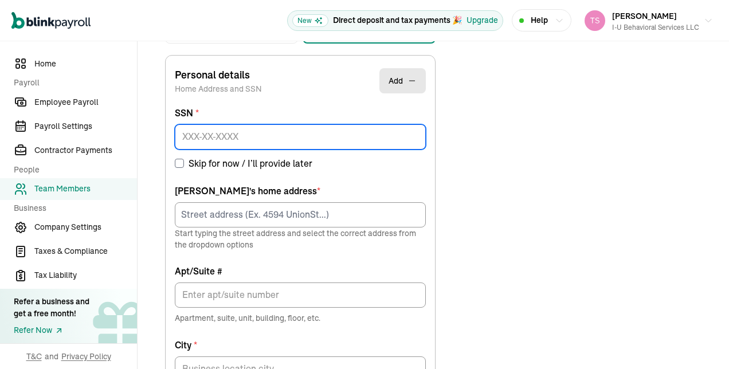
scroll to position [275, 0]
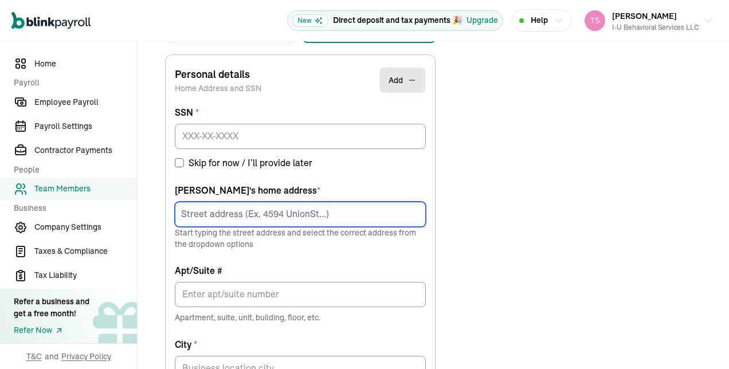
click at [227, 220] on input at bounding box center [300, 214] width 251 height 25
paste input "20 [PERSON_NAME]"
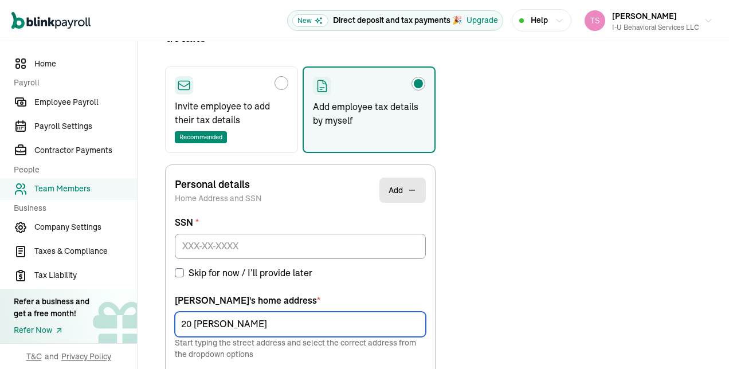
scroll to position [135, 0]
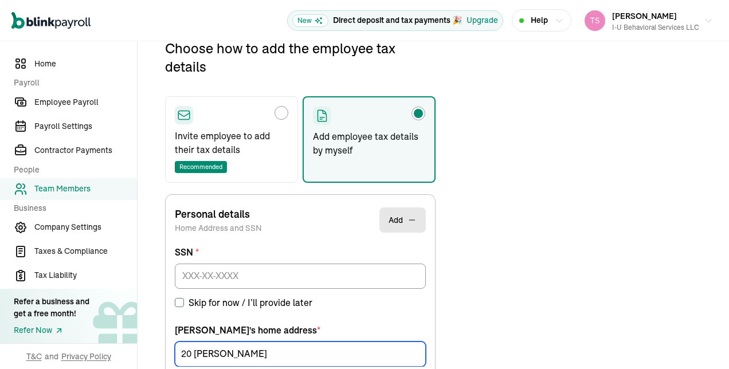
type input "20 [PERSON_NAME]"
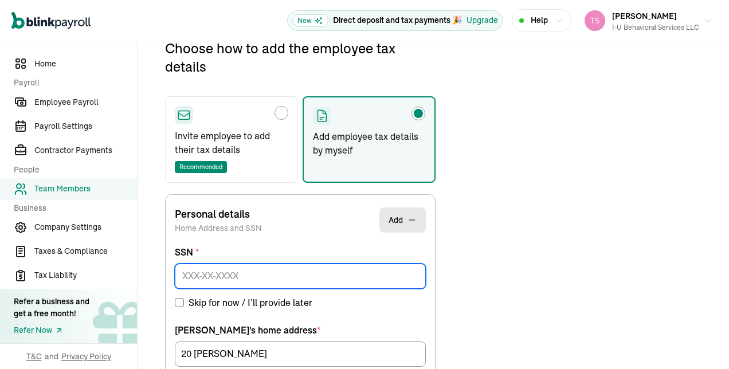
click at [216, 273] on input at bounding box center [300, 276] width 251 height 25
click at [204, 281] on input at bounding box center [300, 276] width 251 height 25
type input "150-17-9157"
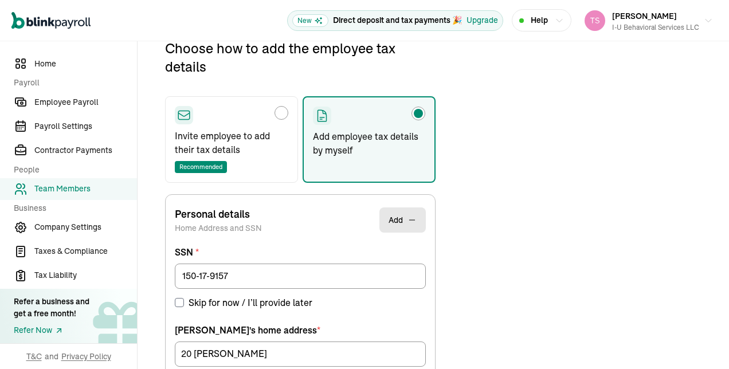
click at [373, 302] on label "Skip for now / I’ll provide later" at bounding box center [300, 303] width 251 height 14
click at [184, 302] on input "Skip for now / I’ll provide later" at bounding box center [179, 302] width 9 height 9
checkbox input "true"
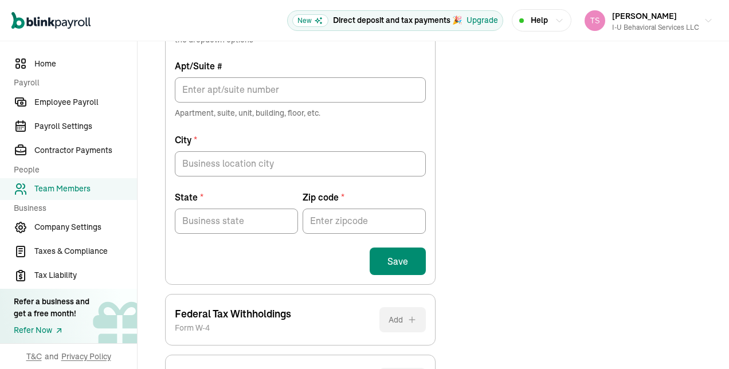
scroll to position [545, 0]
click at [194, 275] on div "Personal details Home Address and SSN Add SSN * 150-17-9157 Skip for now / I’ll…" at bounding box center [300, 34] width 271 height 499
click at [194, 264] on div "Save" at bounding box center [300, 261] width 251 height 28
click at [195, 264] on div "Save" at bounding box center [300, 261] width 251 height 28
click at [195, 269] on div "Save" at bounding box center [300, 261] width 251 height 28
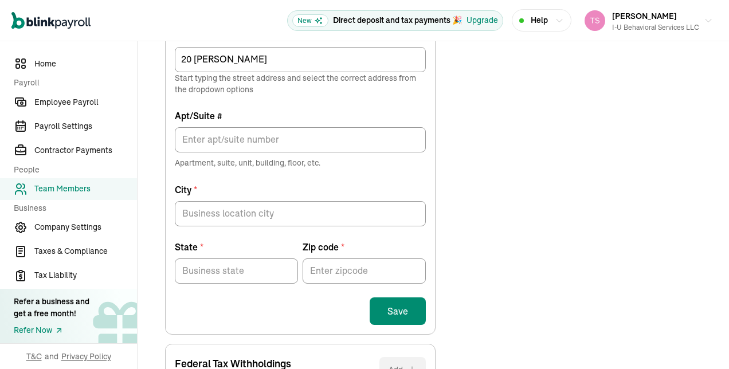
scroll to position [507, 0]
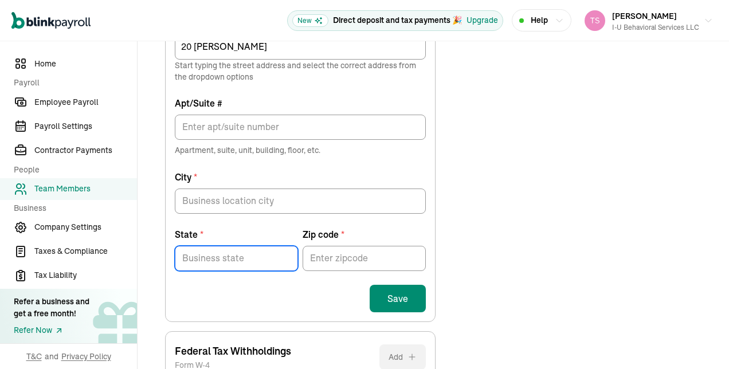
click at [218, 253] on input "State *" at bounding box center [236, 258] width 123 height 25
paste input "[GEOGRAPHIC_DATA]"
type input "[GEOGRAPHIC_DATA]"
click at [319, 264] on input "Zip code *" at bounding box center [364, 258] width 123 height 25
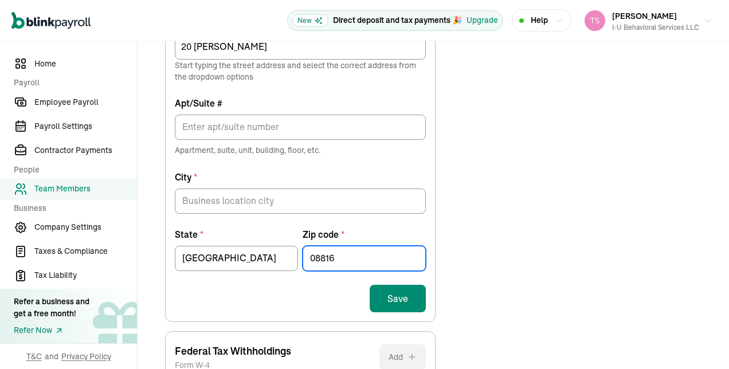
type input "08816"
click at [315, 281] on form "SSN * 150-17-9157 Skip for now / I’ll provide later SSN must be provided prior …" at bounding box center [300, 93] width 251 height 438
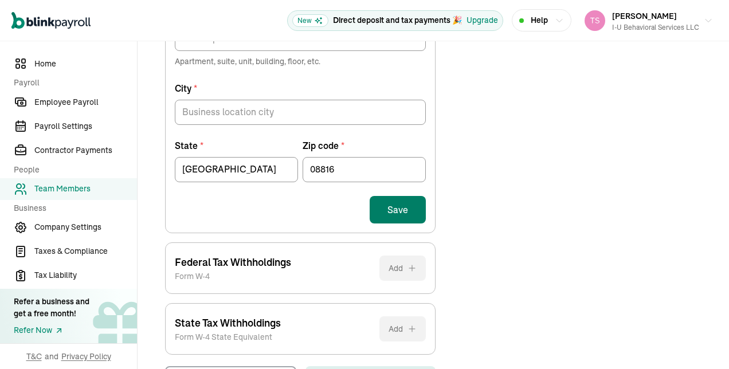
scroll to position [641, 0]
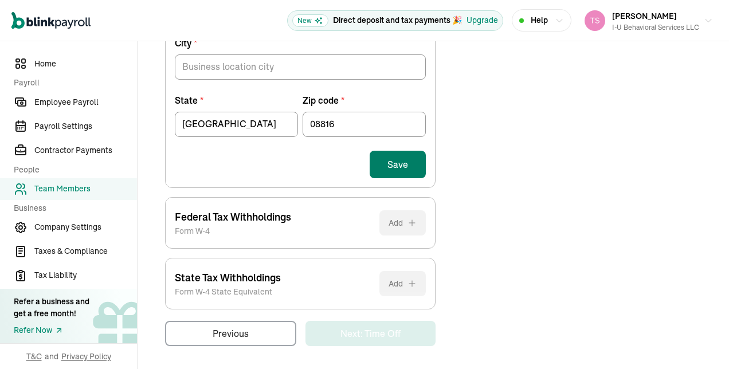
click at [402, 164] on button "Save" at bounding box center [398, 165] width 56 height 28
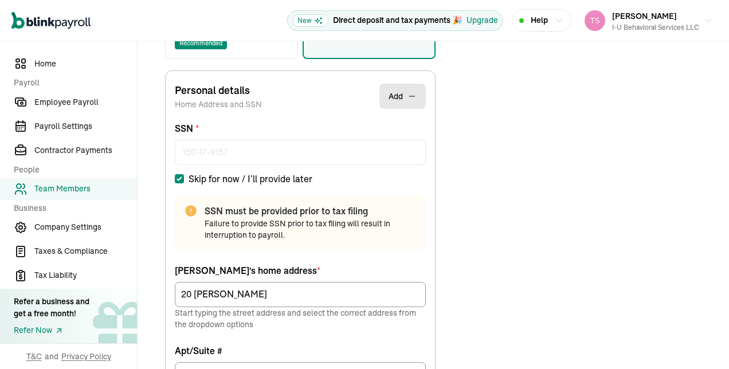
scroll to position [269, 0]
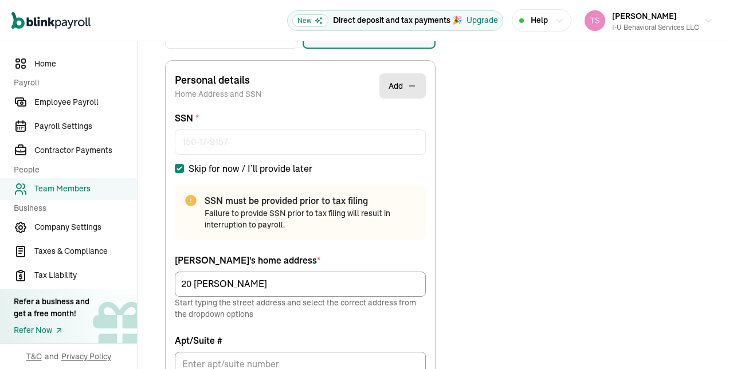
click at [178, 171] on input "Skip for now / I’ll provide later" at bounding box center [179, 168] width 9 height 9
checkbox input "false"
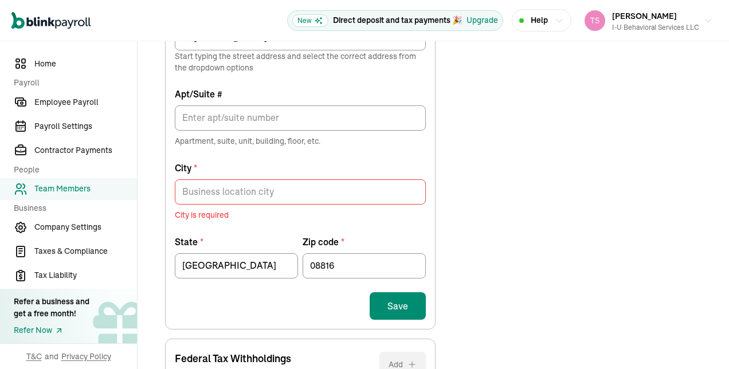
scroll to position [453, 0]
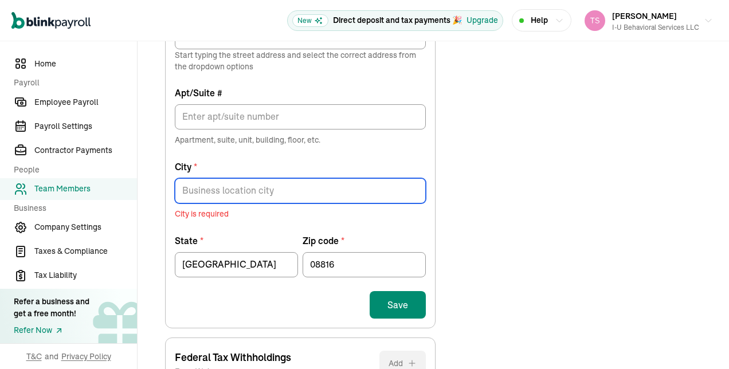
click at [236, 190] on input "City *" at bounding box center [300, 190] width 251 height 25
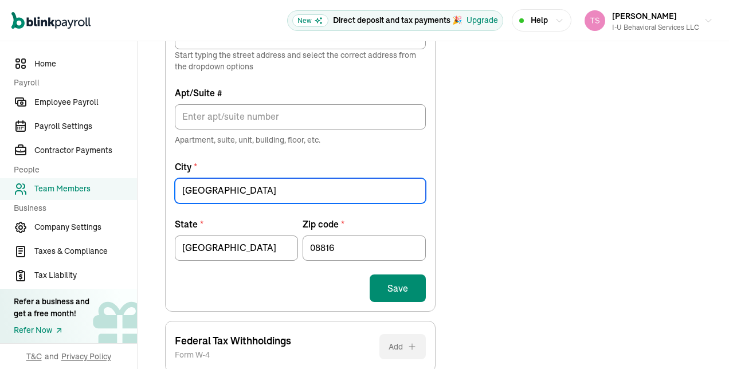
type input "[GEOGRAPHIC_DATA]"
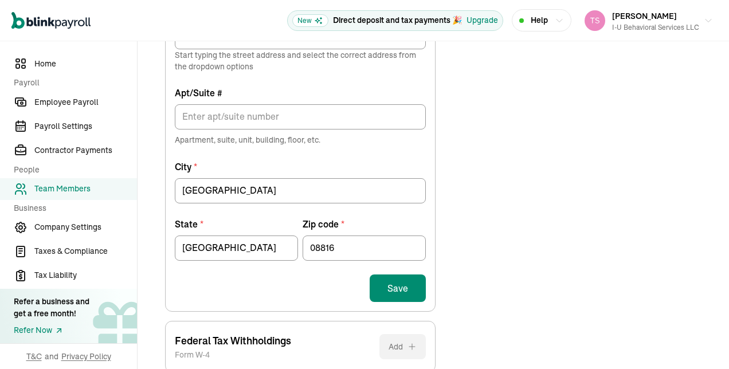
click at [253, 289] on div "Save" at bounding box center [300, 289] width 251 height 28
click at [423, 289] on button "Save" at bounding box center [398, 289] width 56 height 28
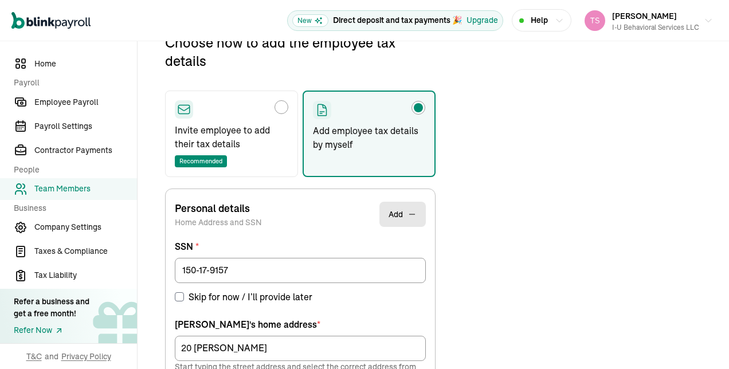
scroll to position [135, 0]
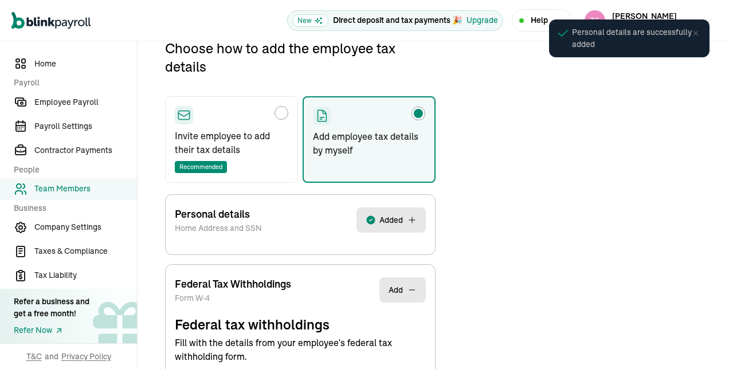
select select "S"
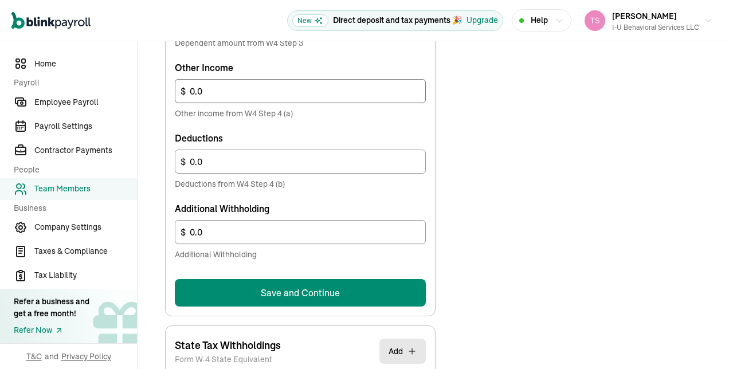
scroll to position [695, 0]
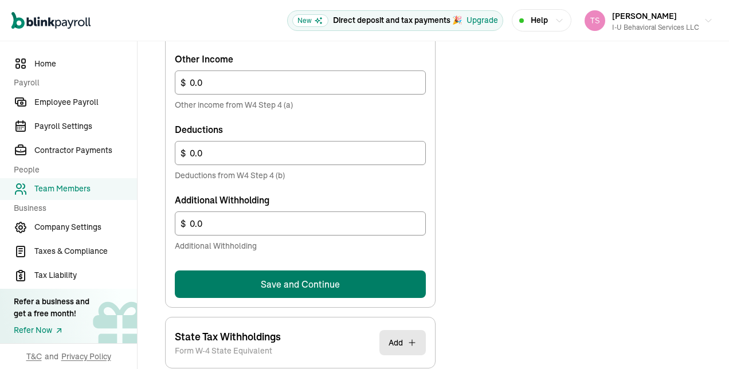
click at [268, 285] on button "Save and Continue" at bounding box center [300, 285] width 251 height 28
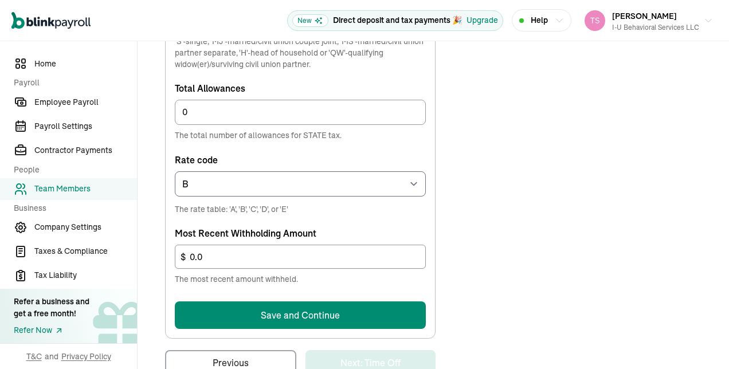
scroll to position [615, 0]
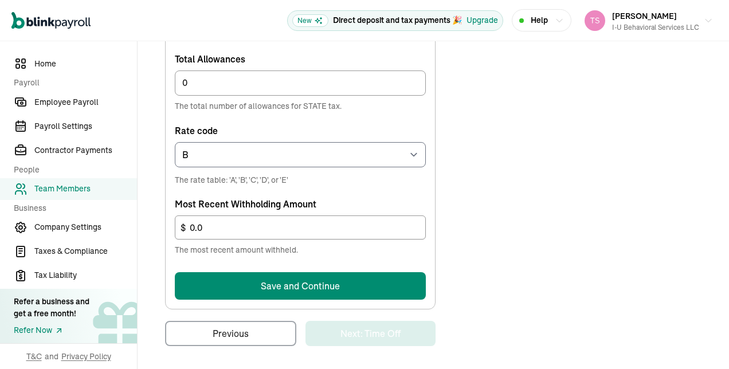
click at [202, 294] on button "Save and Continue" at bounding box center [300, 286] width 251 height 28
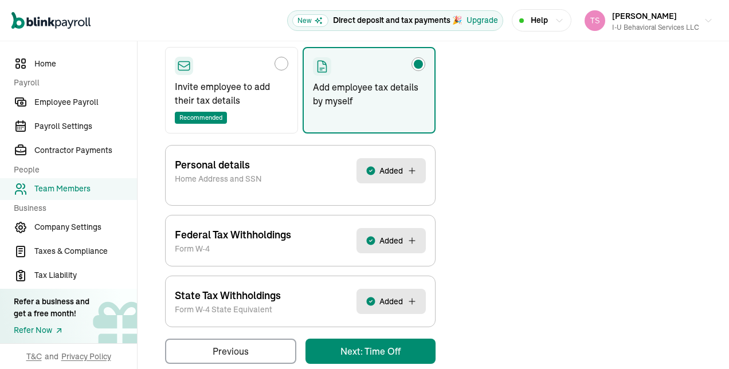
scroll to position [203, 0]
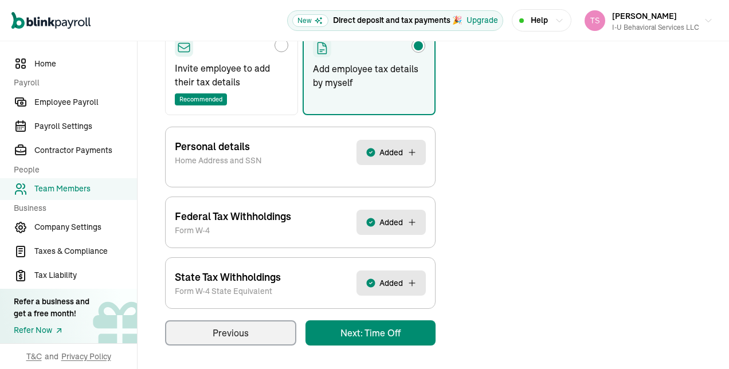
click at [369, 336] on div "Back to team members [PERSON_NAME] W2 Employee Active Pay Stubs General Job & P…" at bounding box center [434, 104] width 592 height 532
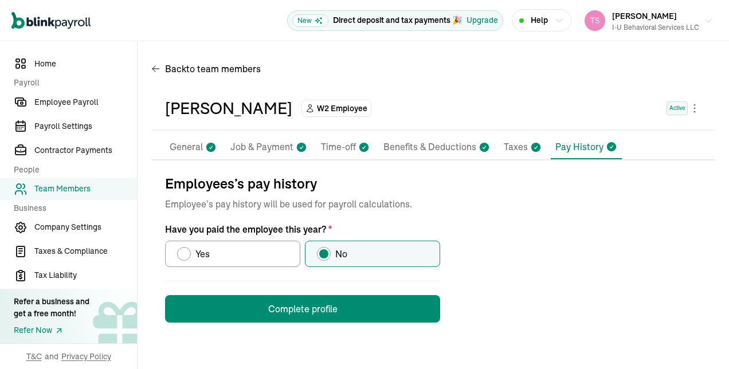
scroll to position [0, 0]
click at [245, 318] on button "Complete profile" at bounding box center [302, 309] width 275 height 28
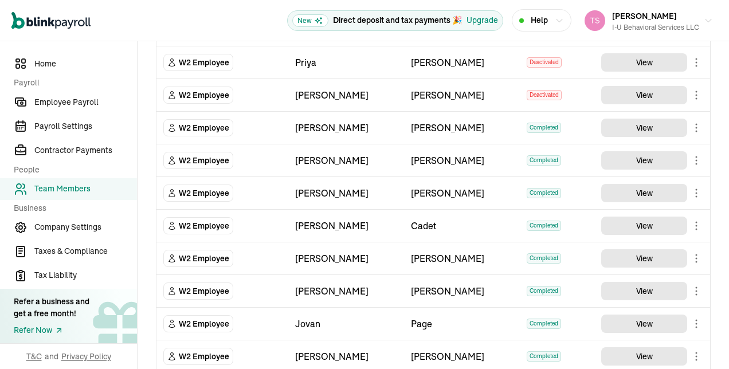
scroll to position [904, 0]
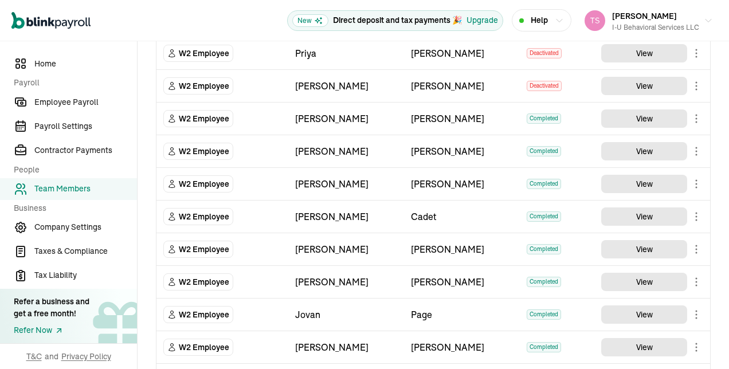
click at [83, 90] on nav "Home Payroll Employee Payroll Payroll Settings Contractor Payments People Team …" at bounding box center [68, 205] width 137 height 328
click at [81, 100] on span "Employee Payroll" at bounding box center [85, 102] width 103 height 12
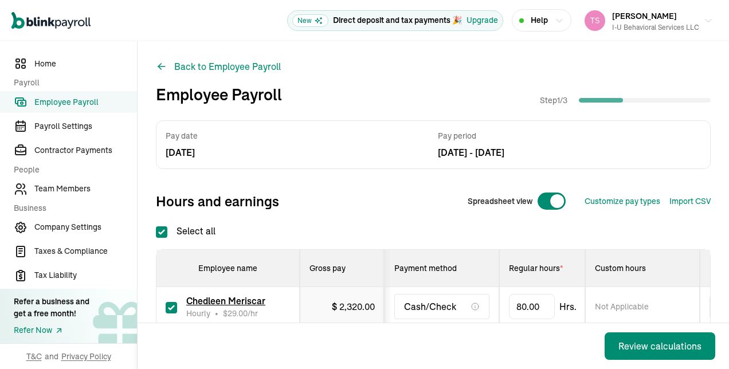
checkbox input "true"
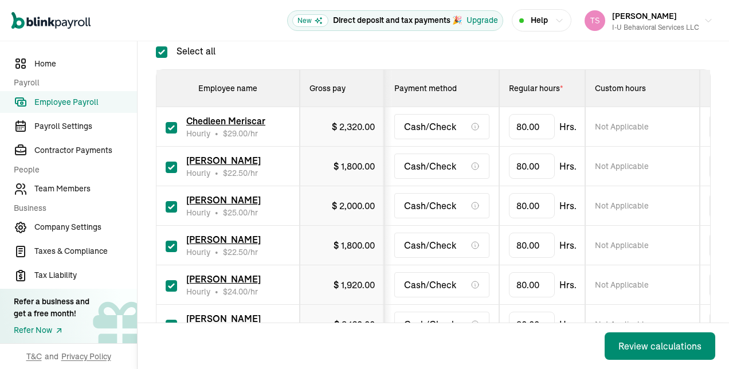
scroll to position [182, 0]
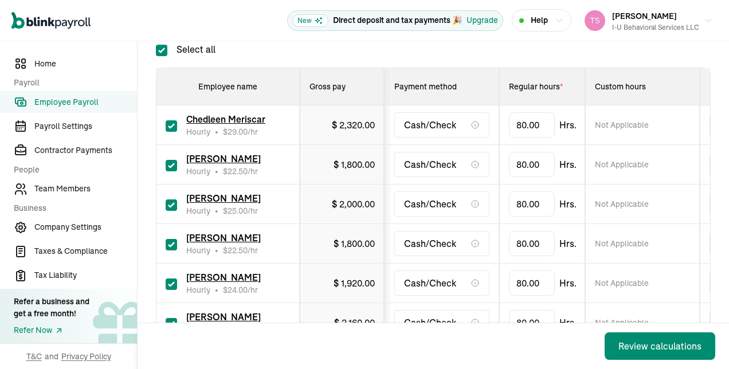
click at [171, 129] on input "checkbox" at bounding box center [171, 125] width 11 height 11
checkbox input "false"
type input "0.00"
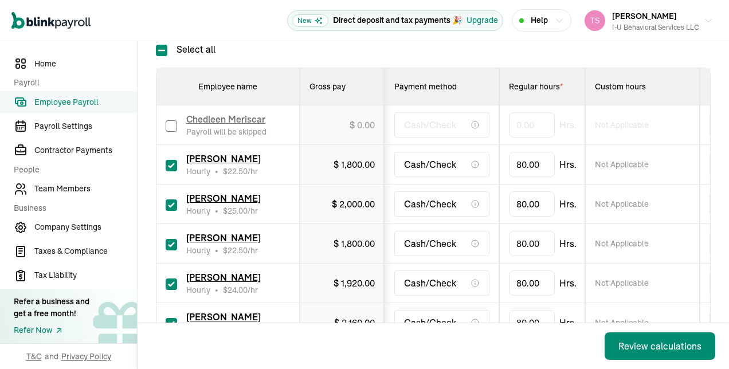
click at [169, 170] on input "checkbox" at bounding box center [171, 165] width 11 height 11
checkbox input "false"
type input "0.00"
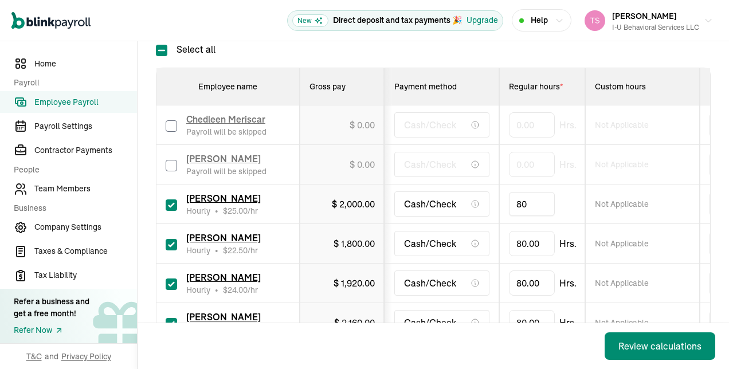
click at [531, 205] on input "80" at bounding box center [532, 204] width 46 height 24
type input "9.5"
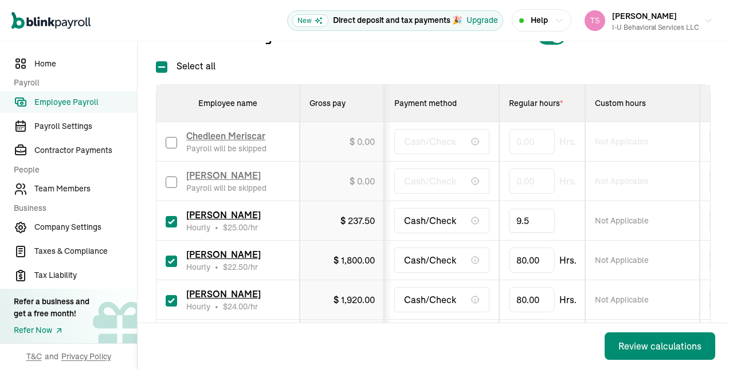
scroll to position [190, 0]
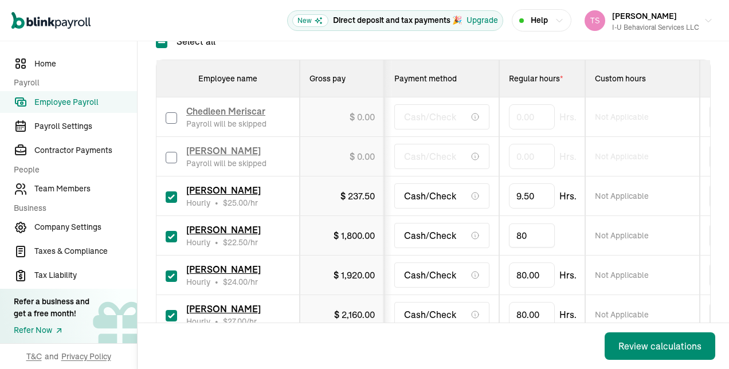
click at [528, 241] on input "80" at bounding box center [532, 236] width 46 height 24
type input "13"
click at [530, 280] on input "80" at bounding box center [532, 275] width 46 height 24
type input "30.75"
click at [531, 312] on input "80" at bounding box center [532, 315] width 46 height 24
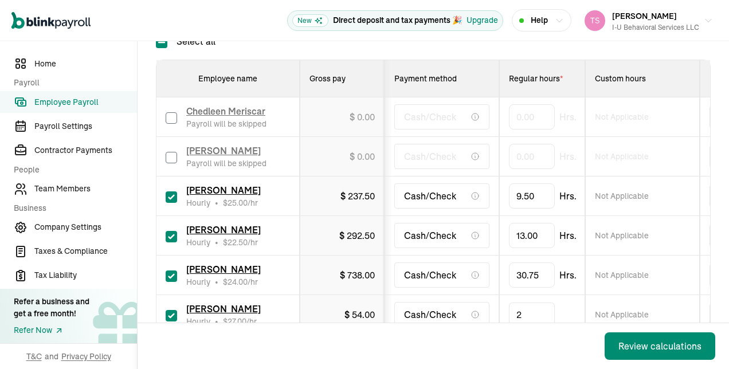
type input "26"
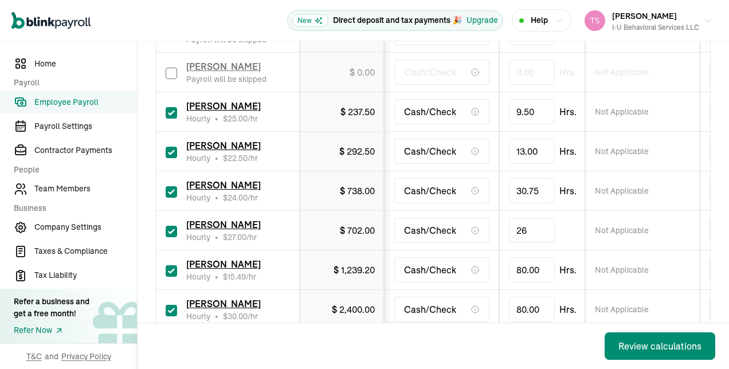
scroll to position [319, 0]
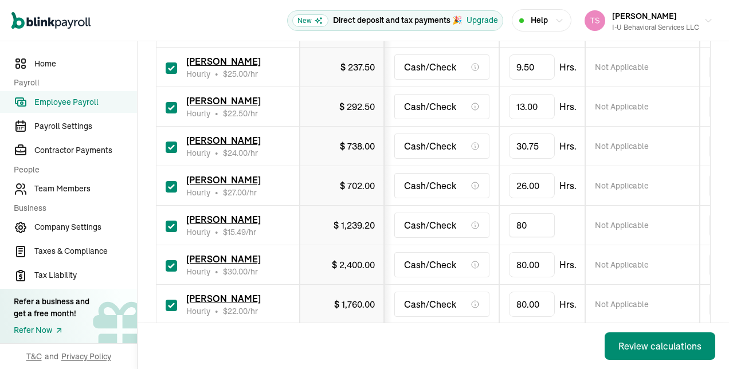
click at [541, 225] on input "80" at bounding box center [532, 225] width 46 height 24
type input "59.25"
click at [530, 261] on input "80" at bounding box center [532, 265] width 46 height 24
click at [168, 260] on input "checkbox" at bounding box center [171, 265] width 11 height 11
checkbox input "false"
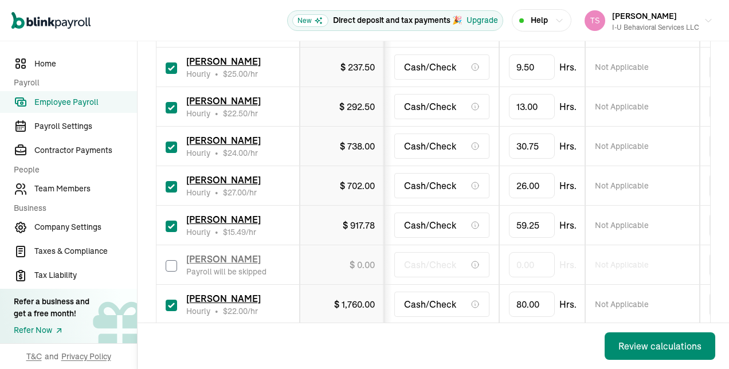
click at [173, 301] on input "checkbox" at bounding box center [171, 305] width 11 height 11
checkbox input "false"
type input "0.00"
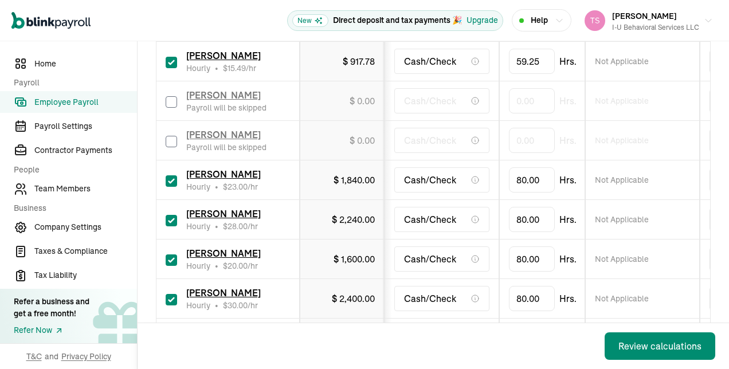
scroll to position [491, 0]
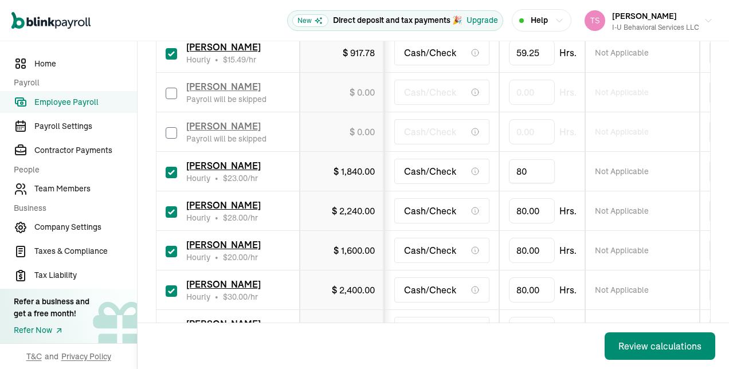
click at [526, 178] on input "80" at bounding box center [532, 171] width 46 height 24
type input "8.5"
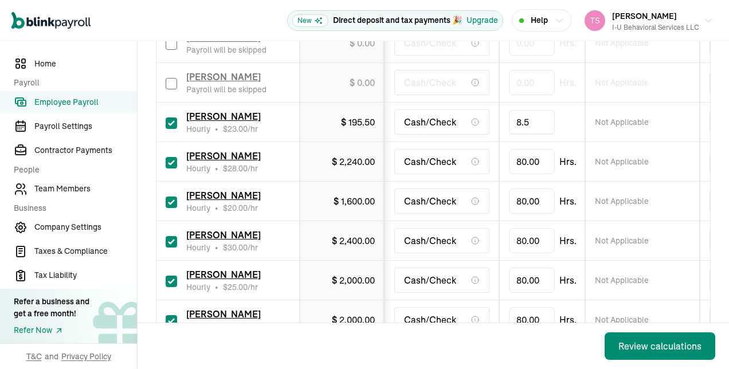
scroll to position [567, 0]
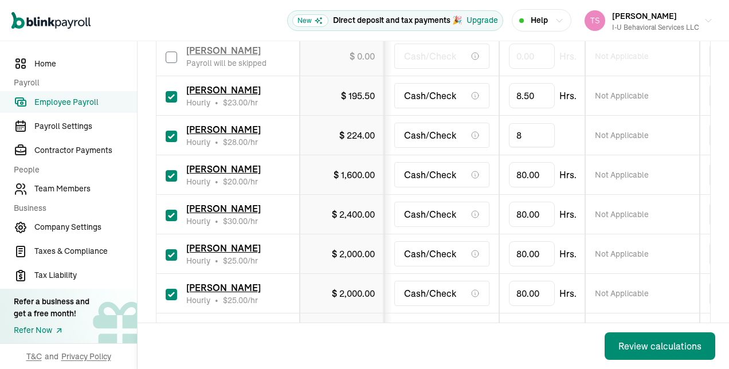
type input "8"
type input "62"
click at [543, 170] on input "80" at bounding box center [532, 175] width 46 height 24
type input "49.25"
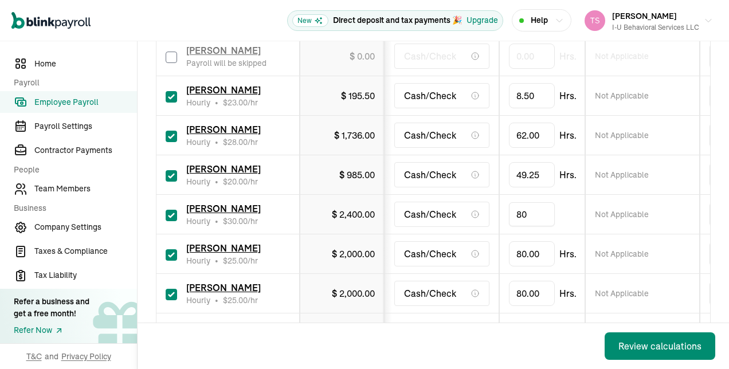
click at [541, 206] on input "80" at bounding box center [532, 214] width 46 height 24
click at [171, 214] on input "checkbox" at bounding box center [171, 215] width 11 height 11
checkbox input "false"
click at [529, 246] on input "80" at bounding box center [532, 254] width 46 height 24
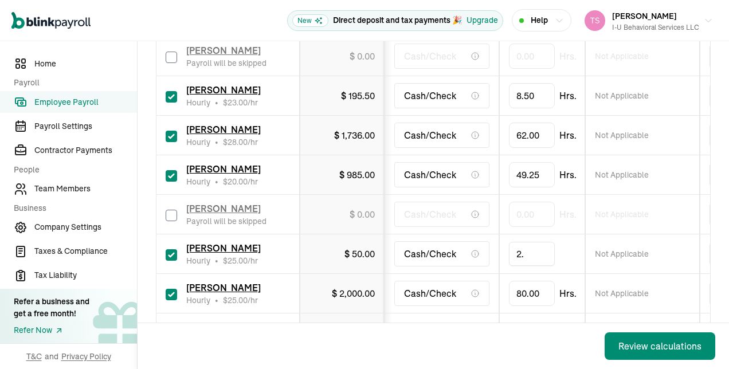
type input "2.5"
click at [506, 298] on td "80.00 Hrs." at bounding box center [542, 294] width 86 height 40
click at [170, 287] on label at bounding box center [171, 294] width 11 height 14
click at [170, 289] on input "checkbox" at bounding box center [171, 294] width 11 height 11
checkbox input "false"
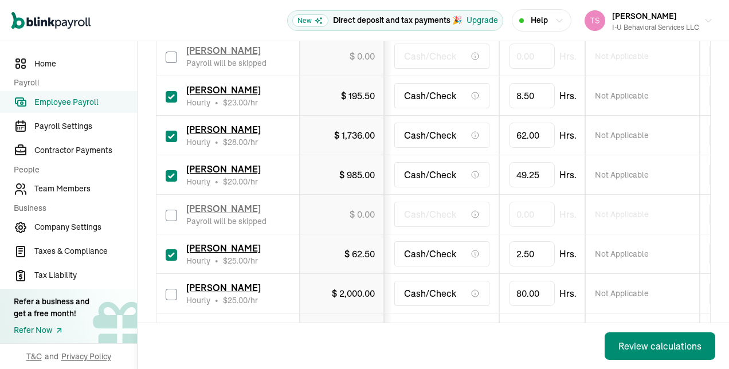
type input "0.00"
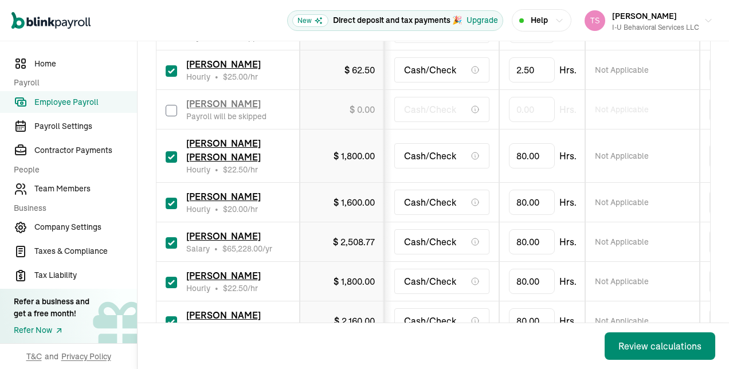
scroll to position [757, 0]
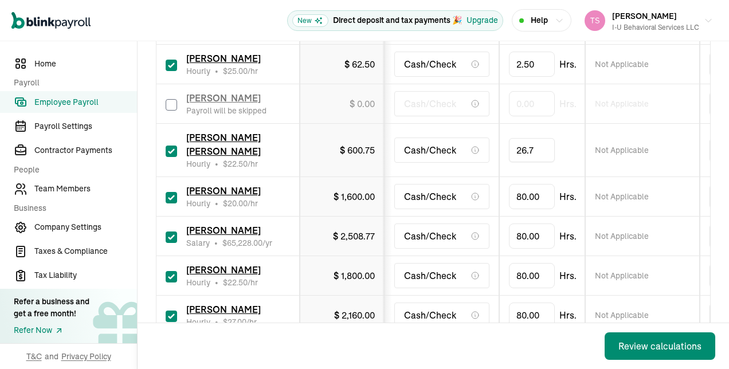
type input "26.75"
click at [535, 185] on input "80" at bounding box center [532, 197] width 46 height 24
type input "64"
click at [169, 232] on input "checkbox" at bounding box center [171, 237] width 11 height 11
checkbox input "false"
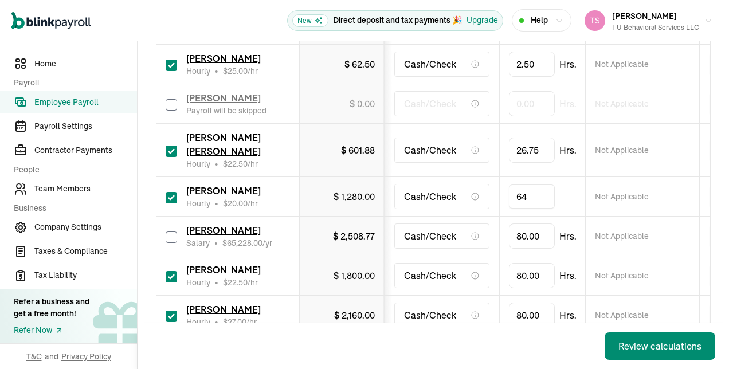
type input "0.00"
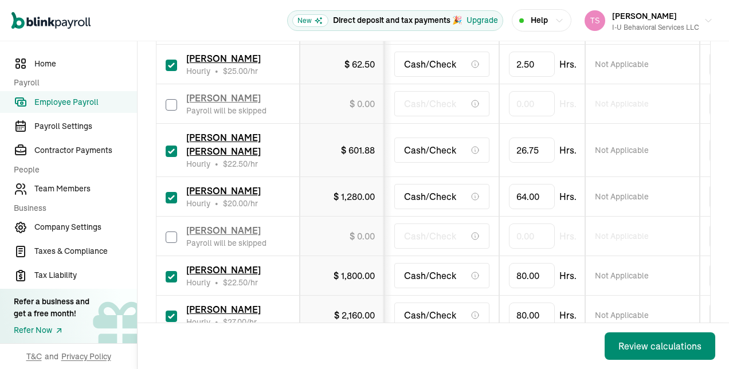
click at [175, 271] on input "checkbox" at bounding box center [171, 276] width 11 height 11
checkbox input "false"
type input "0.00"
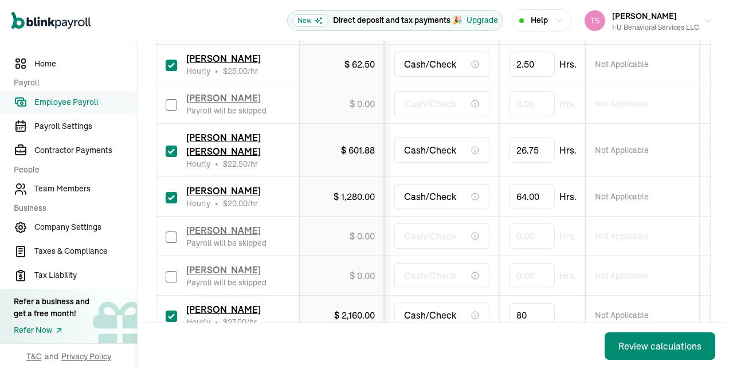
click at [531, 303] on input "80" at bounding box center [532, 315] width 46 height 24
type input "15.87"
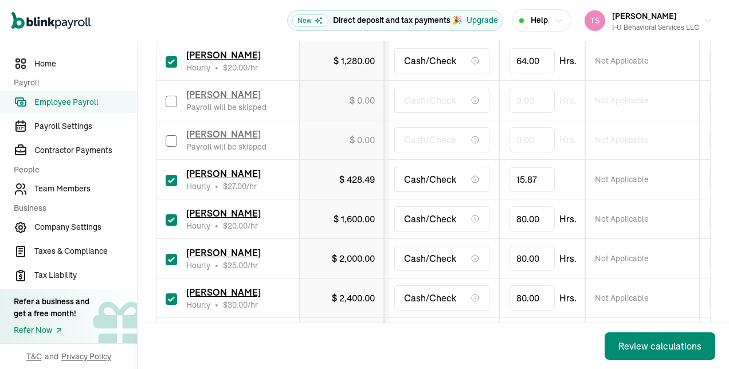
scroll to position [915, 0]
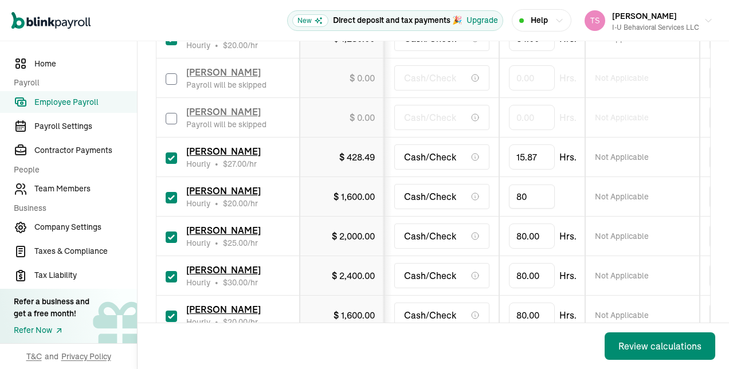
click at [529, 185] on input "80" at bounding box center [532, 197] width 46 height 24
type input "25"
click at [524, 224] on input "80" at bounding box center [532, 236] width 46 height 24
type input "48"
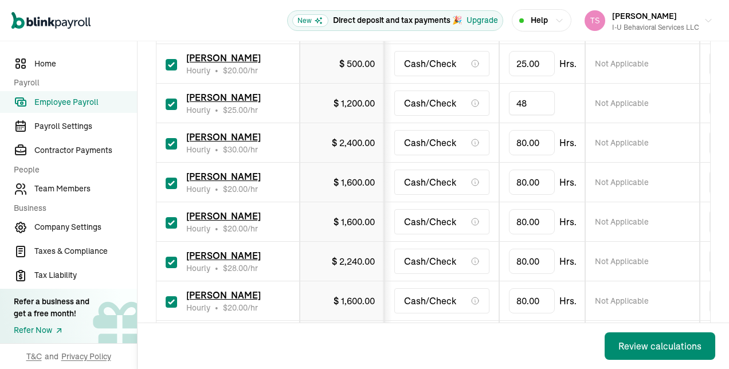
scroll to position [1049, 0]
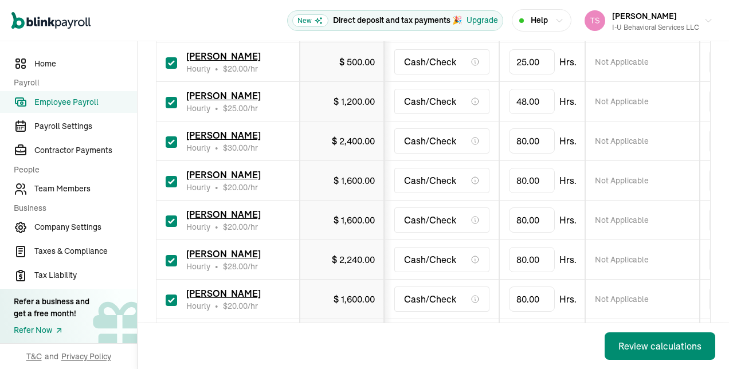
click at [177, 168] on div "[PERSON_NAME] Hourly • $ 20.00 /hr" at bounding box center [228, 180] width 124 height 25
click at [171, 176] on input "checkbox" at bounding box center [171, 181] width 11 height 11
checkbox input "false"
type input "0.00"
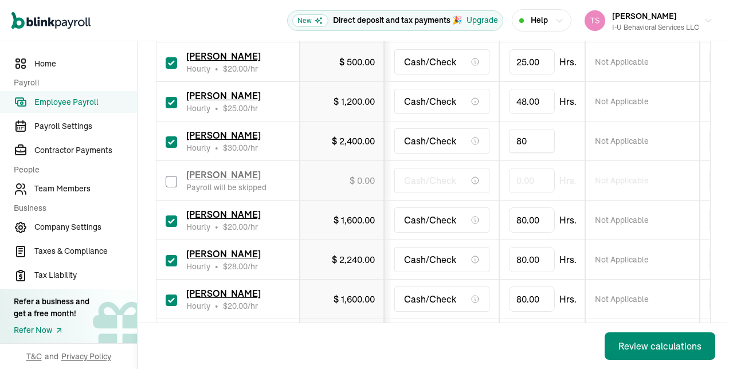
click at [524, 129] on input "80" at bounding box center [532, 141] width 46 height 24
type input "44.75"
click at [534, 240] on td "80.00 Hrs." at bounding box center [542, 260] width 86 height 40
click at [524, 208] on input "80" at bounding box center [532, 220] width 46 height 24
type input "59"
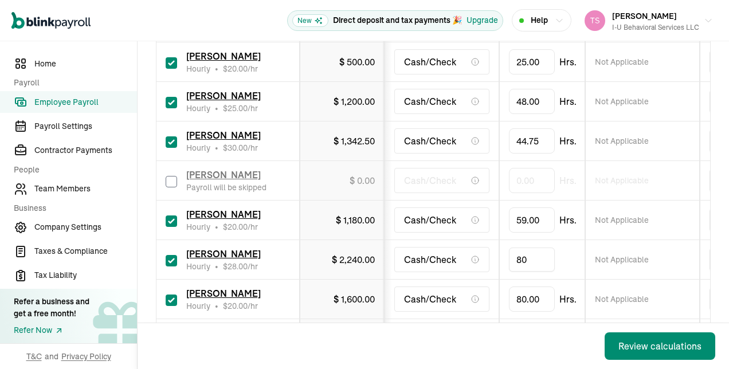
click at [533, 248] on input "80" at bounding box center [532, 260] width 46 height 24
type input "6"
click at [538, 287] on input "80" at bounding box center [532, 299] width 46 height 24
type input "10.25"
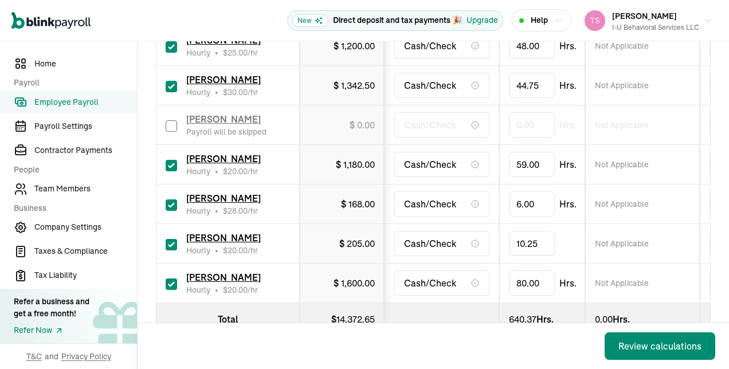
scroll to position [1125, 0]
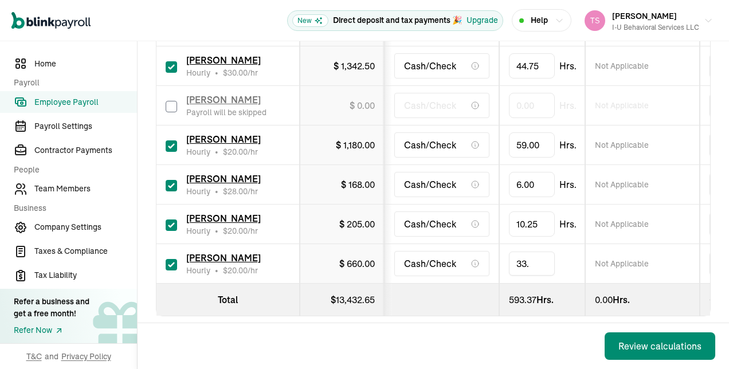
type input "33.5"
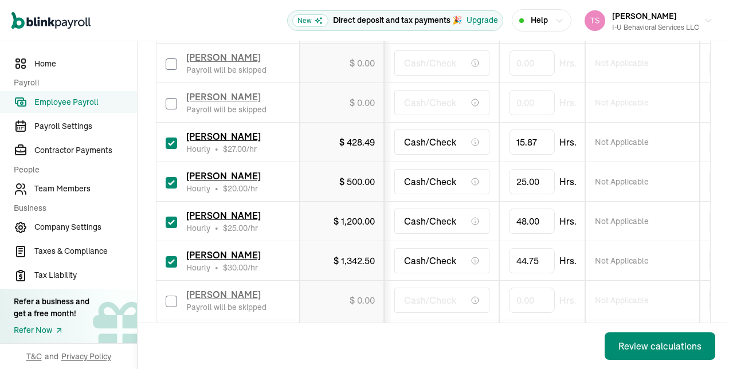
scroll to position [929, 0]
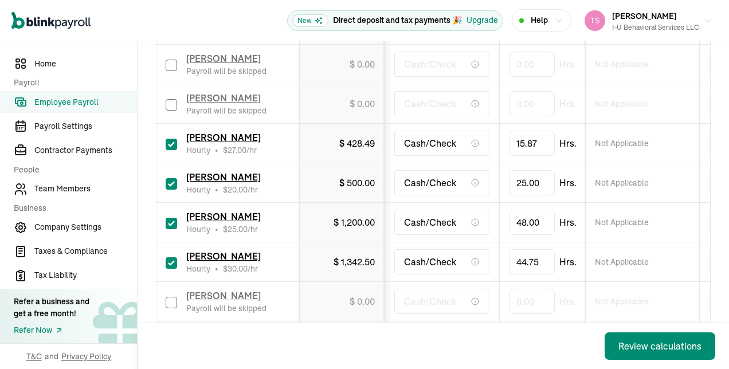
click at [577, 209] on td "48.00 Hrs." at bounding box center [542, 223] width 86 height 40
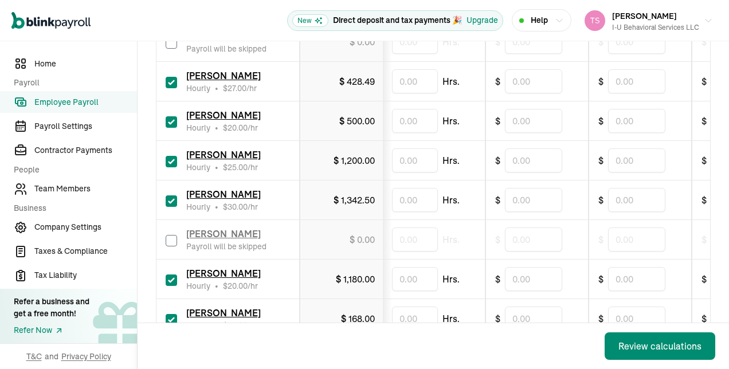
scroll to position [992, 0]
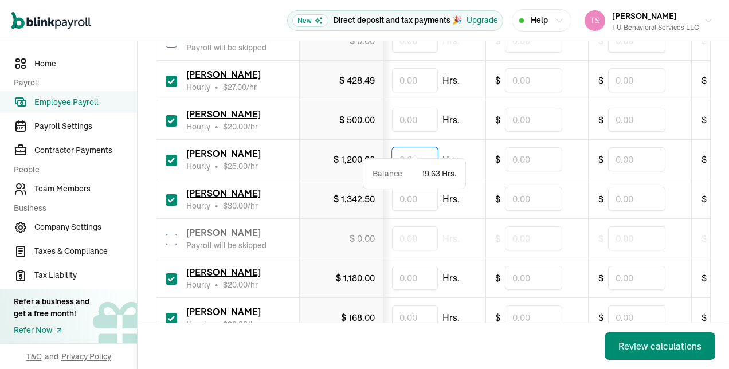
click at [422, 147] on input "text" at bounding box center [415, 159] width 46 height 24
type input "16"
click at [457, 179] on td "Hrs." at bounding box center [433, 199] width 103 height 40
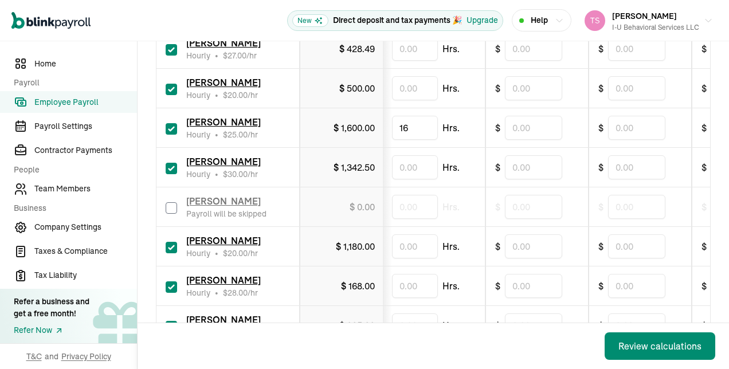
scroll to position [1024, 0]
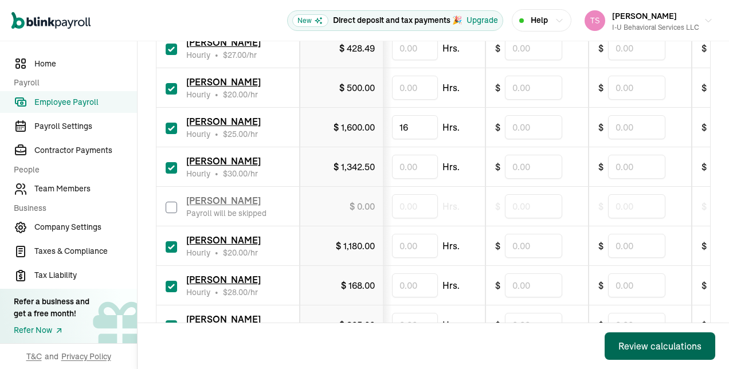
click at [630, 352] on div "Review calculations" at bounding box center [659, 346] width 83 height 14
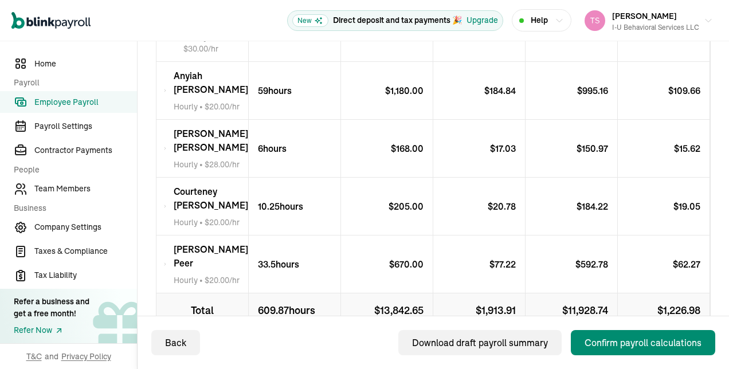
scroll to position [1277, 0]
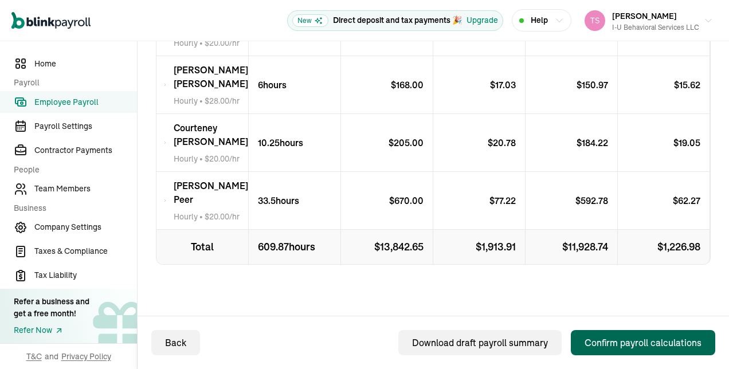
click at [622, 339] on div "Confirm payroll calculations" at bounding box center [643, 343] width 117 height 14
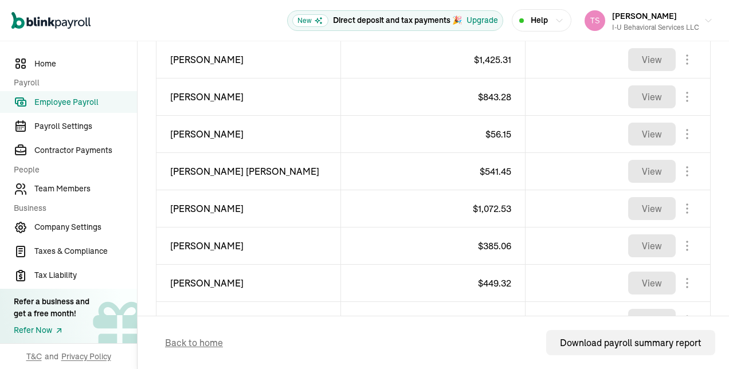
scroll to position [696, 0]
click at [679, 171] on body "Open main menu New Direct deposit and tax payments 🎉 Upgrade Help [PERSON_NAME]…" at bounding box center [364, 184] width 729 height 369
click at [72, 105] on span "Employee Payroll" at bounding box center [85, 102] width 103 height 12
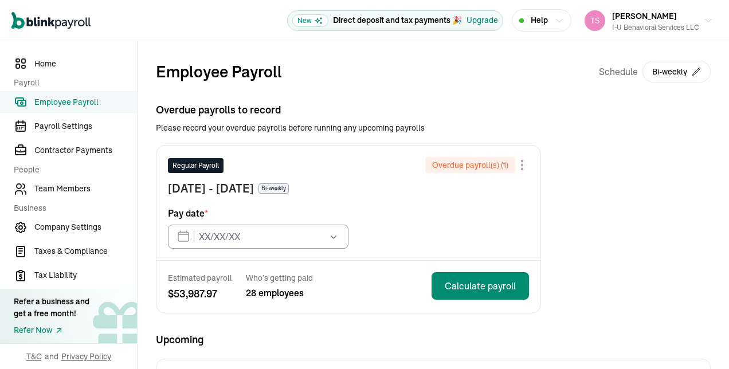
type input "[DATE]"
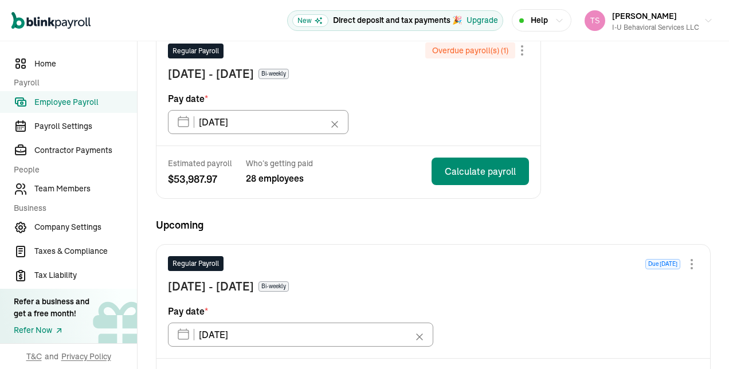
scroll to position [115, 0]
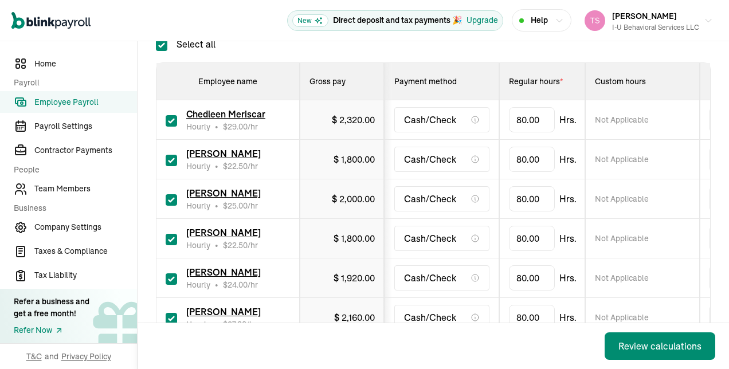
scroll to position [188, 0]
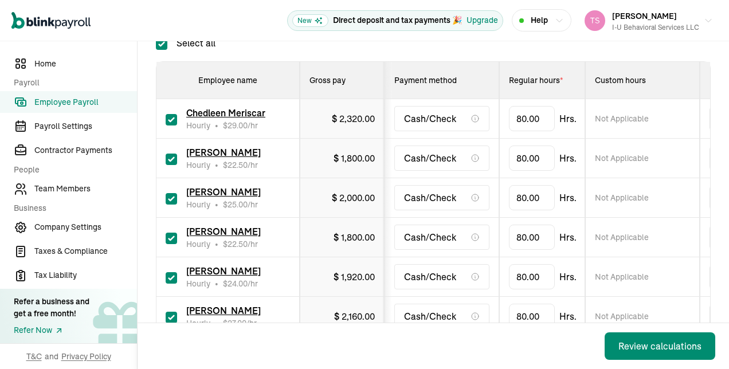
click at [166, 116] on input "checkbox" at bounding box center [171, 119] width 11 height 11
checkbox input "false"
type input "0.00"
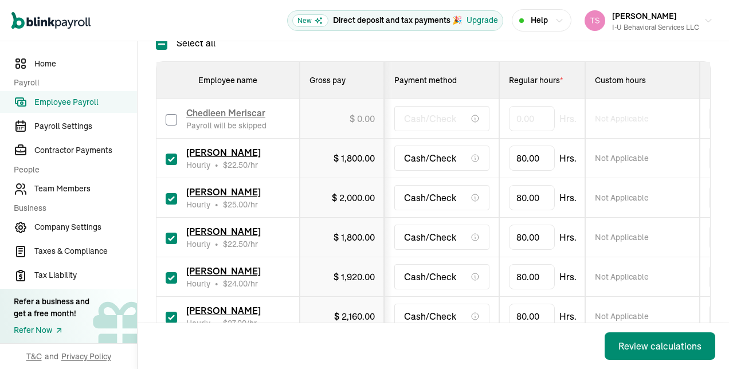
click at [167, 156] on input "checkbox" at bounding box center [171, 159] width 11 height 11
checkbox input "false"
type input "0.00"
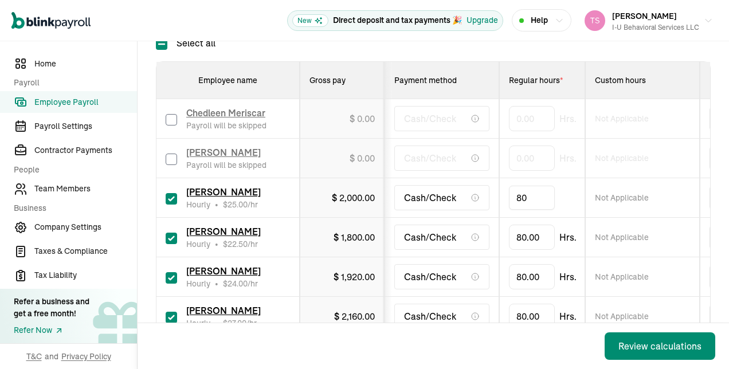
click at [544, 196] on input "80" at bounding box center [532, 198] width 46 height 24
type input "16.5"
click at [527, 240] on input "80" at bounding box center [532, 237] width 46 height 24
type input "23"
click at [532, 279] on input "80" at bounding box center [532, 277] width 46 height 24
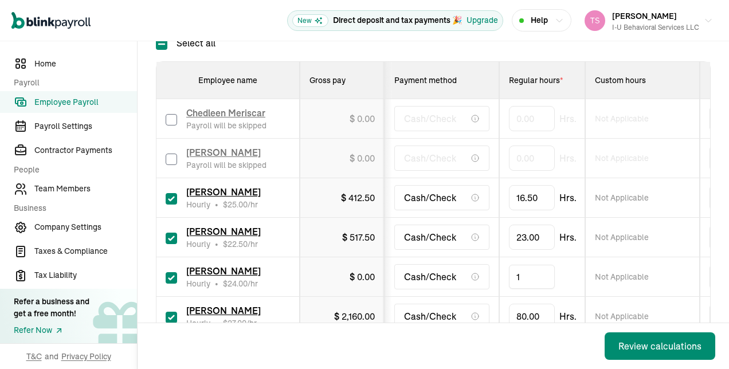
type input "11"
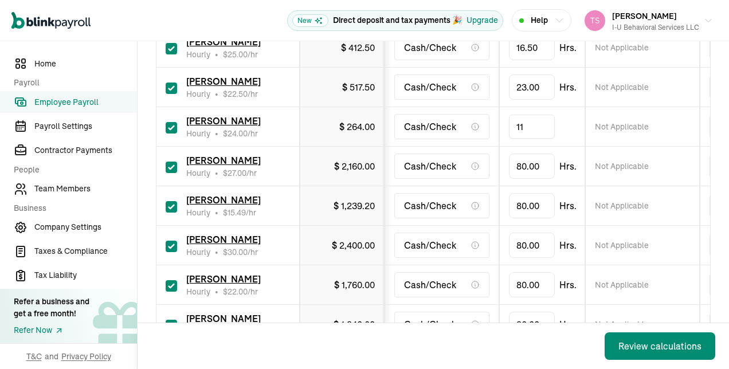
scroll to position [339, 0]
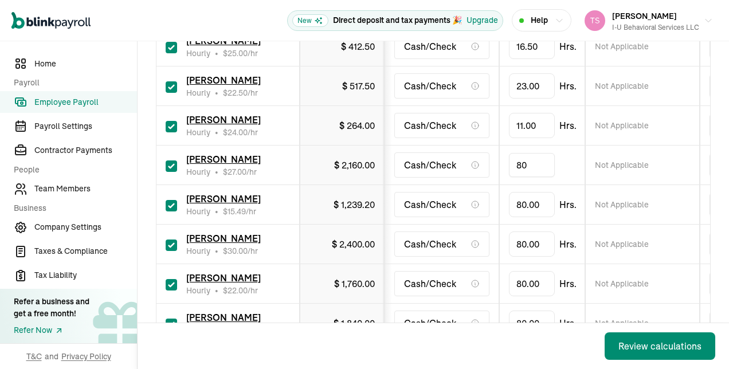
click at [536, 168] on input "80" at bounding box center [532, 165] width 46 height 24
type input "41.5"
click at [532, 197] on input "80" at bounding box center [532, 205] width 46 height 24
type input "65"
click at [173, 240] on input "checkbox" at bounding box center [171, 245] width 11 height 11
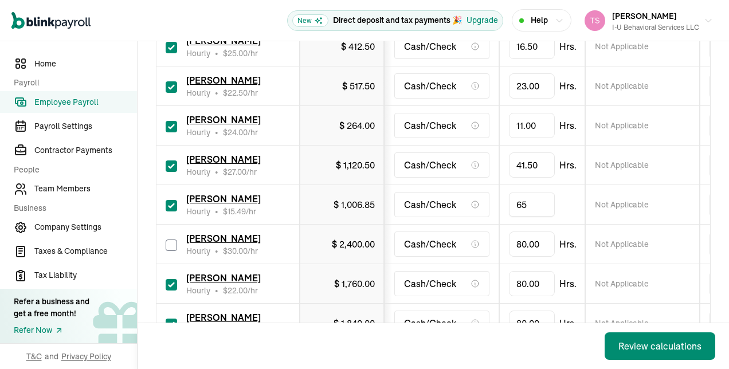
checkbox input "false"
type input "0.00"
click at [177, 284] on div "[PERSON_NAME] Hourly • $ 22.00 /hr" at bounding box center [228, 283] width 124 height 25
click at [171, 282] on input "checkbox" at bounding box center [171, 284] width 11 height 11
checkbox input "false"
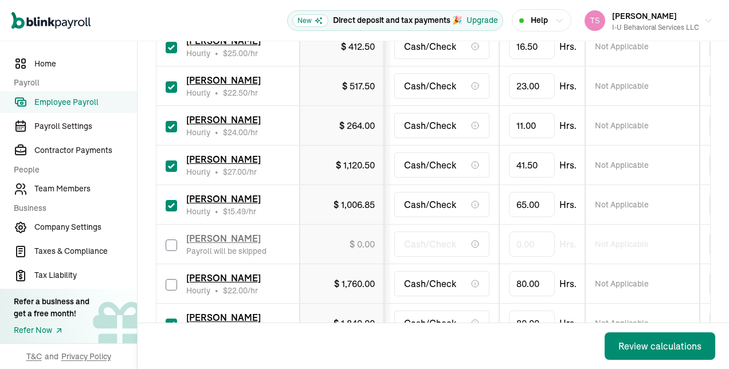
type input "0.00"
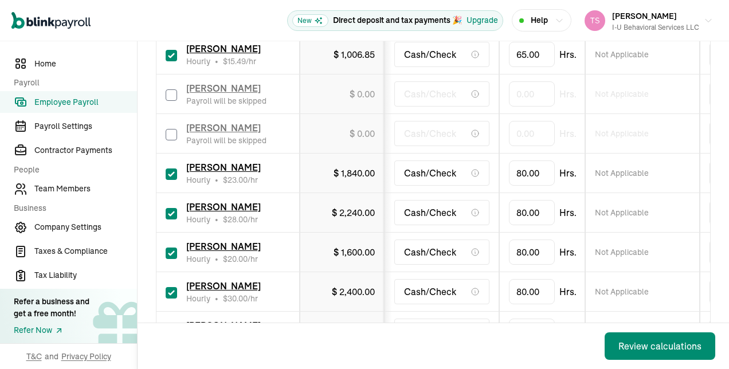
scroll to position [492, 0]
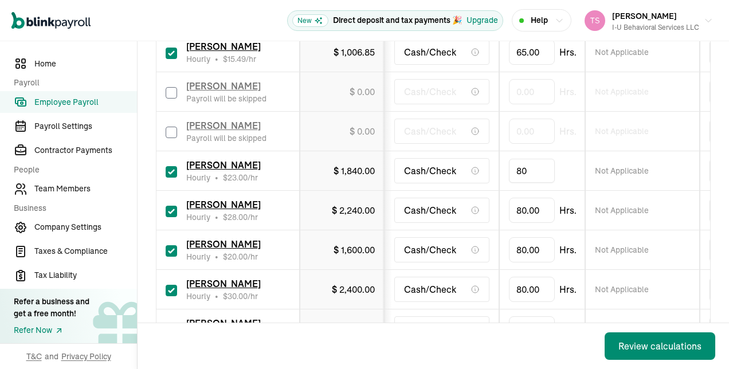
click at [536, 172] on input "80" at bounding box center [532, 171] width 46 height 24
type input "8.25"
click at [535, 210] on input "80" at bounding box center [532, 210] width 46 height 24
type input "64.25"
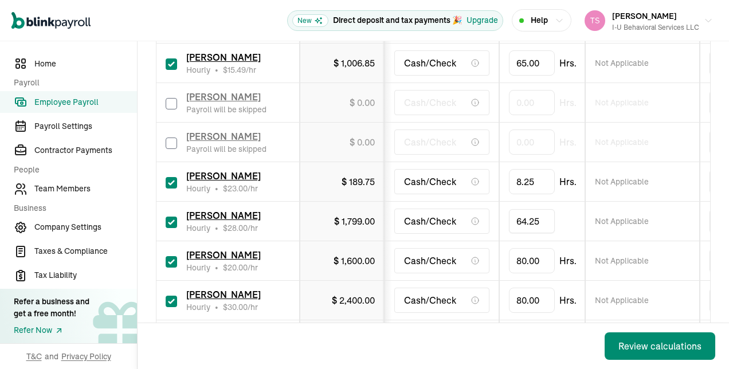
scroll to position [480, 0]
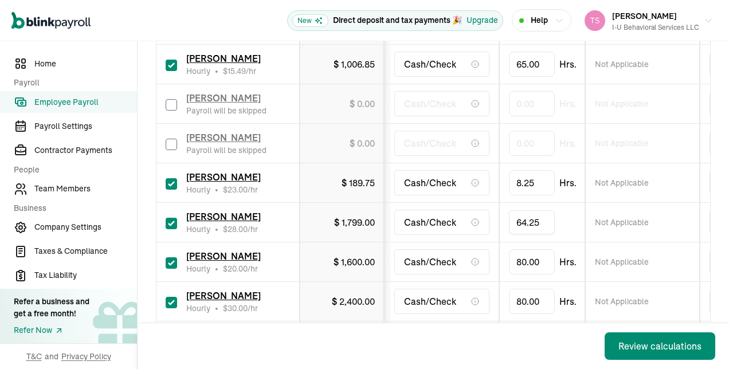
click at [525, 243] on td "80.00 Hrs." at bounding box center [542, 262] width 86 height 40
click at [524, 257] on input "80" at bounding box center [532, 262] width 46 height 24
type input "42.5"
click at [533, 301] on input "80" at bounding box center [532, 301] width 46 height 24
click at [173, 297] on input "checkbox" at bounding box center [171, 302] width 11 height 11
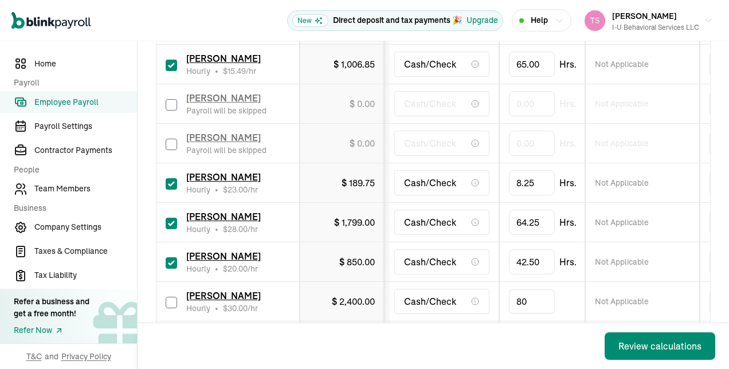
checkbox input "false"
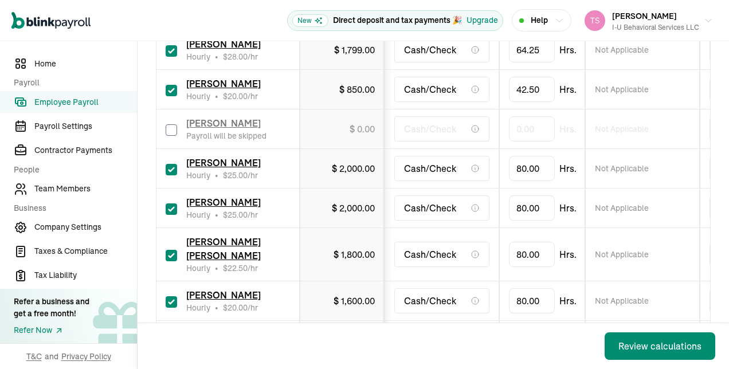
scroll to position [657, 0]
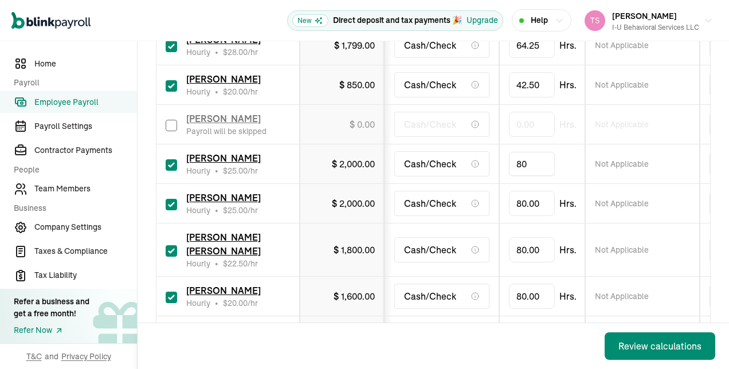
click at [538, 160] on input "80" at bounding box center [532, 164] width 46 height 24
type input "7"
click at [173, 199] on input "checkbox" at bounding box center [171, 204] width 11 height 11
checkbox input "false"
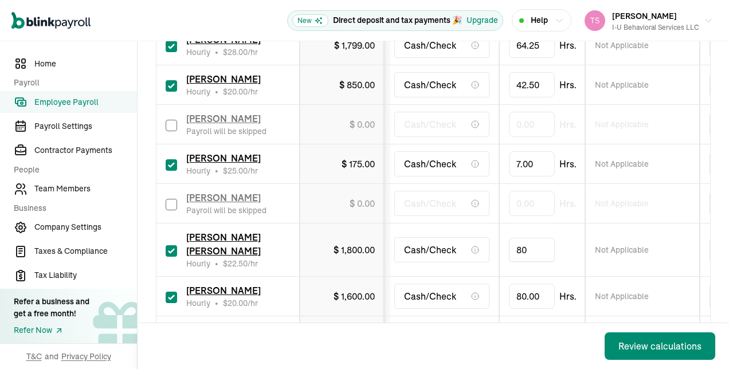
click at [530, 246] on input "80" at bounding box center [532, 250] width 46 height 24
type input "45.75"
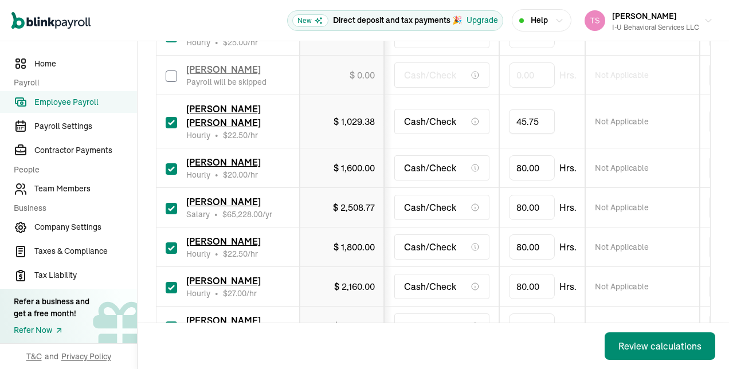
scroll to position [789, 0]
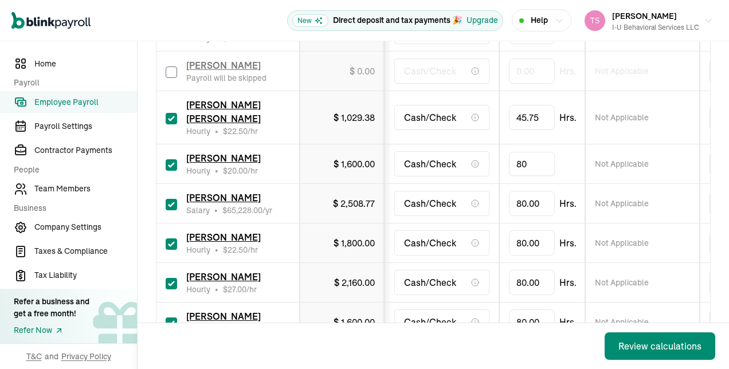
click at [538, 152] on input "80" at bounding box center [532, 164] width 46 height 24
type input "79.5"
click at [529, 191] on input "80" at bounding box center [532, 203] width 46 height 24
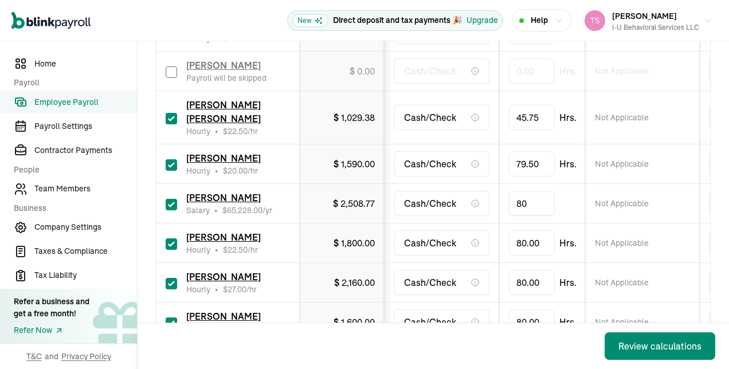
click at [529, 191] on input "80" at bounding box center [532, 203] width 46 height 24
click at [181, 192] on div "[PERSON_NAME] Salary • $ 65,228.00 /yr" at bounding box center [228, 203] width 124 height 25
click at [175, 199] on input "checkbox" at bounding box center [171, 204] width 11 height 11
checkbox input "false"
type input "0.00"
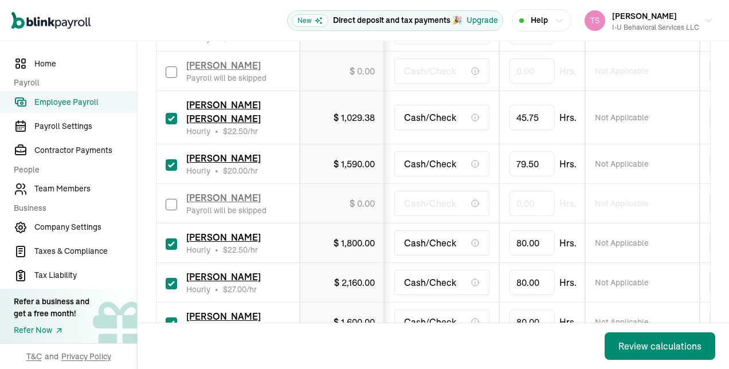
click at [170, 238] on input "checkbox" at bounding box center [171, 243] width 11 height 11
checkbox input "false"
type input "0.00"
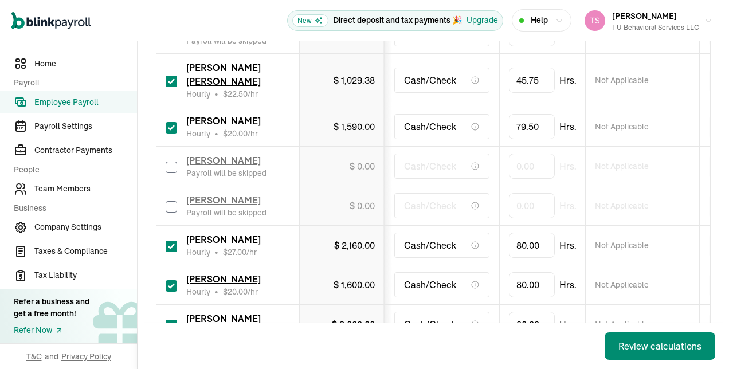
scroll to position [861, 0]
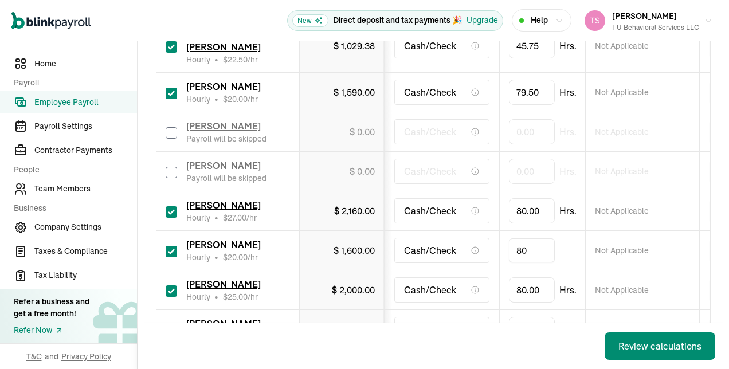
click at [525, 238] on input "80" at bounding box center [532, 250] width 46 height 24
type input "26"
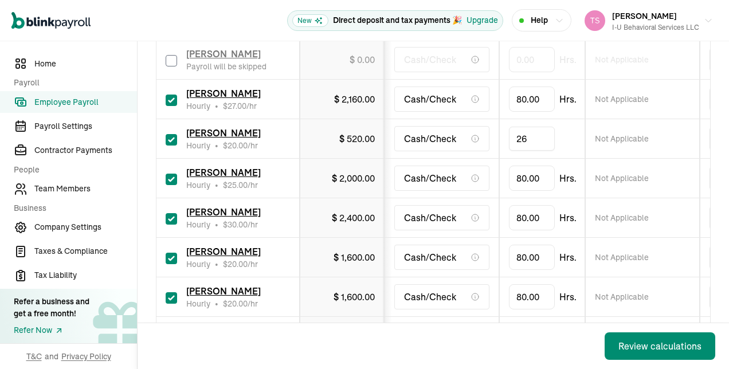
scroll to position [976, 0]
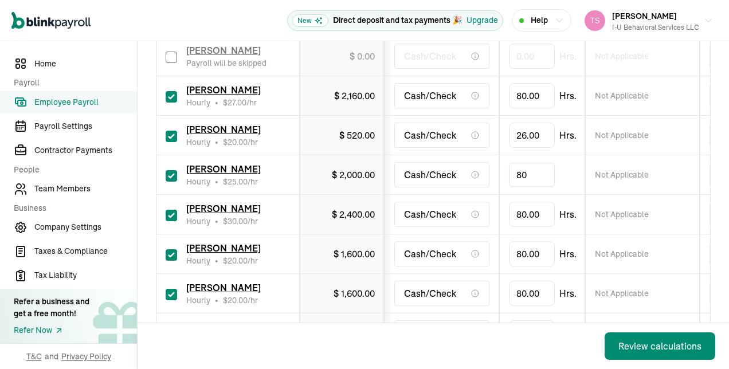
click at [536, 163] on input "80" at bounding box center [532, 175] width 46 height 24
type input "64"
click at [532, 202] on input "80" at bounding box center [532, 214] width 46 height 24
type input "7"
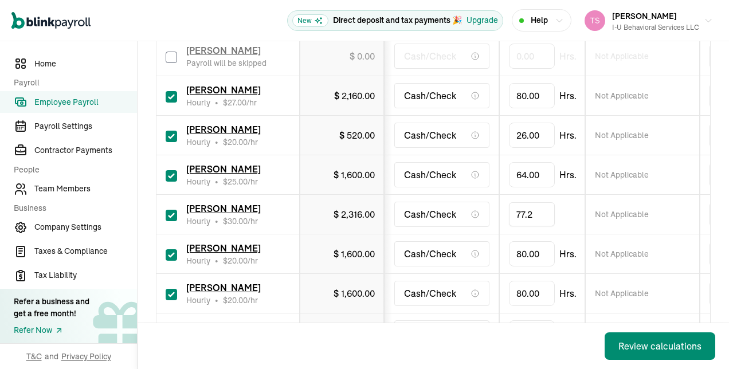
type input "77.25"
click at [579, 202] on td "77.25" at bounding box center [542, 215] width 86 height 40
click at [171, 249] on input "checkbox" at bounding box center [171, 254] width 11 height 11
checkbox input "false"
type input "0.00"
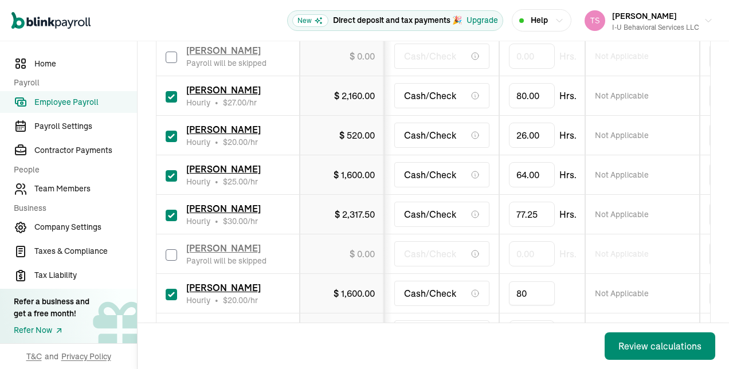
click at [535, 281] on input "80" at bounding box center [532, 293] width 46 height 24
click at [535, 281] on input "8,072" at bounding box center [532, 293] width 46 height 24
type input "72"
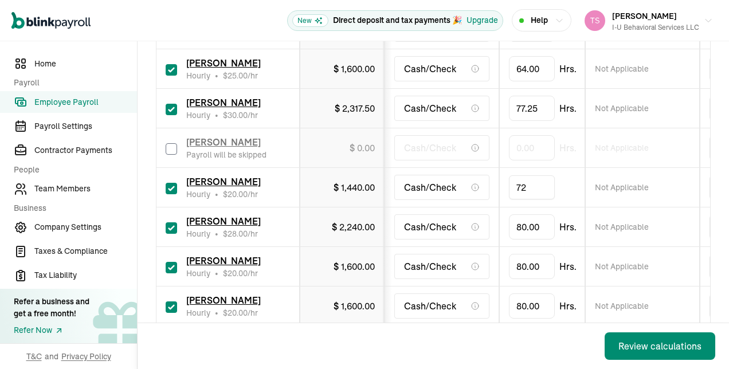
scroll to position [1087, 0]
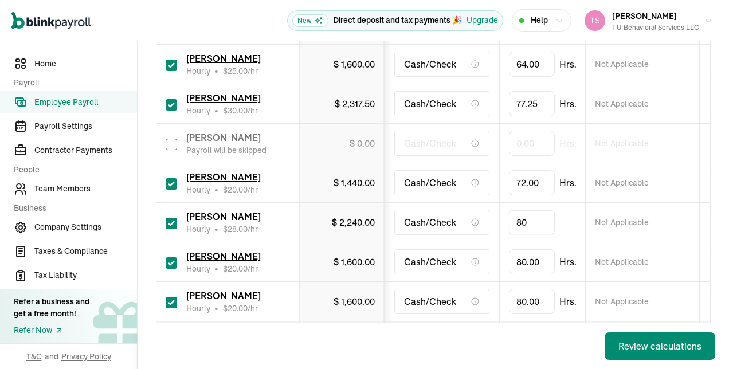
click at [530, 210] on input "80" at bounding box center [532, 222] width 46 height 24
type input "13"
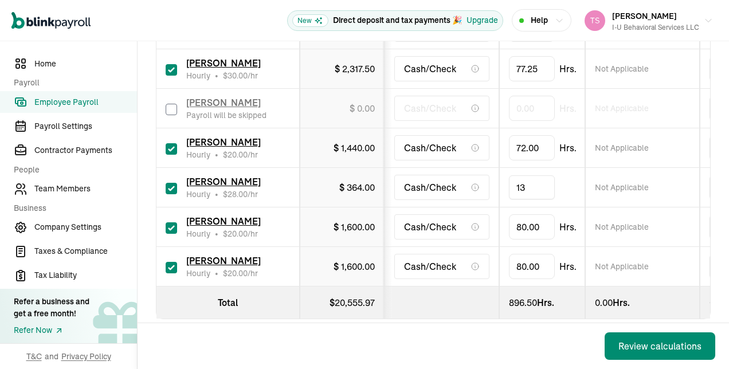
scroll to position [1125, 0]
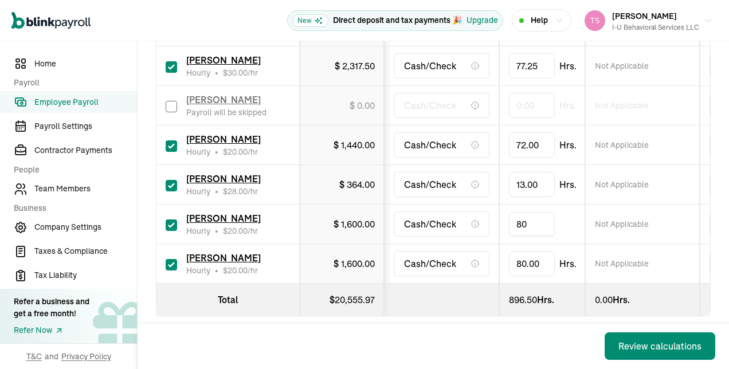
click at [530, 212] on input "80" at bounding box center [532, 224] width 46 height 24
type input "56"
click at [523, 252] on input "80" at bounding box center [532, 264] width 46 height 24
type input "39.5"
click at [485, 284] on th at bounding box center [442, 300] width 115 height 33
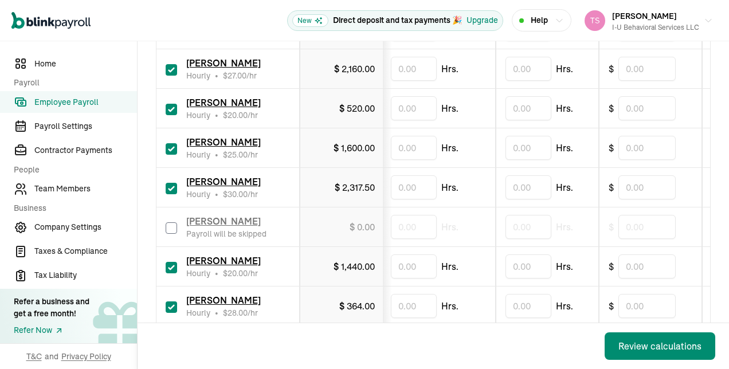
scroll to position [1001, 0]
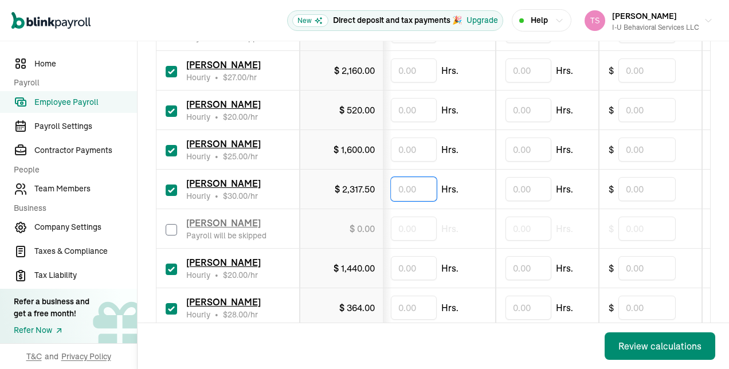
click at [422, 177] on input "text" at bounding box center [414, 189] width 46 height 24
type input "2.5"
click at [462, 217] on div "Hrs." at bounding box center [438, 229] width 95 height 24
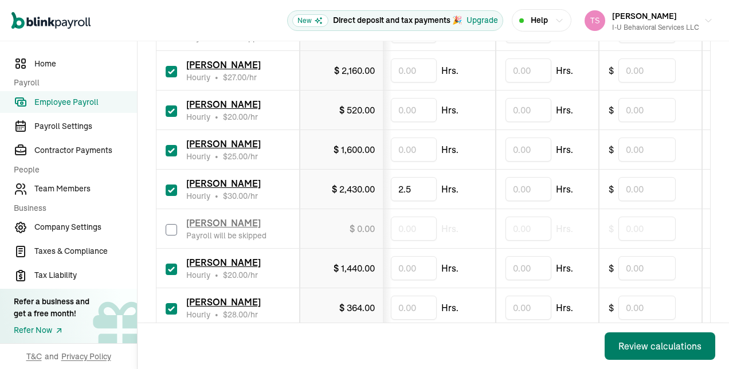
click at [651, 345] on div "Review calculations" at bounding box center [659, 346] width 83 height 14
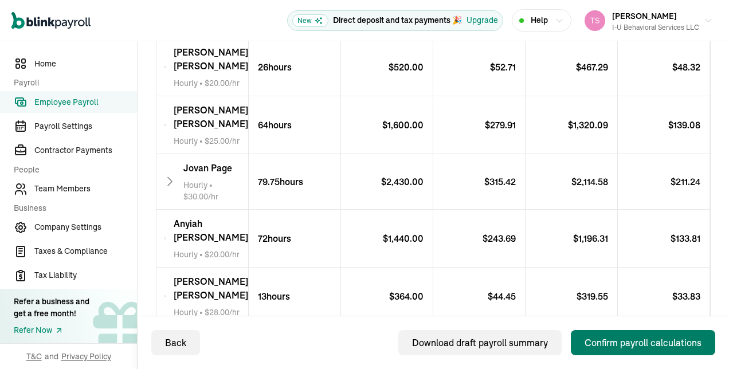
scroll to position [1012, 0]
click at [628, 340] on div "Confirm payroll calculations" at bounding box center [643, 343] width 117 height 14
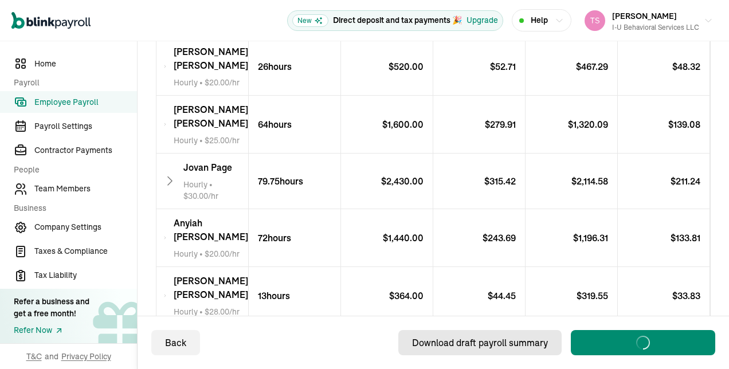
click at [532, 342] on div "Download draft payroll summary Confirm payroll calculations Loading..." at bounding box center [462, 342] width 506 height 25
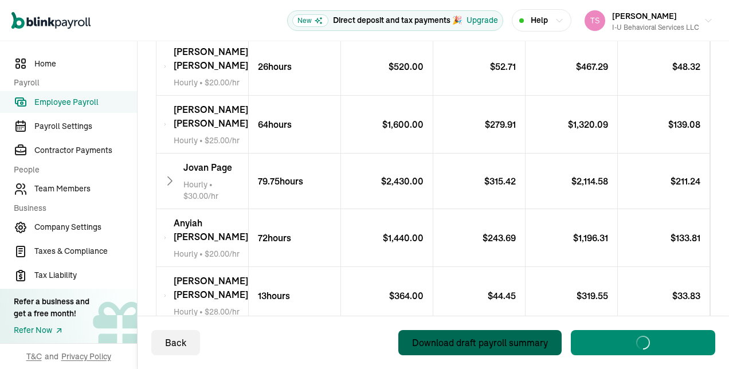
click at [532, 342] on div "Download draft payroll summary" at bounding box center [480, 343] width 136 height 14
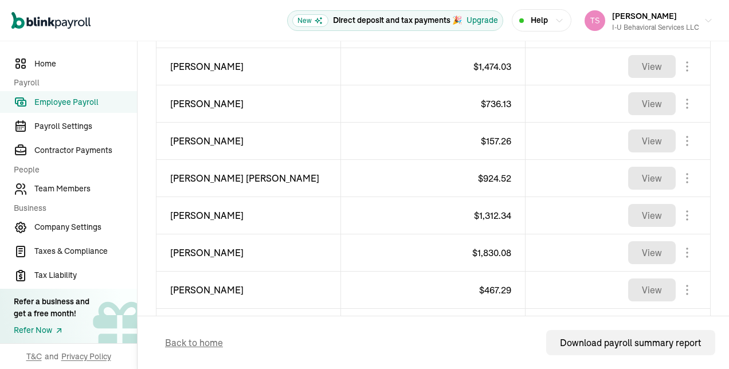
scroll to position [687, 0]
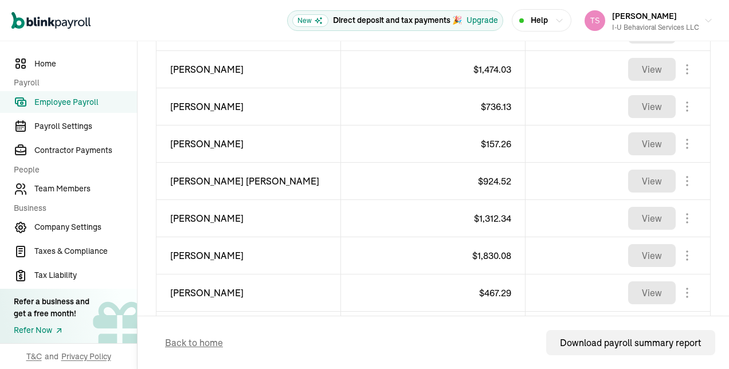
click at [683, 175] on body "Open main menu New Direct deposit and tax payments 🎉 Upgrade Help [PERSON_NAME]…" at bounding box center [364, 184] width 729 height 369
